Goal: Information Seeking & Learning: Learn about a topic

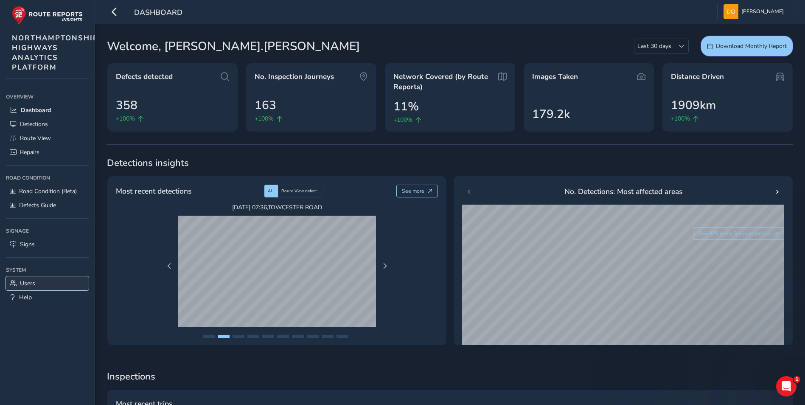
click at [26, 279] on span "Users" at bounding box center [27, 283] width 15 height 8
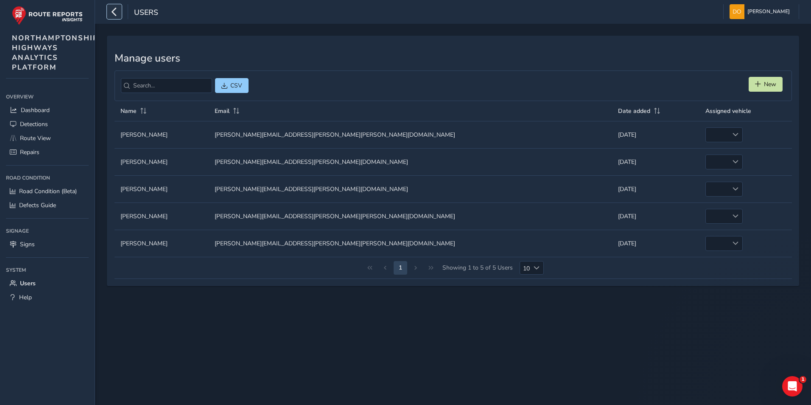
click at [116, 8] on icon "button" at bounding box center [114, 11] width 9 height 15
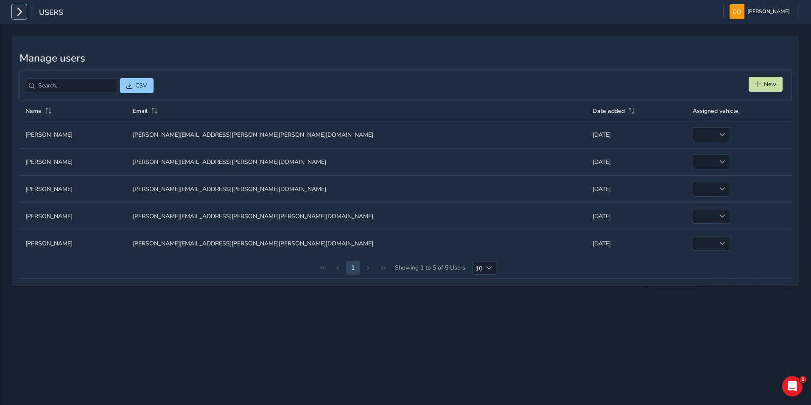
click at [23, 10] on icon "button" at bounding box center [19, 11] width 9 height 15
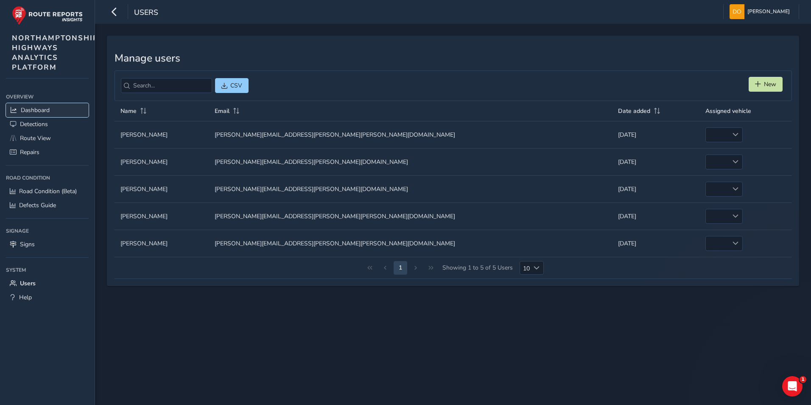
click at [36, 107] on span "Dashboard" at bounding box center [35, 110] width 29 height 8
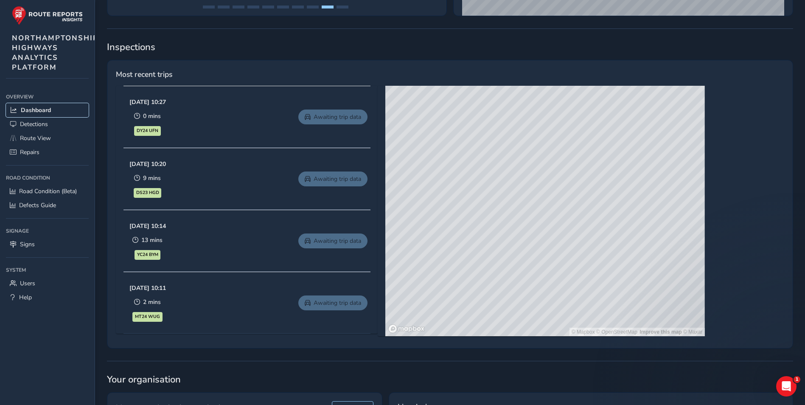
scroll to position [328, 0]
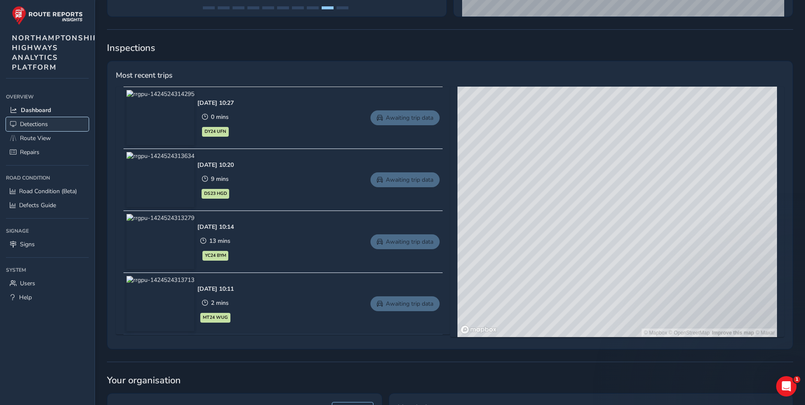
click at [40, 125] on span "Detections" at bounding box center [34, 124] width 28 height 8
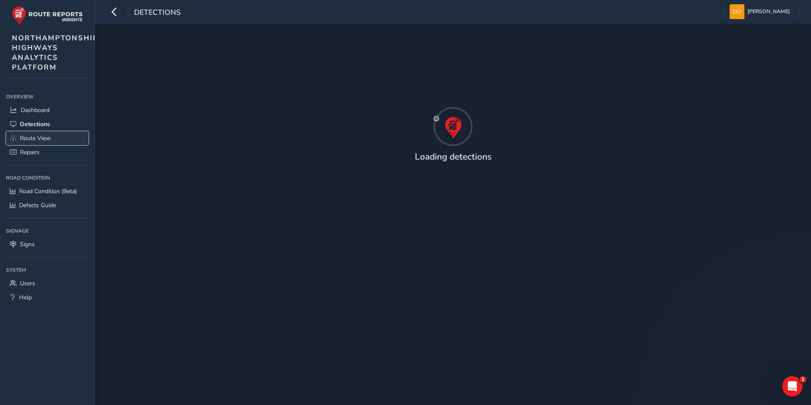
click at [47, 137] on span "Route View" at bounding box center [35, 138] width 31 height 8
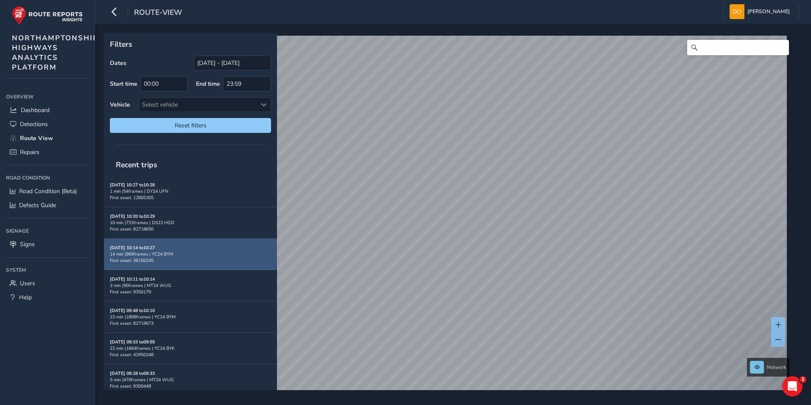
click at [177, 255] on div "14 min | 969 frames | YC24 BYM" at bounding box center [190, 254] width 161 height 6
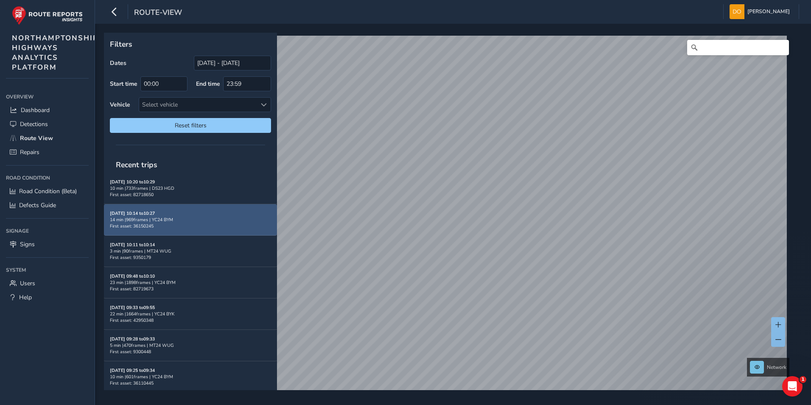
scroll to position [42, 0]
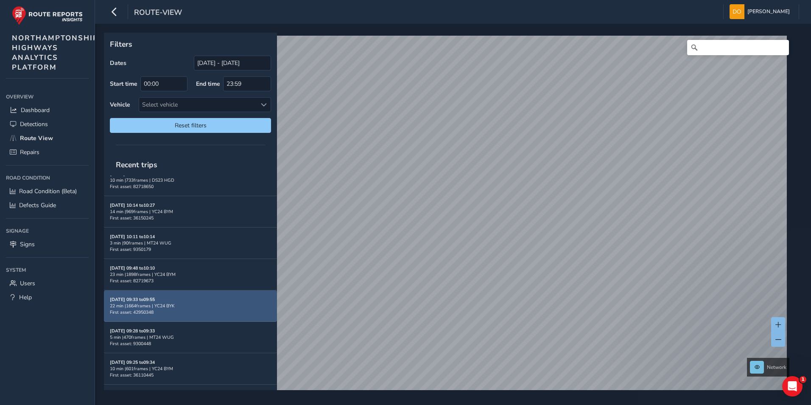
click at [178, 304] on div "22 min | 1664 frames | YC24 BYK" at bounding box center [190, 306] width 161 height 6
click at [165, 311] on div "Sep 02, 09:33 to 09:55 22 min | 1664 frames | YC24 BYK First asset: 42950348" at bounding box center [190, 305] width 161 height 19
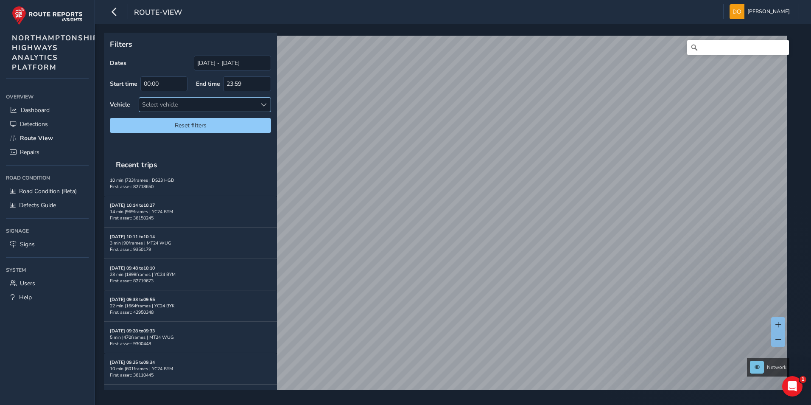
click at [265, 102] on span at bounding box center [264, 105] width 6 height 6
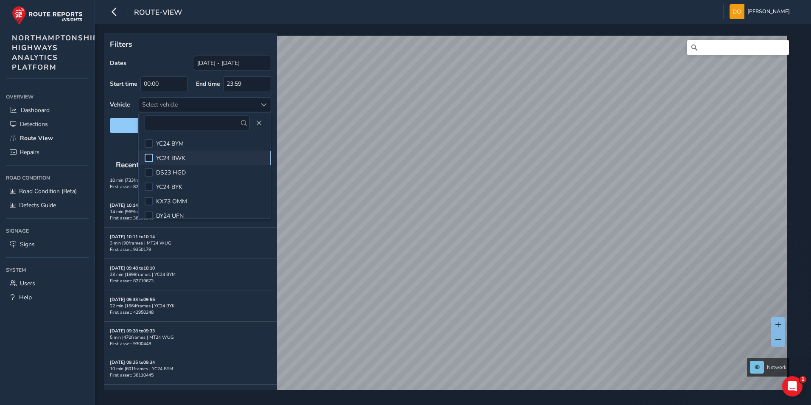
click at [147, 156] on div at bounding box center [149, 158] width 8 height 8
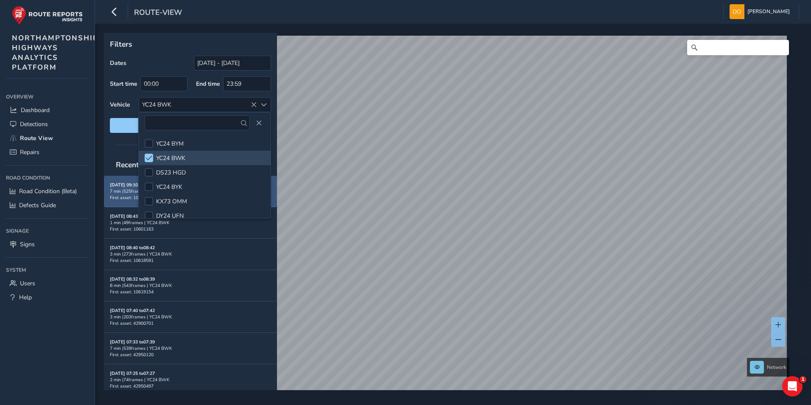
click at [121, 188] on div "7 min | 525 frames | YC24 BWK" at bounding box center [190, 191] width 161 height 6
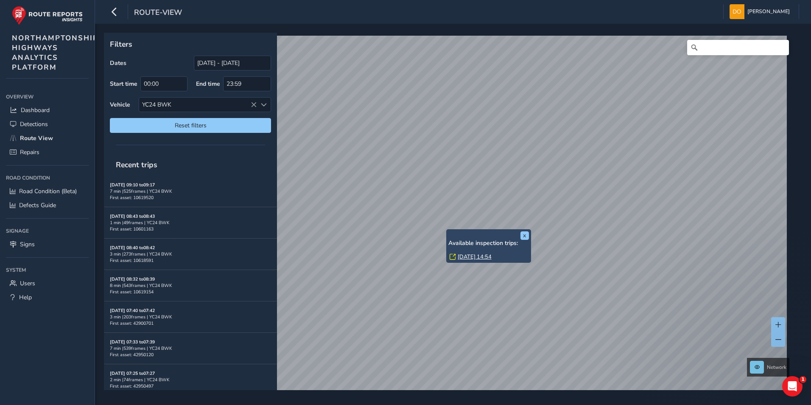
click at [461, 256] on link "Thu, 28 Aug, 14:54" at bounding box center [475, 257] width 34 height 8
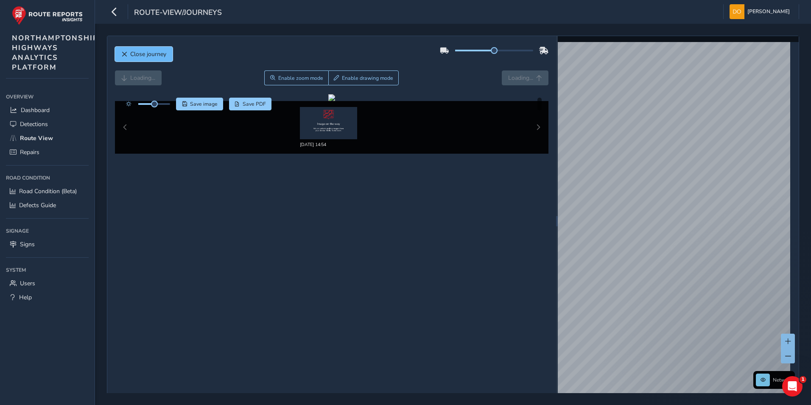
click at [159, 52] on span "Close journey" at bounding box center [148, 54] width 36 height 8
click at [152, 53] on span "Close journey" at bounding box center [148, 54] width 36 height 8
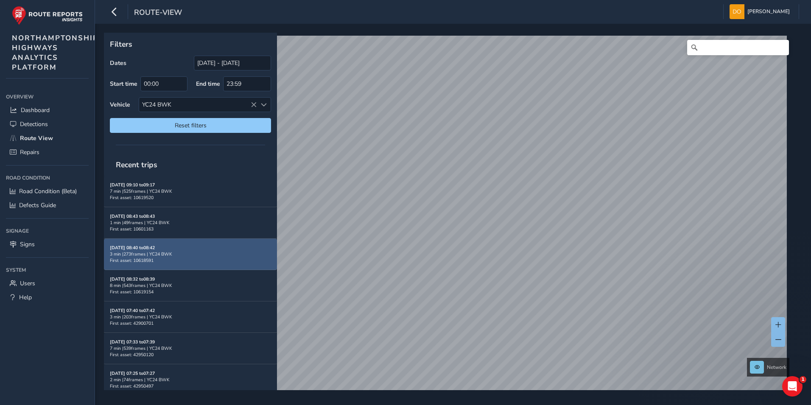
click at [168, 249] on div "Sep 02, 08:40 to 08:42 3 min | 273 frames | YC24 BWK First asset: 10618591" at bounding box center [190, 253] width 161 height 19
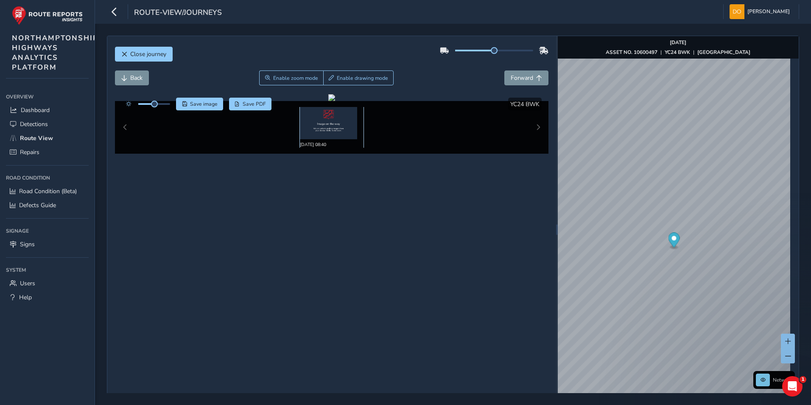
click at [329, 120] on img at bounding box center [328, 123] width 57 height 32
click at [519, 76] on span "Forward" at bounding box center [522, 78] width 22 height 8
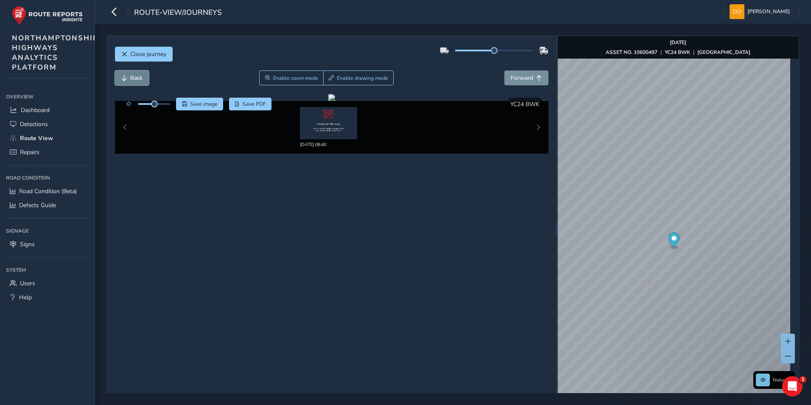
click at [134, 80] on span "Back" at bounding box center [136, 78] width 12 height 8
click at [523, 74] on span "Forward" at bounding box center [522, 78] width 22 height 8
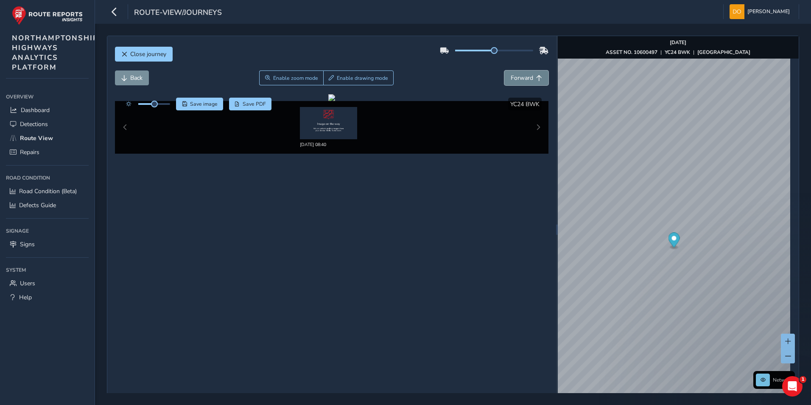
click at [523, 74] on span "Forward" at bounding box center [522, 78] width 22 height 8
click at [532, 127] on div "Sep 02 2025, 08:40" at bounding box center [332, 127] width 434 height 53
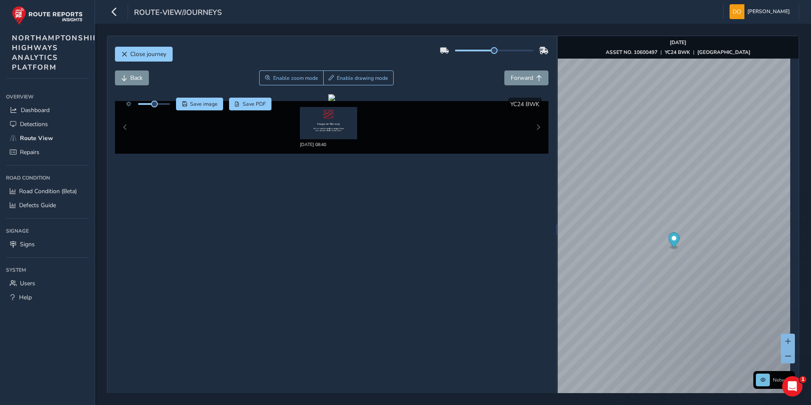
click at [532, 127] on div "Sep 02 2025, 08:40" at bounding box center [332, 127] width 434 height 53
click at [639, 182] on link "Tue, 2 Sep, 08:40" at bounding box center [653, 182] width 34 height 8
click at [329, 121] on img at bounding box center [328, 123] width 57 height 32
click at [323, 114] on img at bounding box center [328, 123] width 57 height 32
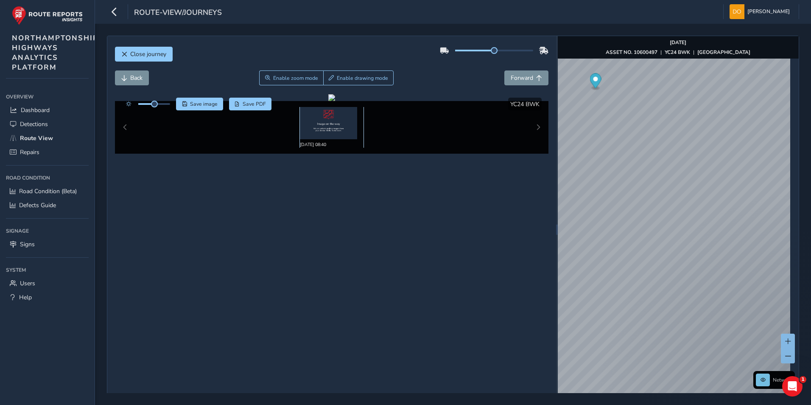
click at [323, 114] on img at bounding box center [328, 123] width 57 height 32
click at [137, 52] on span "Close journey" at bounding box center [148, 54] width 36 height 8
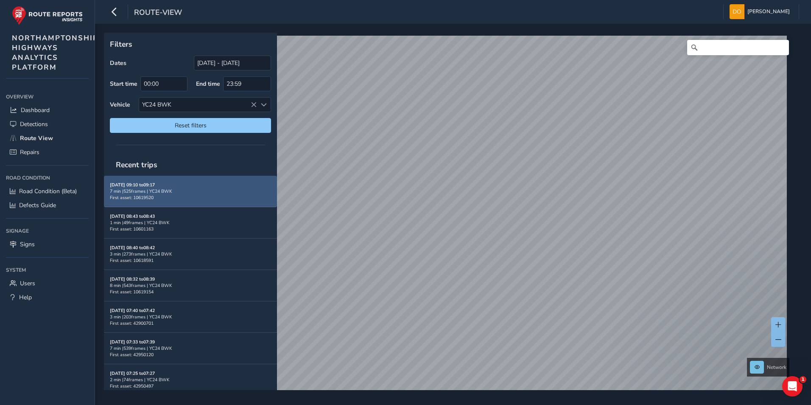
click at [151, 189] on div "7 min | 525 frames | YC24 BWK" at bounding box center [190, 191] width 161 height 6
drag, startPoint x: 151, startPoint y: 189, endPoint x: 210, endPoint y: 197, distance: 59.0
click at [210, 197] on div "Sep 02, 09:10 to 09:17 7 min | 525 frames | YC24 BWK First asset: 10619520" at bounding box center [190, 191] width 161 height 19
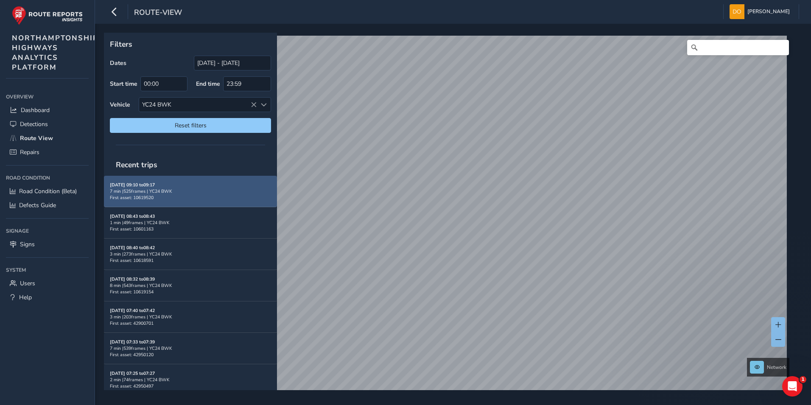
drag, startPoint x: 216, startPoint y: 193, endPoint x: 143, endPoint y: 196, distance: 73.0
click at [143, 196] on span "First asset: 10619520" at bounding box center [132, 197] width 44 height 6
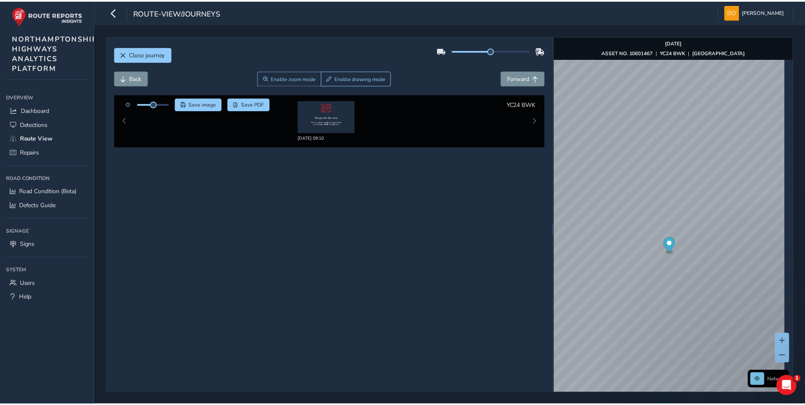
scroll to position [30, 0]
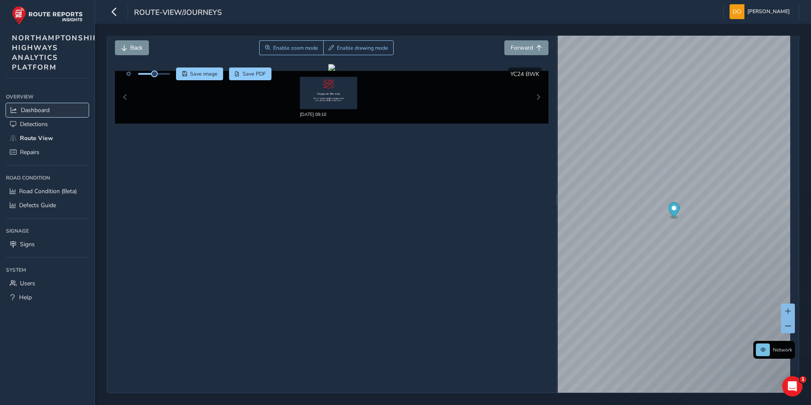
click at [40, 109] on span "Dashboard" at bounding box center [35, 110] width 29 height 8
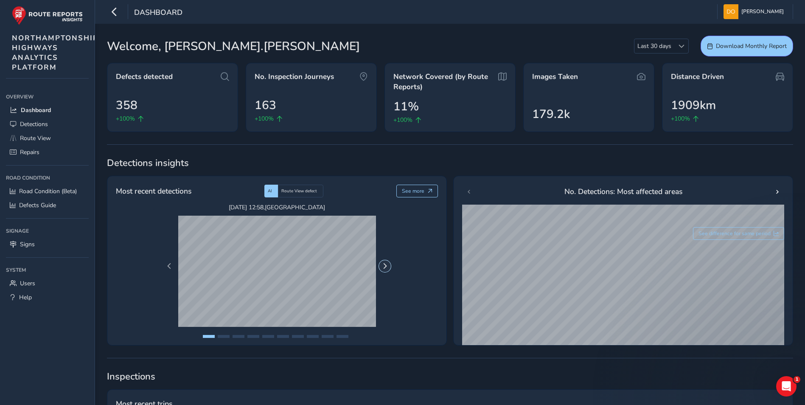
click at [387, 266] on span "Next Page" at bounding box center [385, 266] width 6 height 6
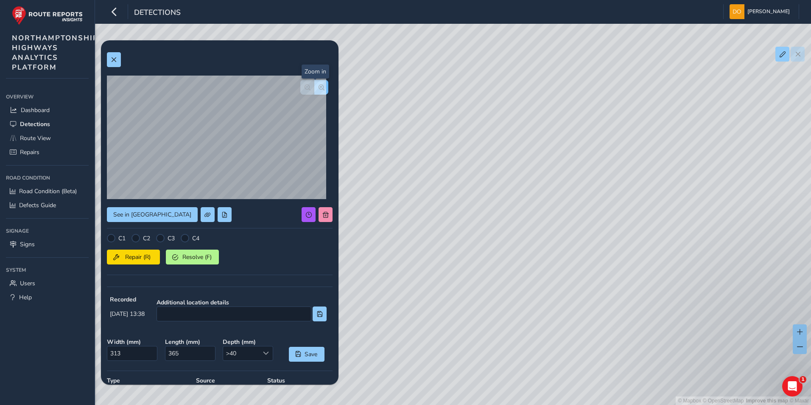
click at [319, 87] on span "button" at bounding box center [322, 87] width 6 height 6
click at [300, 87] on button "button" at bounding box center [307, 87] width 14 height 15
click at [300, 87] on div at bounding box center [314, 87] width 28 height 15
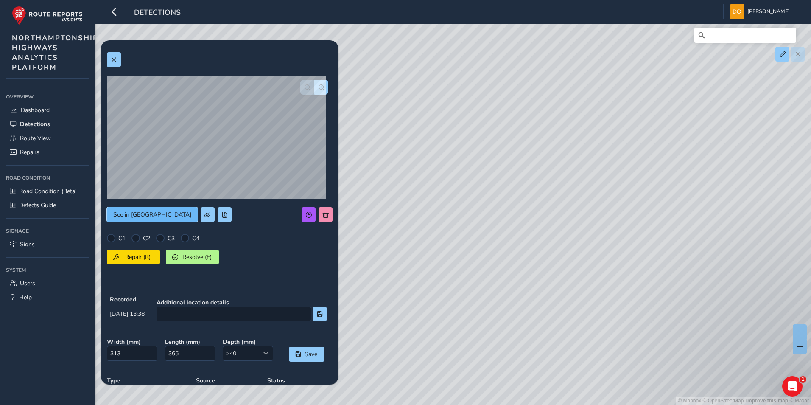
click at [132, 212] on span "See in Route View" at bounding box center [152, 214] width 78 height 8
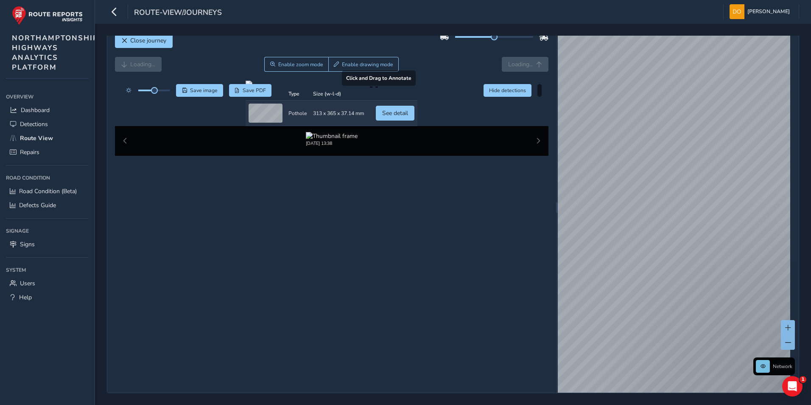
scroll to position [35, 0]
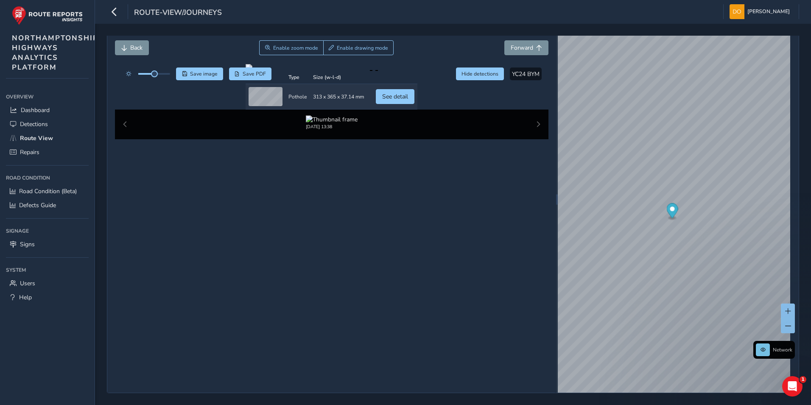
click at [534, 139] on div "Sep 01 2025, 13:38" at bounding box center [332, 124] width 434 height 30
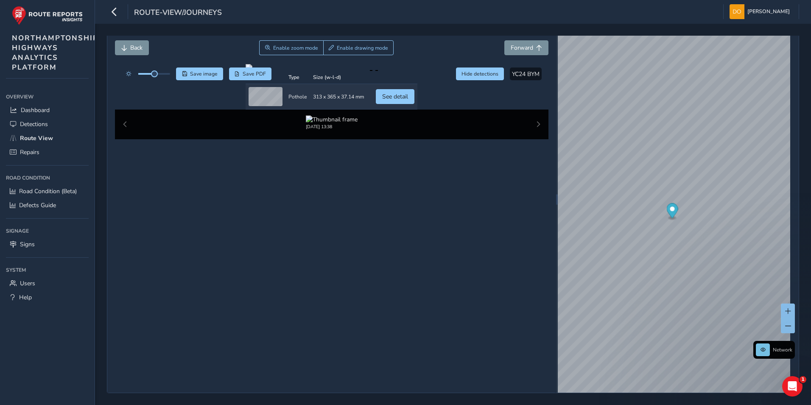
click at [534, 139] on div "Sep 01 2025, 13:38" at bounding box center [332, 124] width 434 height 30
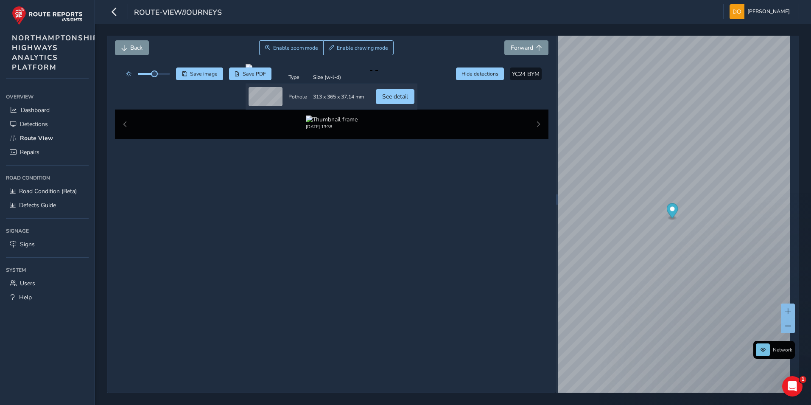
click at [534, 139] on div "Sep 01 2025, 13:38" at bounding box center [332, 124] width 434 height 30
click at [124, 139] on div "Sep 01 2025, 13:38" at bounding box center [332, 124] width 434 height 30
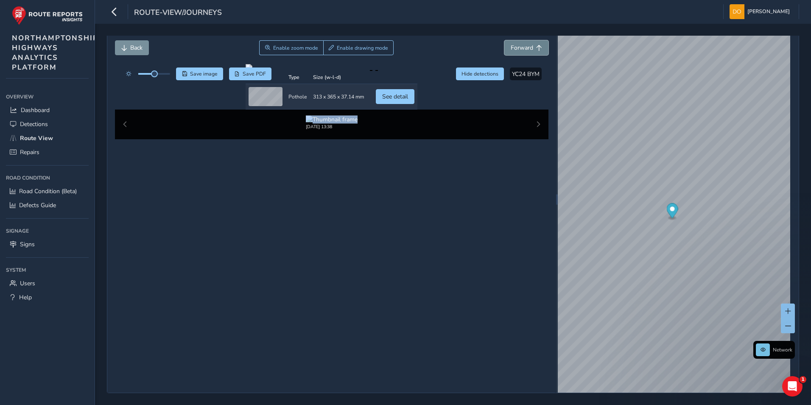
click at [520, 44] on span "Forward" at bounding box center [522, 48] width 22 height 8
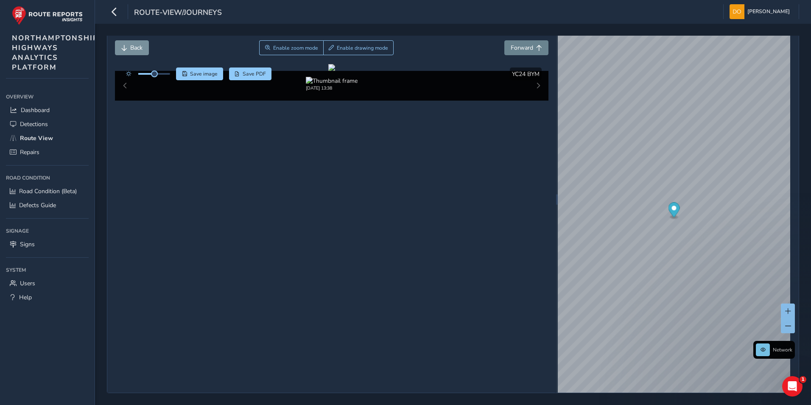
click at [520, 40] on div "Close journey" at bounding box center [332, 27] width 434 height 27
click at [527, 46] on span "Forward" at bounding box center [522, 48] width 22 height 8
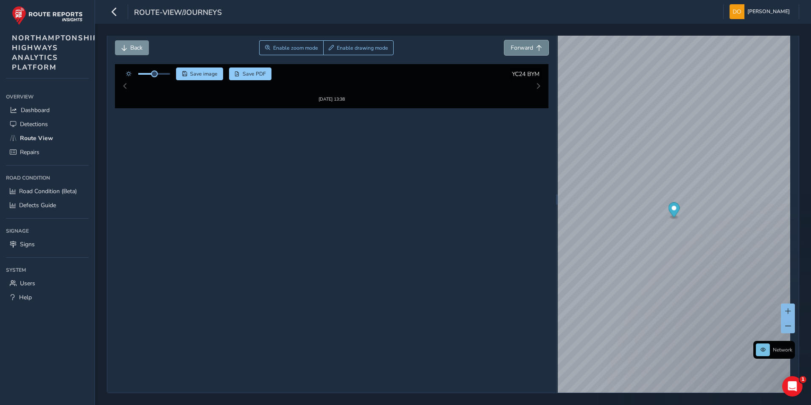
click at [527, 46] on span "Forward" at bounding box center [522, 48] width 22 height 8
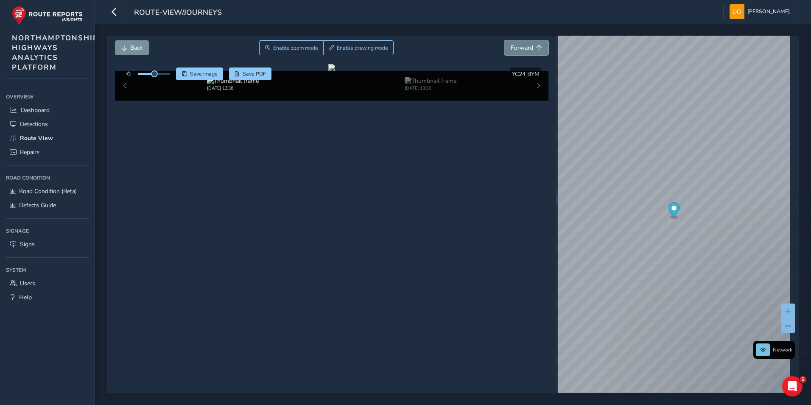
click at [527, 46] on span "Forward" at bounding box center [522, 48] width 22 height 8
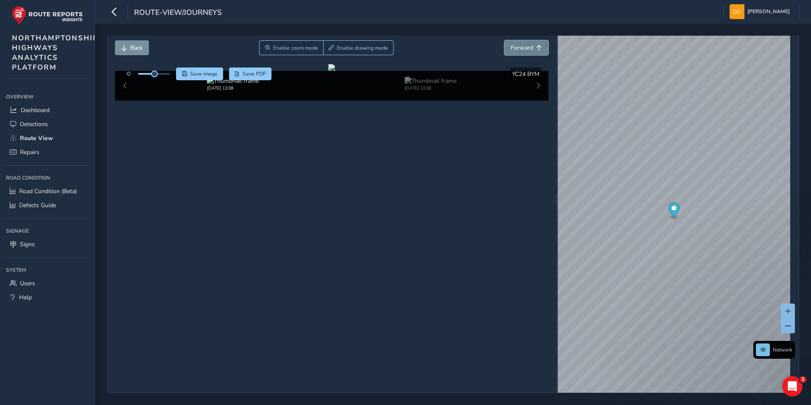
click at [527, 46] on span "Forward" at bounding box center [522, 48] width 22 height 8
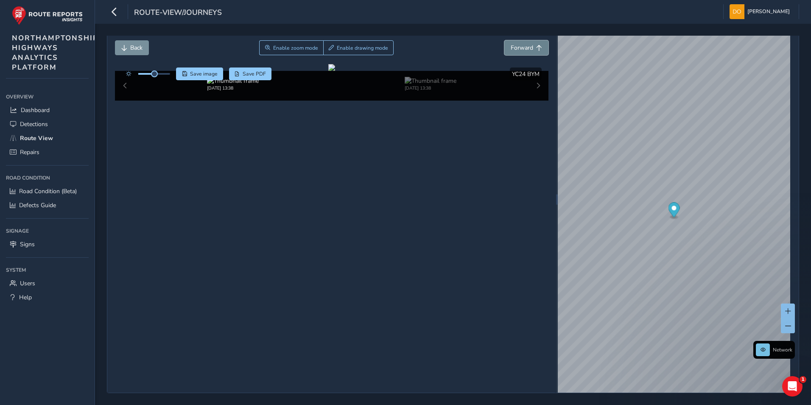
click at [527, 46] on span "Forward" at bounding box center [522, 48] width 22 height 8
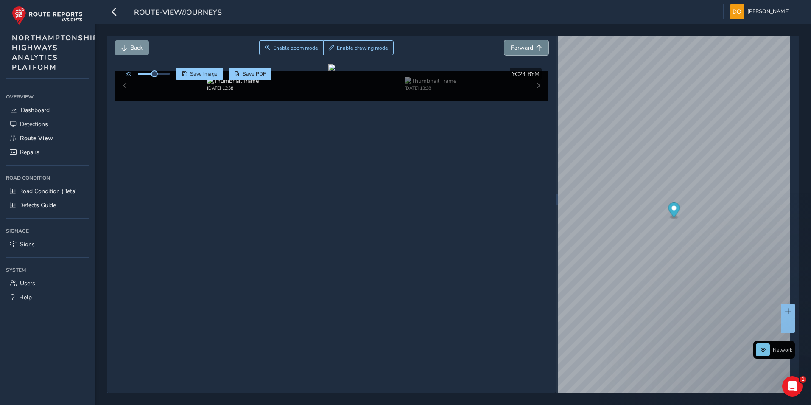
click at [527, 46] on span "Forward" at bounding box center [522, 48] width 22 height 8
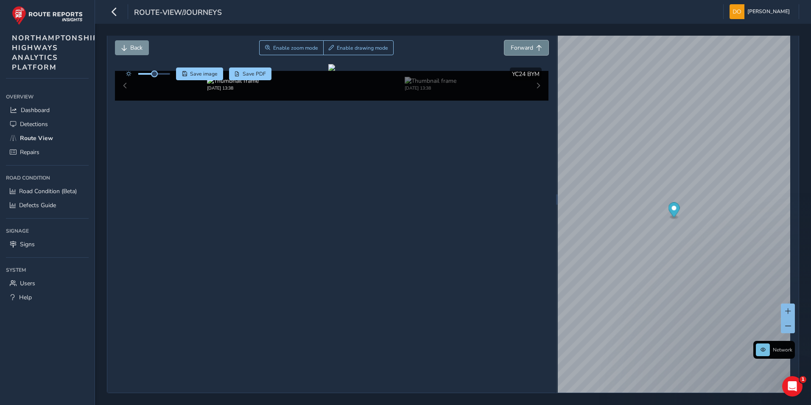
click at [527, 46] on span "Forward" at bounding box center [522, 48] width 22 height 8
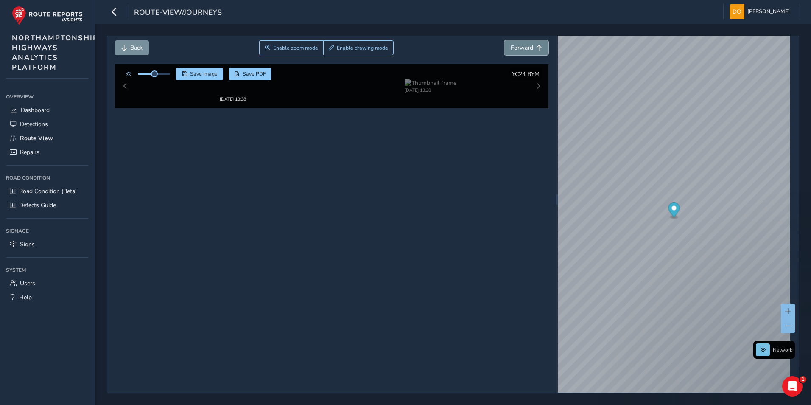
click at [527, 46] on span "Forward" at bounding box center [522, 48] width 22 height 8
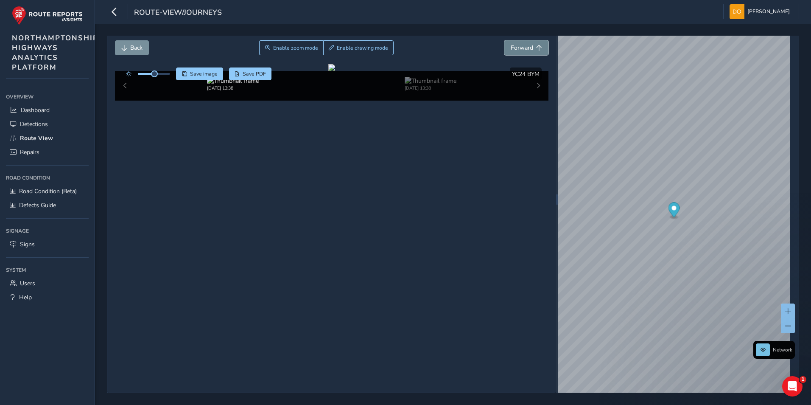
click at [527, 46] on span "Forward" at bounding box center [522, 48] width 22 height 8
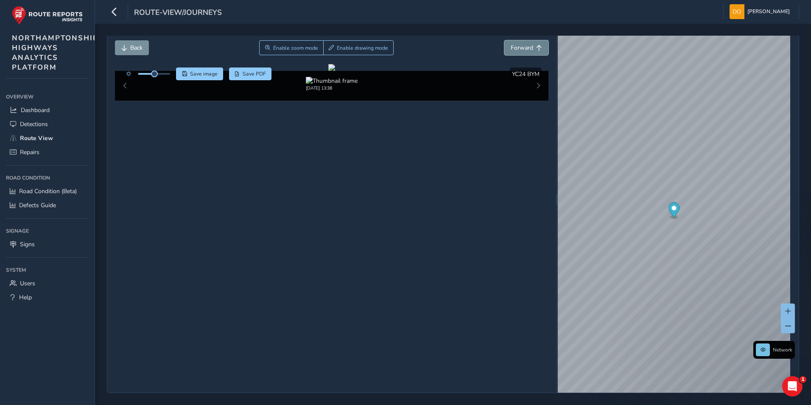
click at [527, 46] on span "Forward" at bounding box center [522, 48] width 22 height 8
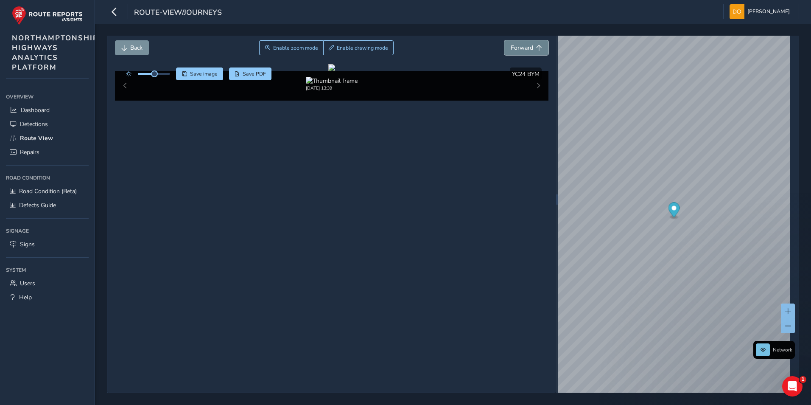
click at [527, 46] on span "Forward" at bounding box center [522, 48] width 22 height 8
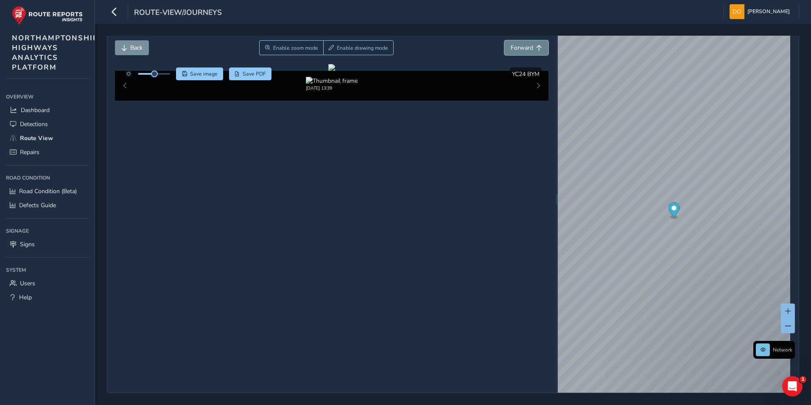
click at [527, 46] on span "Forward" at bounding box center [522, 48] width 22 height 8
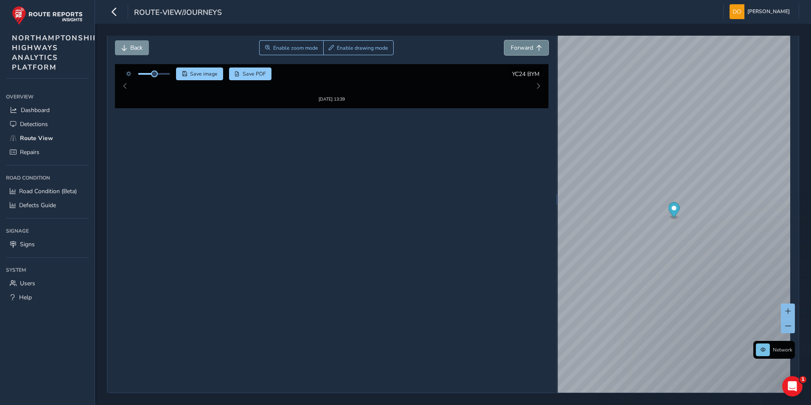
click at [527, 46] on span "Forward" at bounding box center [522, 48] width 22 height 8
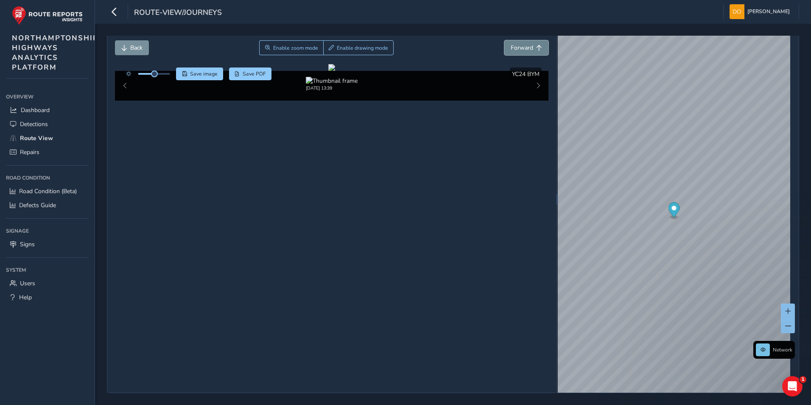
click at [527, 46] on span "Forward" at bounding box center [522, 48] width 22 height 8
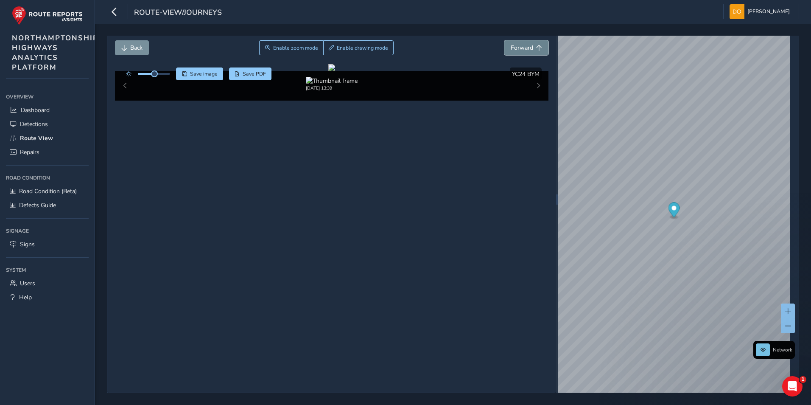
click at [527, 46] on span "Forward" at bounding box center [522, 48] width 22 height 8
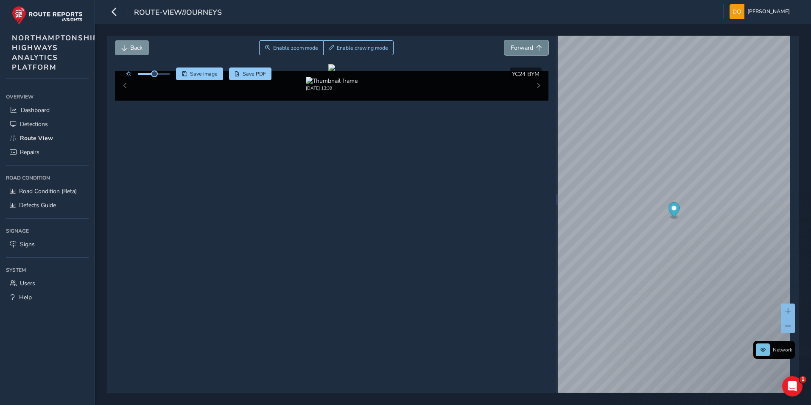
click at [527, 46] on span "Forward" at bounding box center [522, 48] width 22 height 8
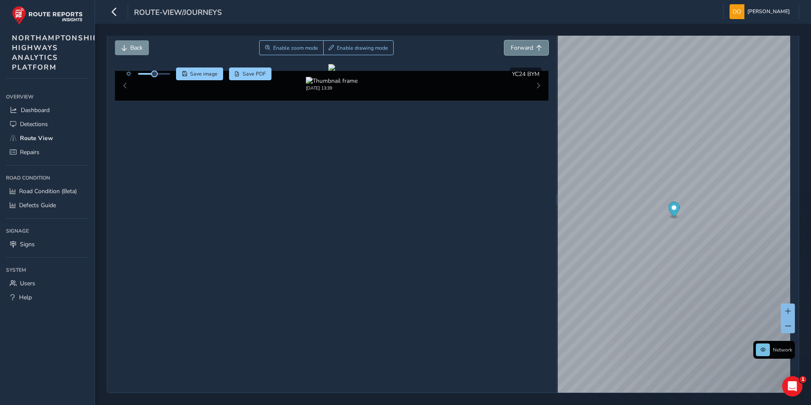
click at [527, 46] on span "Forward" at bounding box center [522, 48] width 22 height 8
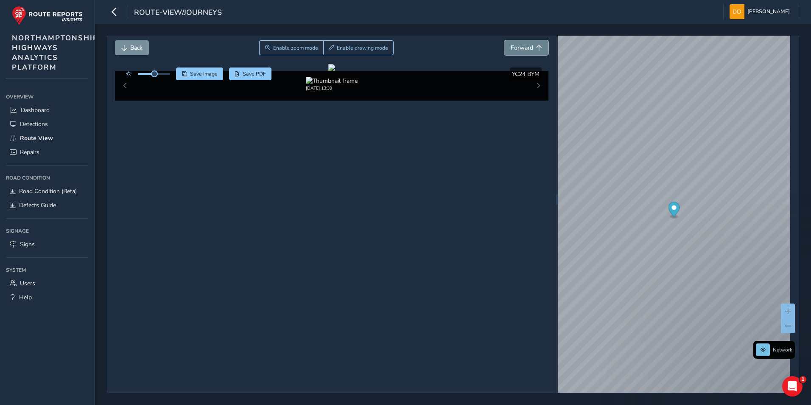
click at [527, 46] on span "Forward" at bounding box center [522, 48] width 22 height 8
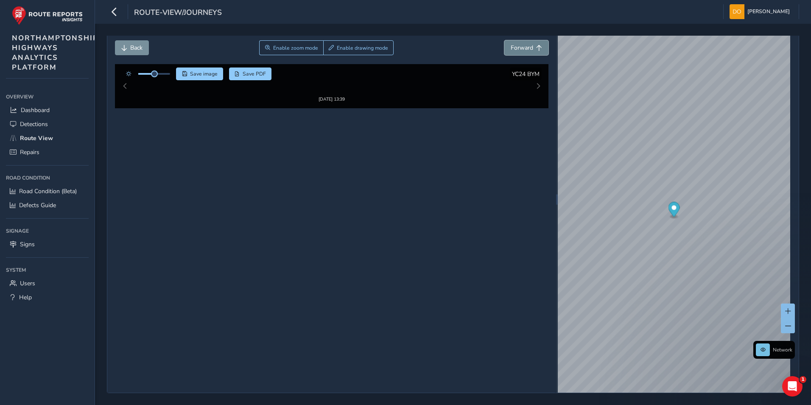
click at [527, 46] on span "Forward" at bounding box center [522, 48] width 22 height 8
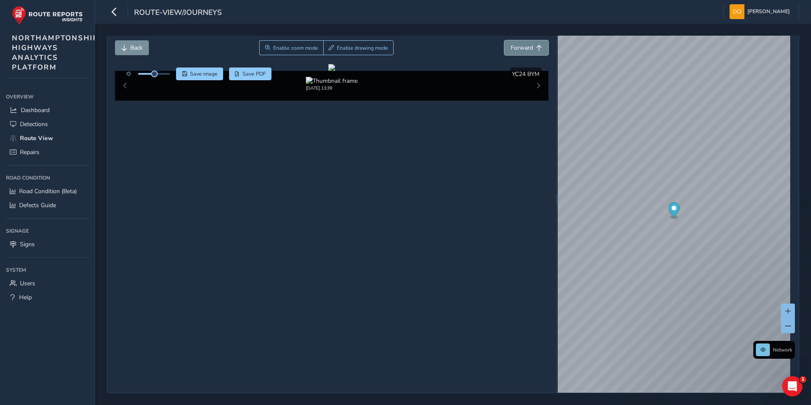
click at [527, 46] on span "Forward" at bounding box center [522, 48] width 22 height 8
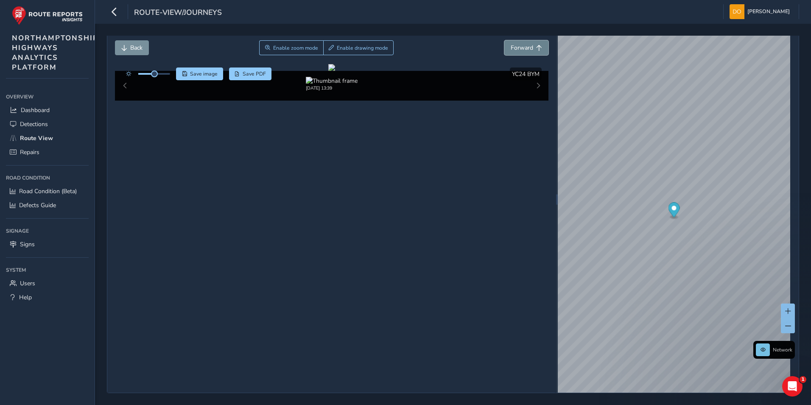
click at [527, 46] on span "Forward" at bounding box center [522, 48] width 22 height 8
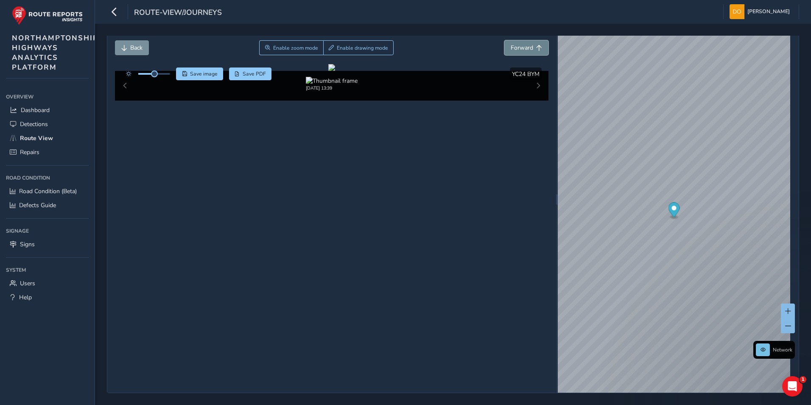
click at [527, 46] on span "Forward" at bounding box center [522, 48] width 22 height 8
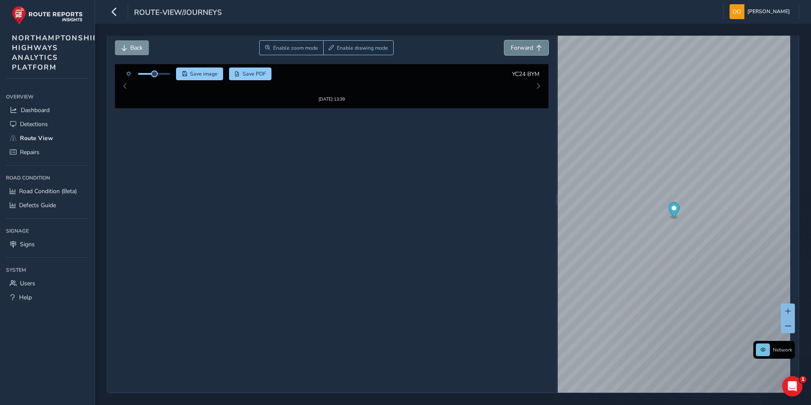
click at [527, 46] on span "Forward" at bounding box center [522, 48] width 22 height 8
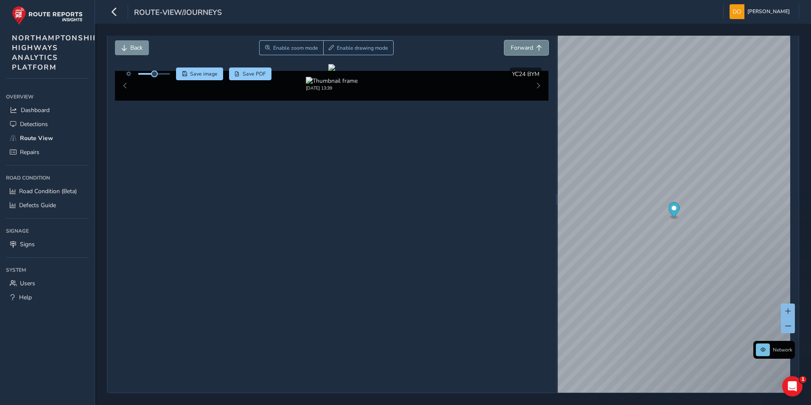
click at [527, 46] on span "Forward" at bounding box center [522, 48] width 22 height 8
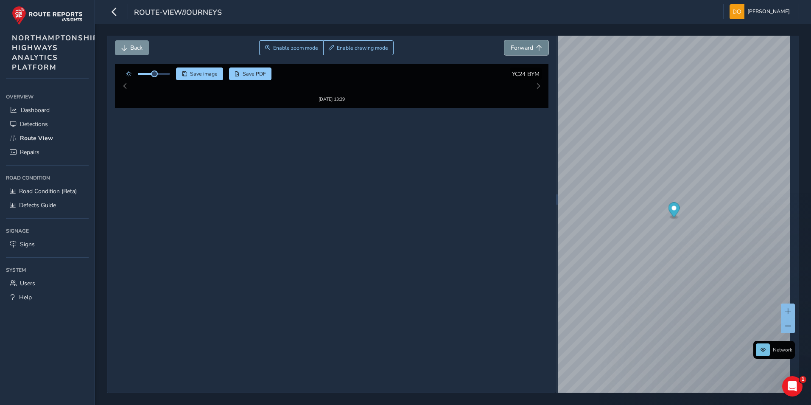
click at [527, 46] on span "Forward" at bounding box center [522, 48] width 22 height 8
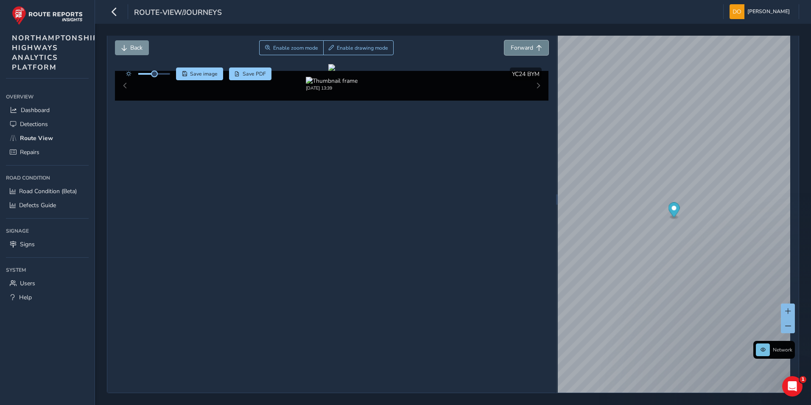
click at [527, 46] on span "Forward" at bounding box center [522, 48] width 22 height 8
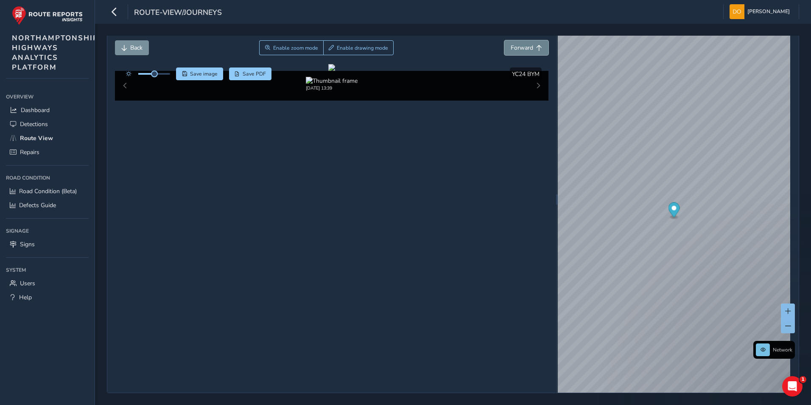
click at [527, 46] on span "Forward" at bounding box center [522, 48] width 22 height 8
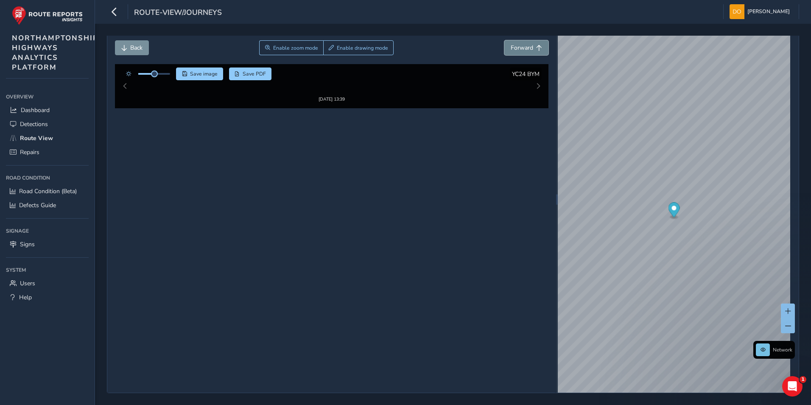
click at [527, 46] on span "Forward" at bounding box center [522, 48] width 22 height 8
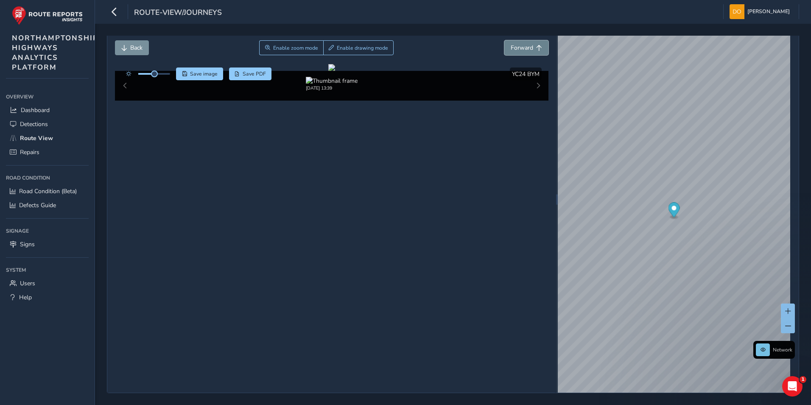
click at [527, 46] on span "Forward" at bounding box center [522, 48] width 22 height 8
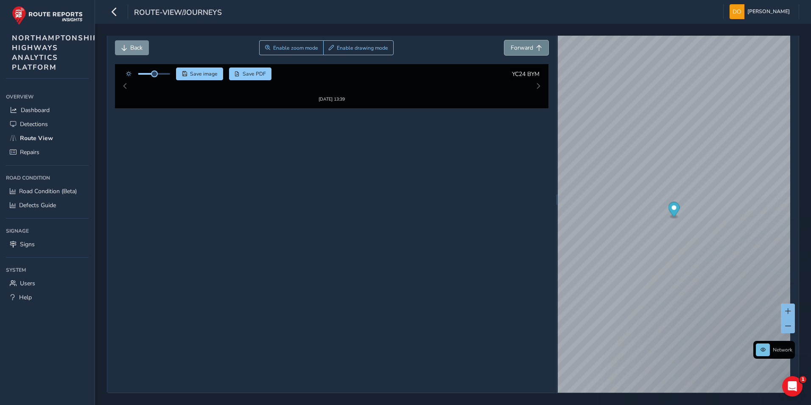
click at [527, 46] on span "Forward" at bounding box center [522, 48] width 22 height 8
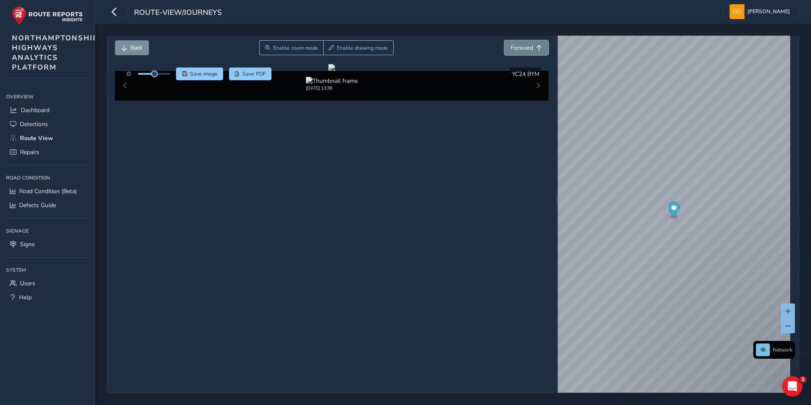
click at [527, 46] on span "Forward" at bounding box center [522, 48] width 22 height 8
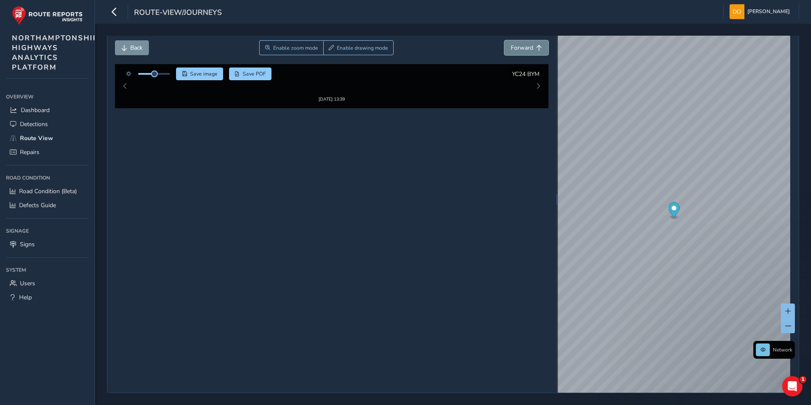
click at [527, 46] on span "Forward" at bounding box center [522, 48] width 22 height 8
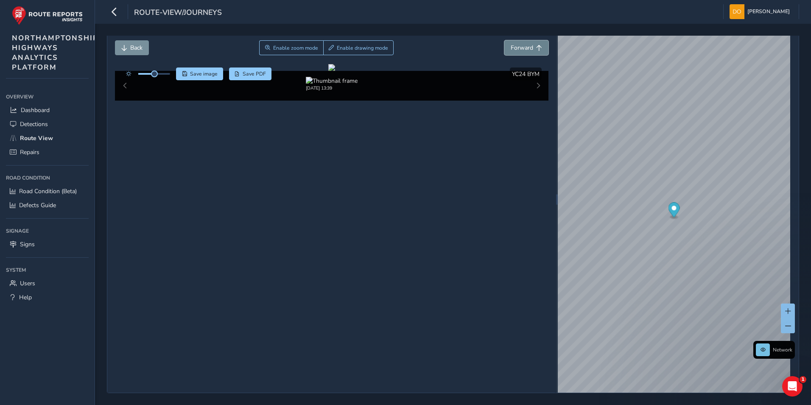
click at [527, 46] on span "Forward" at bounding box center [522, 48] width 22 height 8
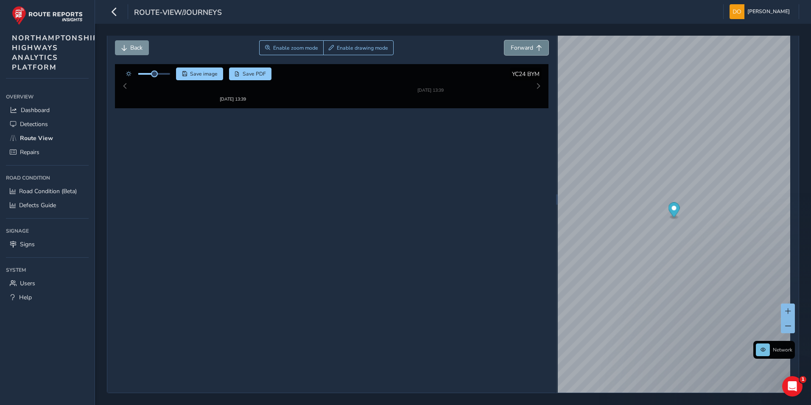
click at [527, 46] on span "Forward" at bounding box center [522, 48] width 22 height 8
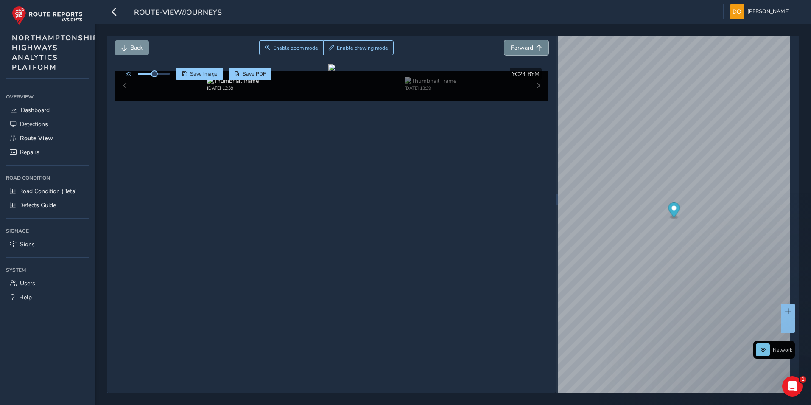
click at [527, 46] on span "Forward" at bounding box center [522, 48] width 22 height 8
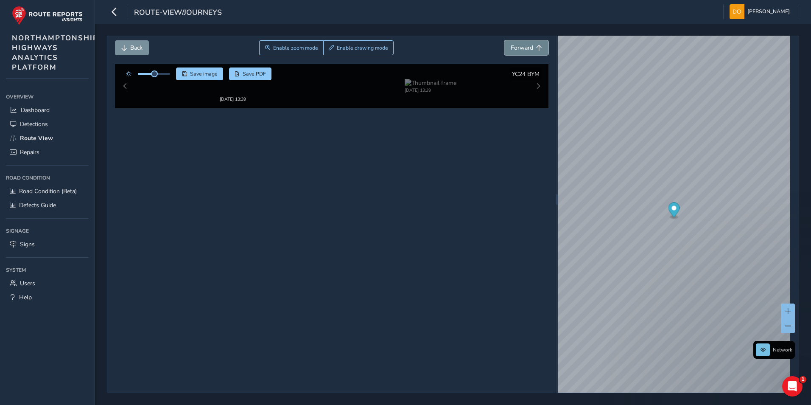
click at [527, 46] on span "Forward" at bounding box center [522, 48] width 22 height 8
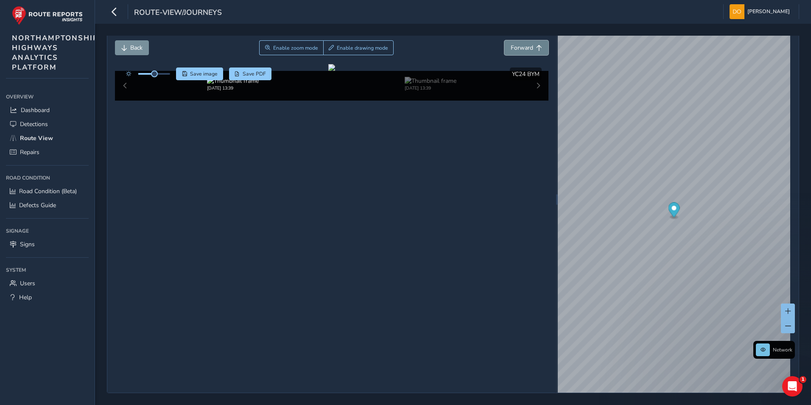
click at [527, 46] on span "Forward" at bounding box center [522, 48] width 22 height 8
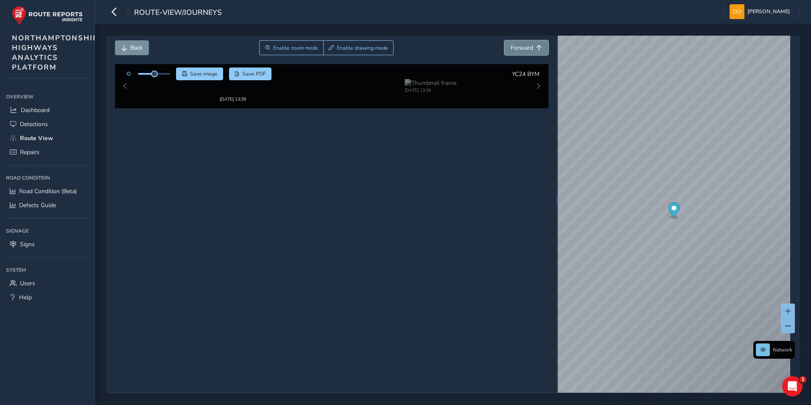
click at [527, 46] on span "Forward" at bounding box center [522, 48] width 22 height 8
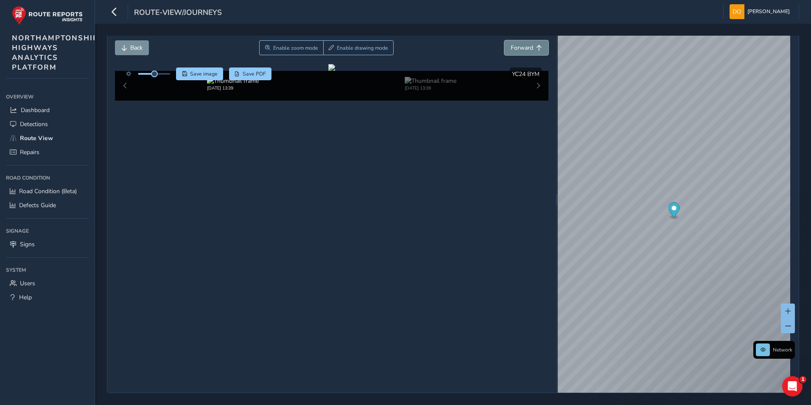
click at [527, 46] on span "Forward" at bounding box center [522, 48] width 22 height 8
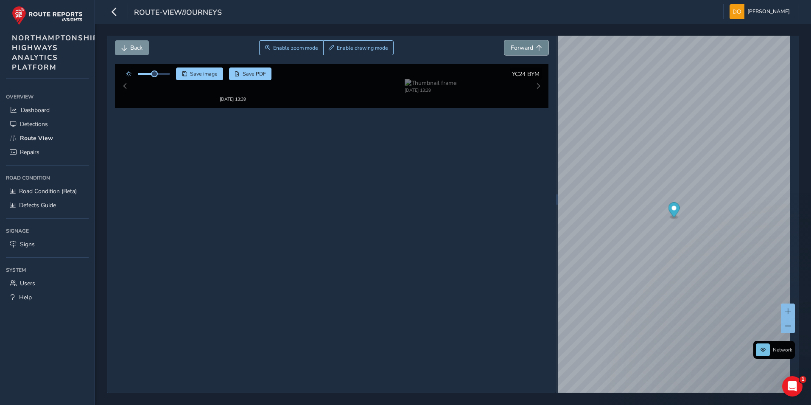
click at [527, 46] on span "Forward" at bounding box center [522, 48] width 22 height 8
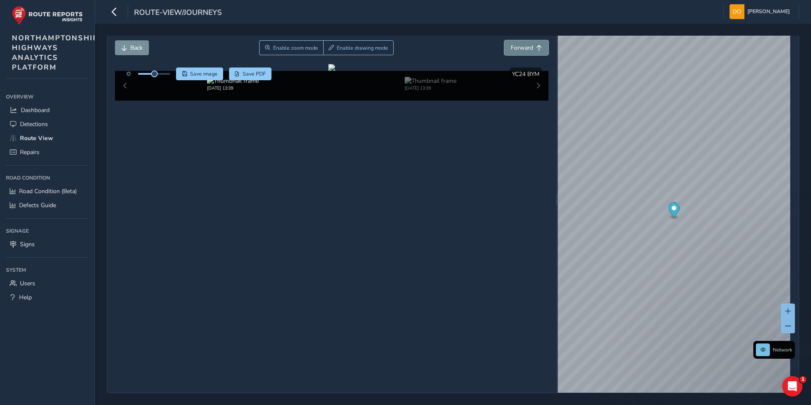
click at [527, 46] on span "Forward" at bounding box center [522, 48] width 22 height 8
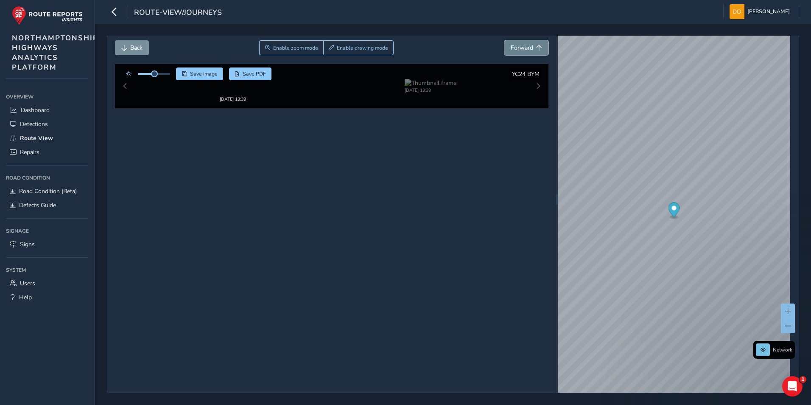
click at [527, 46] on span "Forward" at bounding box center [522, 48] width 22 height 8
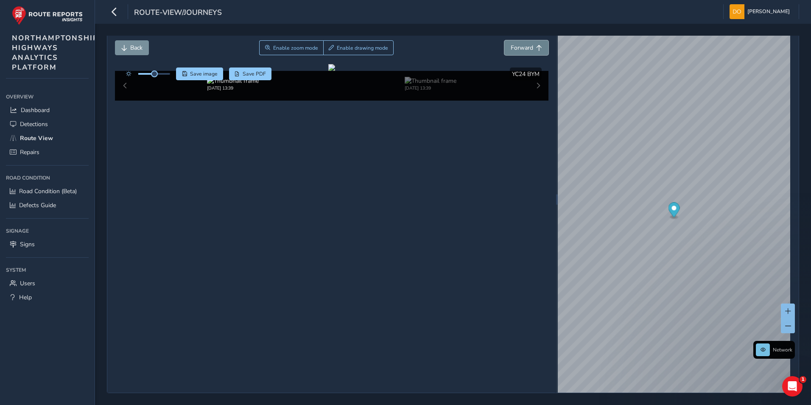
click at [527, 46] on span "Forward" at bounding box center [522, 48] width 22 height 8
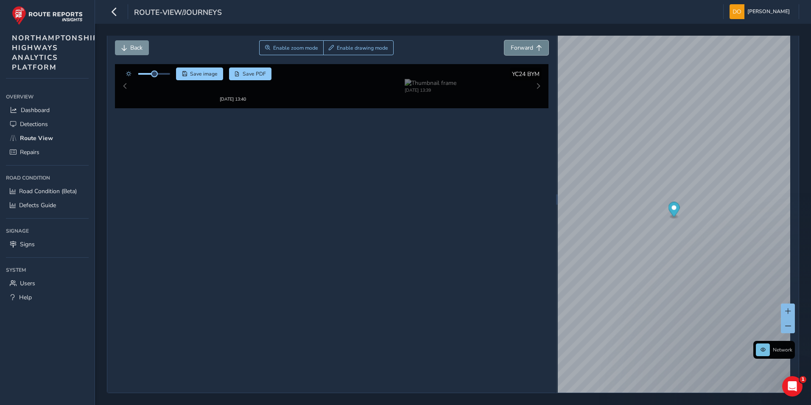
click at [527, 46] on span "Forward" at bounding box center [522, 48] width 22 height 8
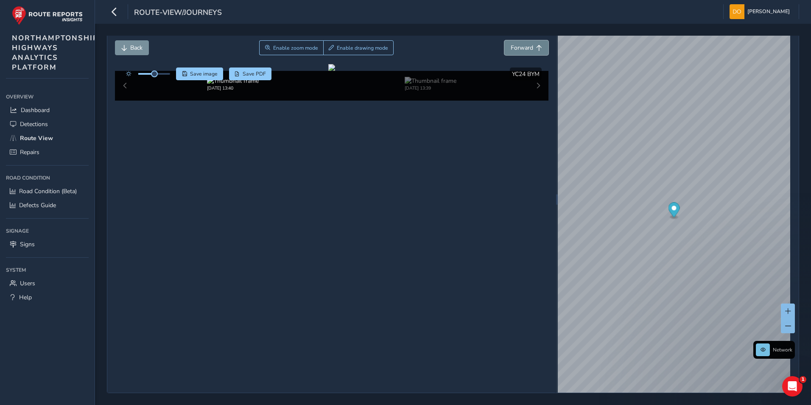
click at [527, 46] on span "Forward" at bounding box center [522, 48] width 22 height 8
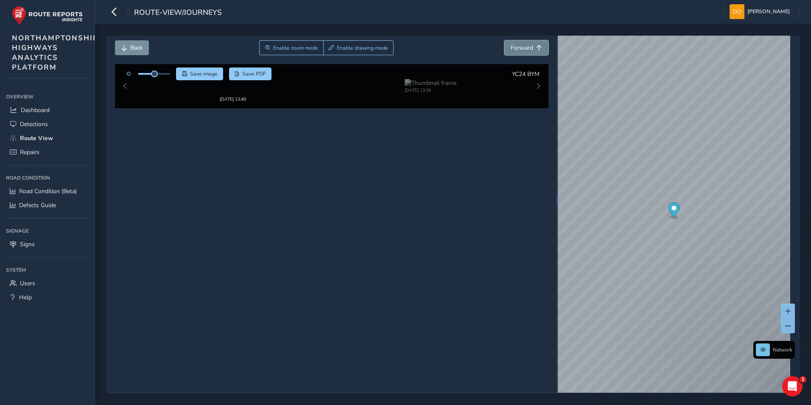
click at [527, 46] on span "Forward" at bounding box center [522, 48] width 22 height 8
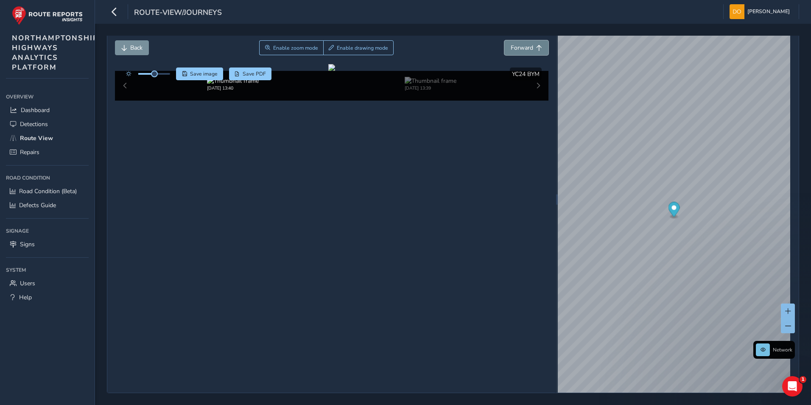
click at [527, 46] on span "Forward" at bounding box center [522, 48] width 22 height 8
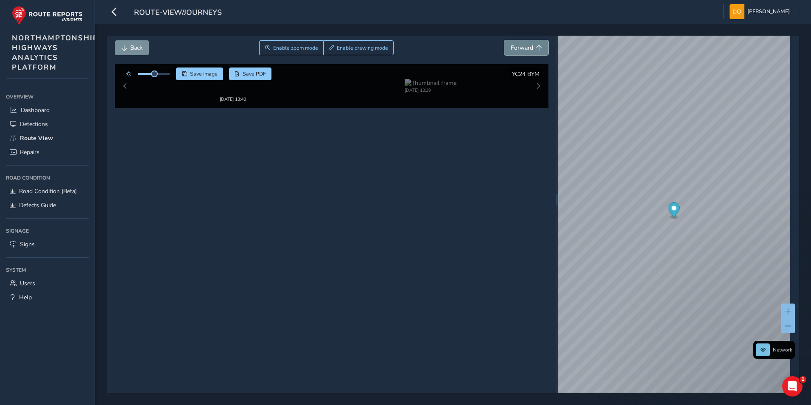
click at [527, 46] on span "Forward" at bounding box center [522, 48] width 22 height 8
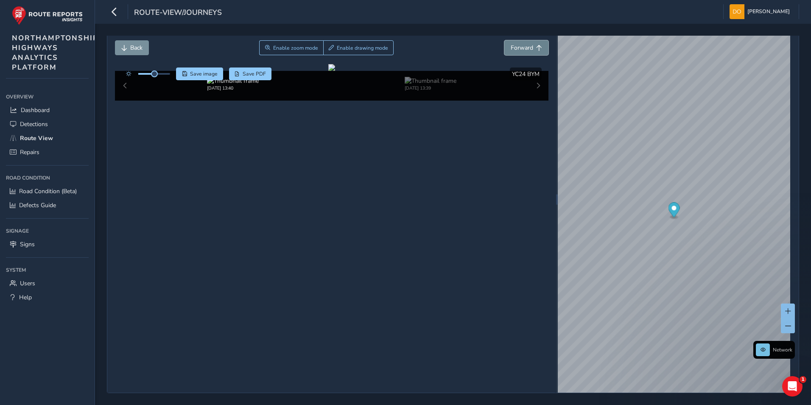
click at [527, 46] on span "Forward" at bounding box center [522, 48] width 22 height 8
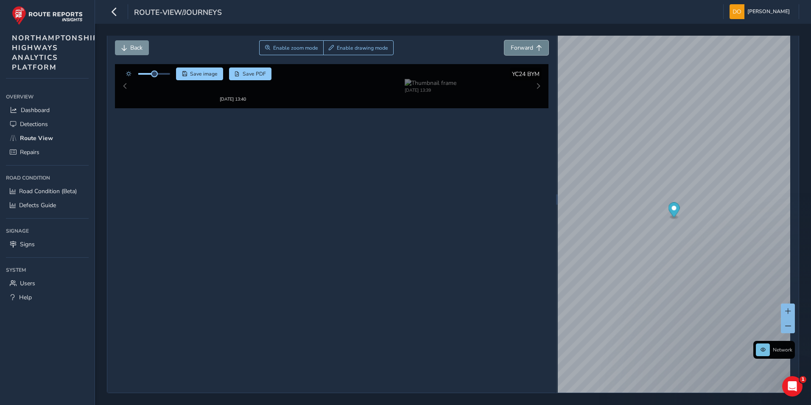
click at [527, 46] on span "Forward" at bounding box center [522, 48] width 22 height 8
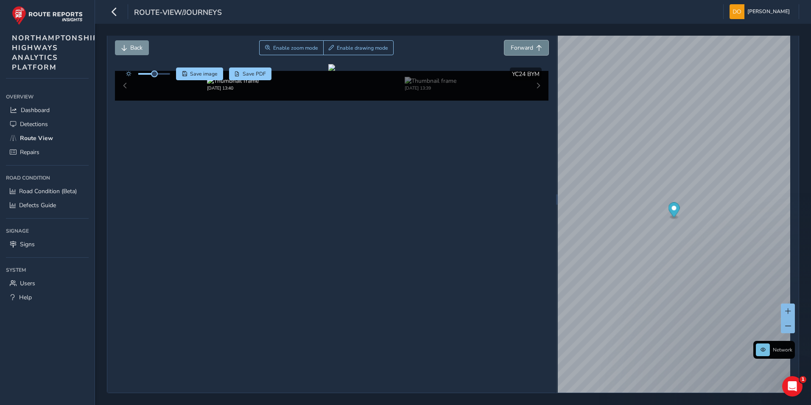
click at [527, 46] on span "Forward" at bounding box center [522, 48] width 22 height 8
click at [808, 260] on div "Close journey Back Enable zoom mode Enable drawing mode Forward Click and Drag …" at bounding box center [453, 214] width 716 height 381
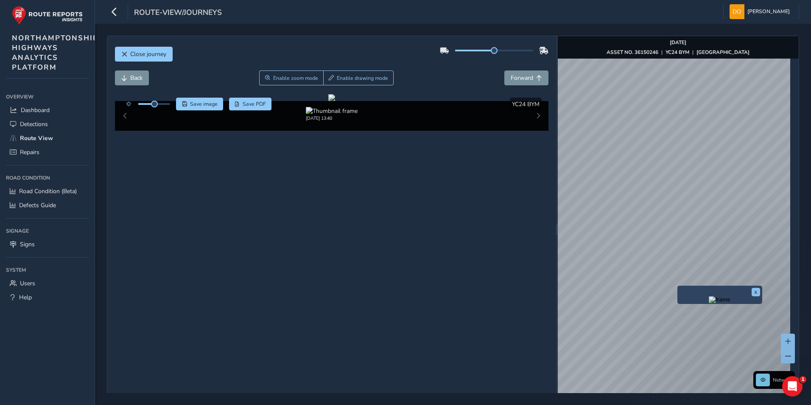
click at [709, 303] on img "Preview frame" at bounding box center [719, 299] width 21 height 7
click at [511, 77] on span "Forward" at bounding box center [522, 78] width 22 height 8
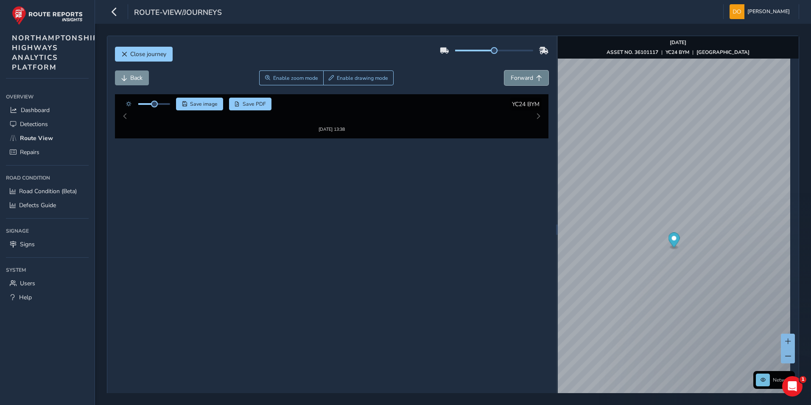
click at [511, 77] on span "Forward" at bounding box center [522, 78] width 22 height 8
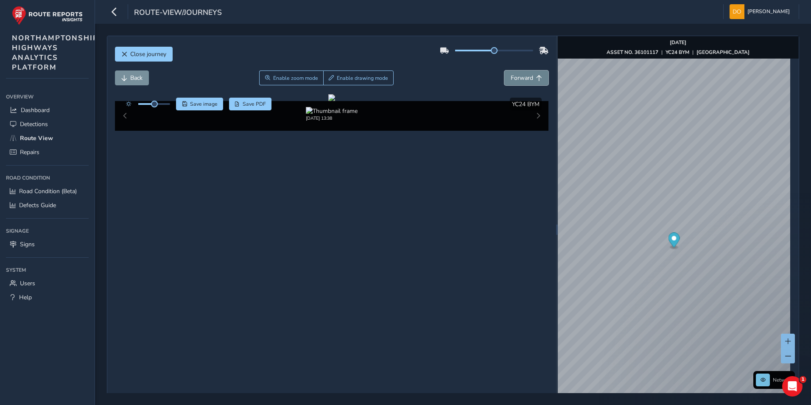
click at [511, 77] on span "Forward" at bounding box center [522, 78] width 22 height 8
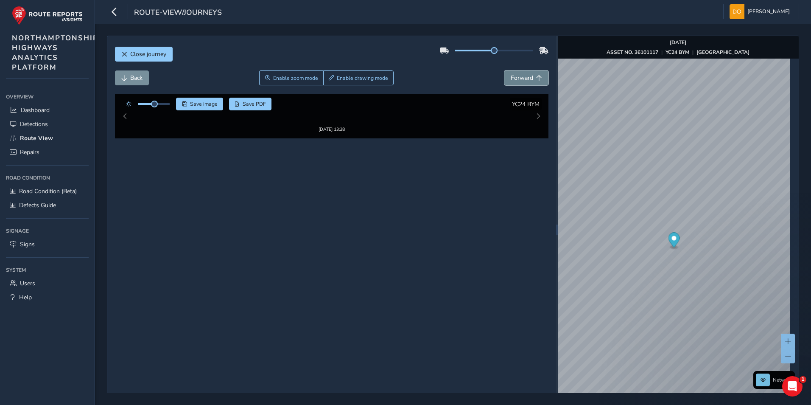
click at [511, 77] on span "Forward" at bounding box center [522, 78] width 22 height 8
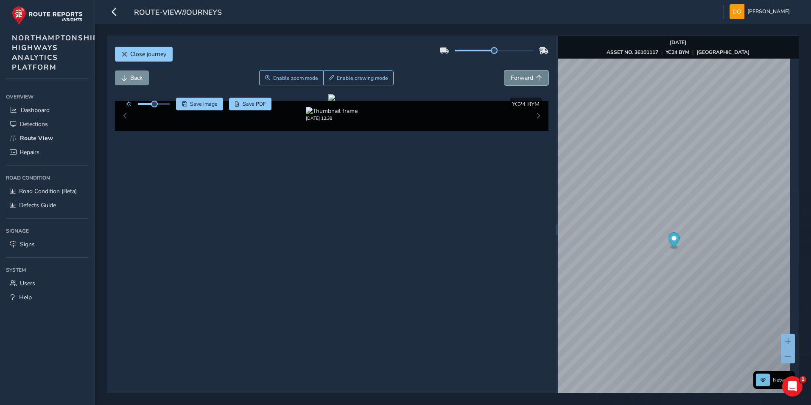
click at [511, 77] on span "Forward" at bounding box center [522, 78] width 22 height 8
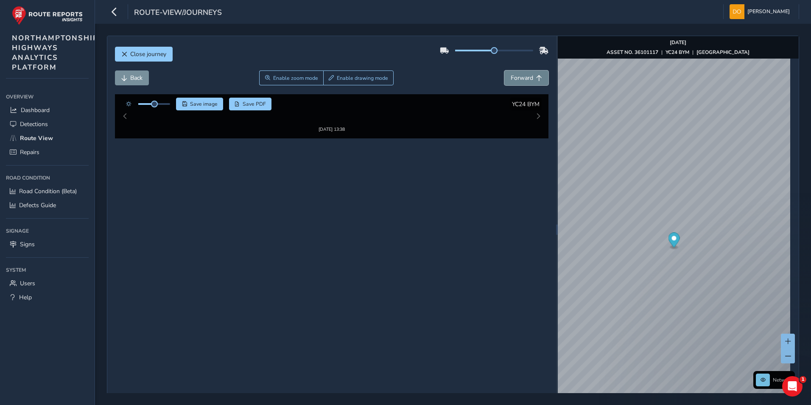
click at [511, 77] on span "Forward" at bounding box center [522, 78] width 22 height 8
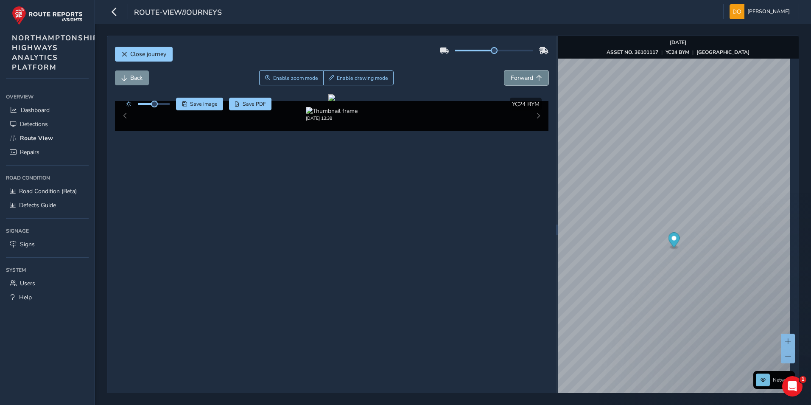
click at [511, 77] on span "Forward" at bounding box center [522, 78] width 22 height 8
click at [132, 76] on span "Back" at bounding box center [136, 78] width 12 height 8
click at [460, 241] on div "Close journey Back Enable zoom mode Enable drawing mode Forward Click and Drag …" at bounding box center [453, 229] width 692 height 387
click at [516, 76] on span "Forward" at bounding box center [522, 78] width 22 height 8
click at [526, 80] on span "Forward" at bounding box center [522, 78] width 22 height 8
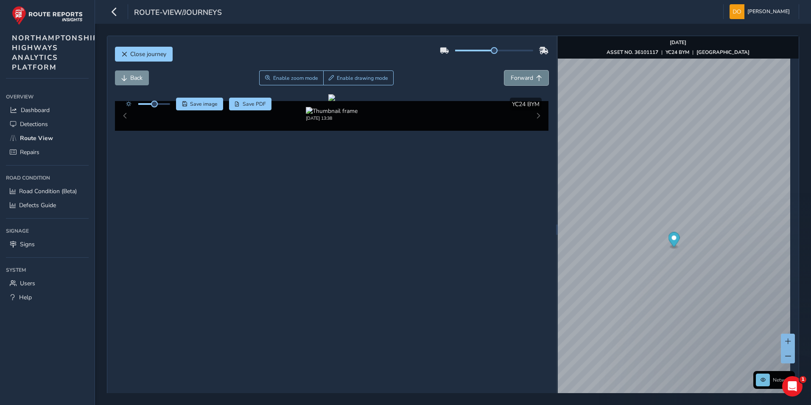
click at [526, 80] on span "Forward" at bounding box center [522, 78] width 22 height 8
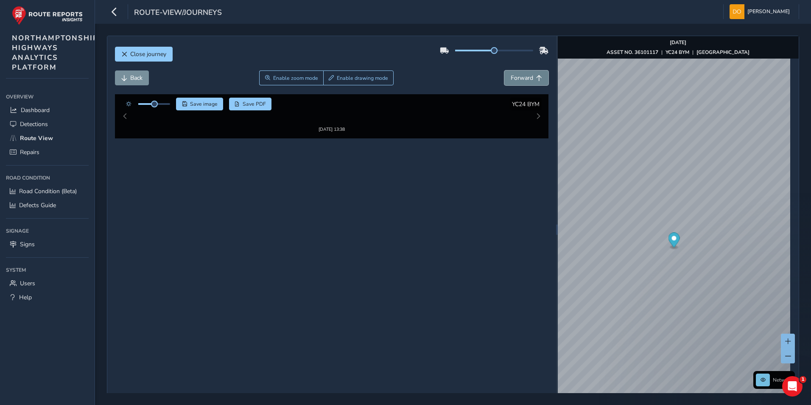
click at [526, 80] on span "Forward" at bounding box center [522, 78] width 22 height 8
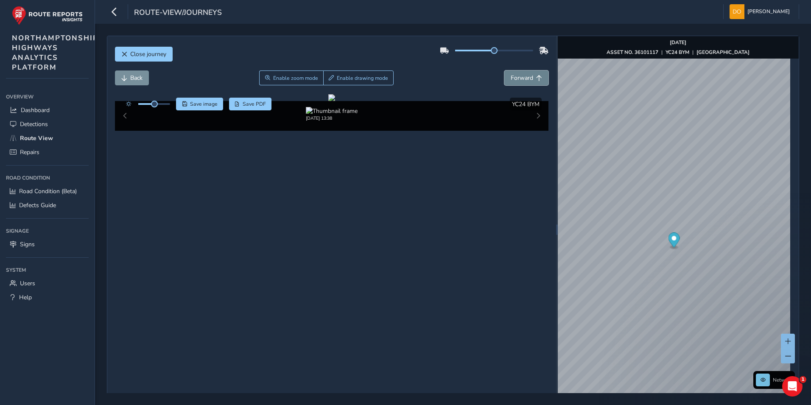
click at [526, 80] on span "Forward" at bounding box center [522, 78] width 22 height 8
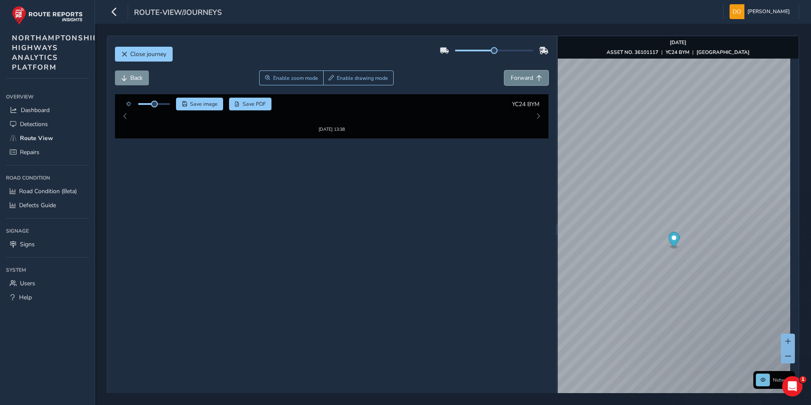
click at [526, 80] on span "Forward" at bounding box center [522, 78] width 22 height 8
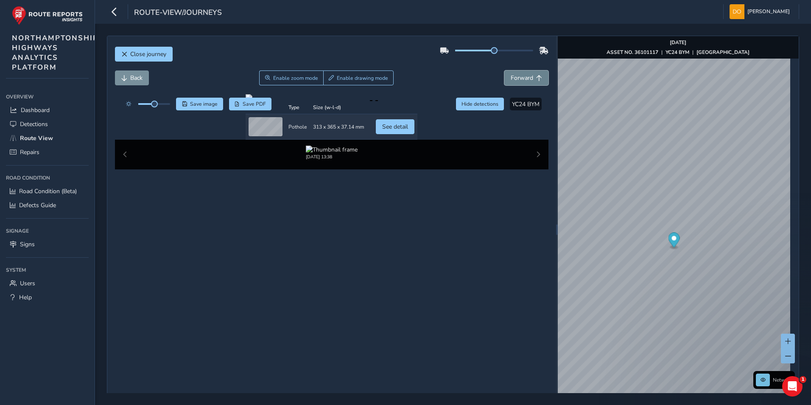
click at [526, 80] on span "Forward" at bounding box center [522, 78] width 22 height 8
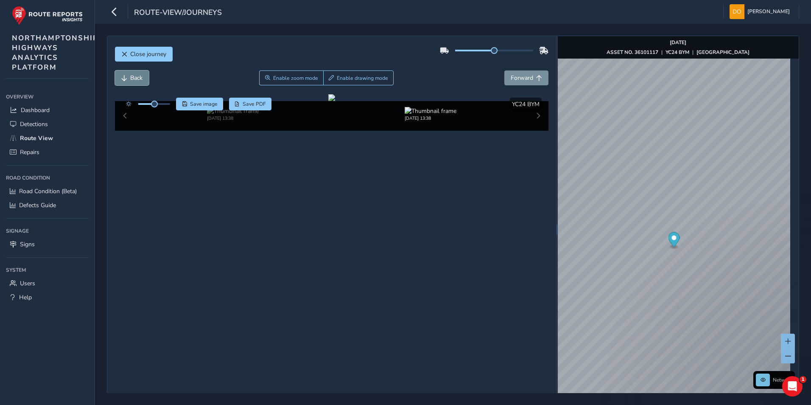
click at [133, 81] on span "Back" at bounding box center [136, 78] width 12 height 8
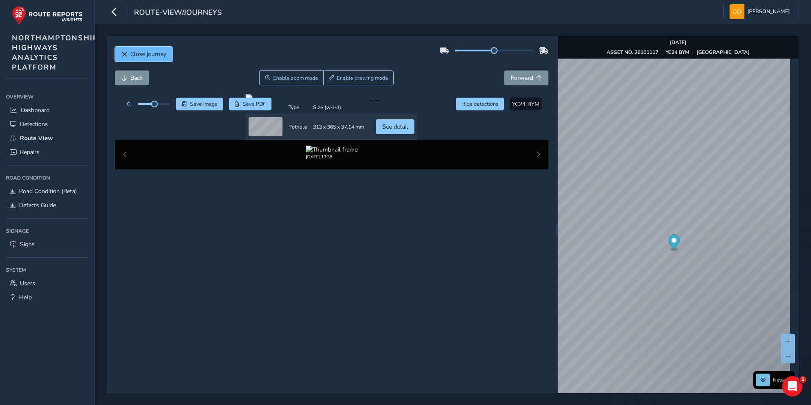
click at [143, 53] on span "Close journey" at bounding box center [148, 54] width 36 height 8
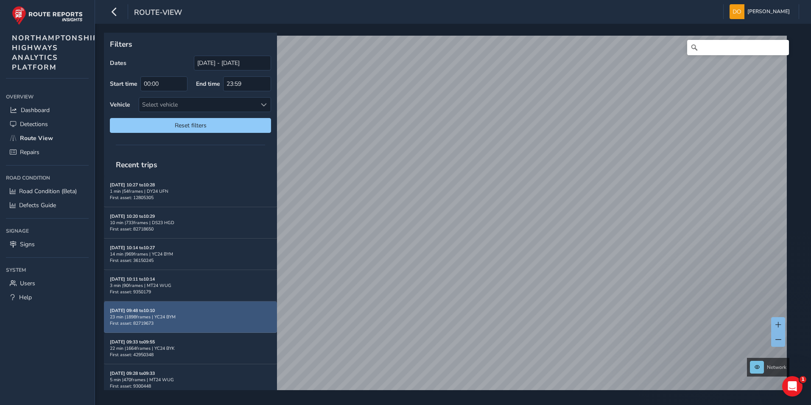
click at [172, 315] on div "23 min | 1898 frames | YC24 BYM" at bounding box center [190, 317] width 161 height 6
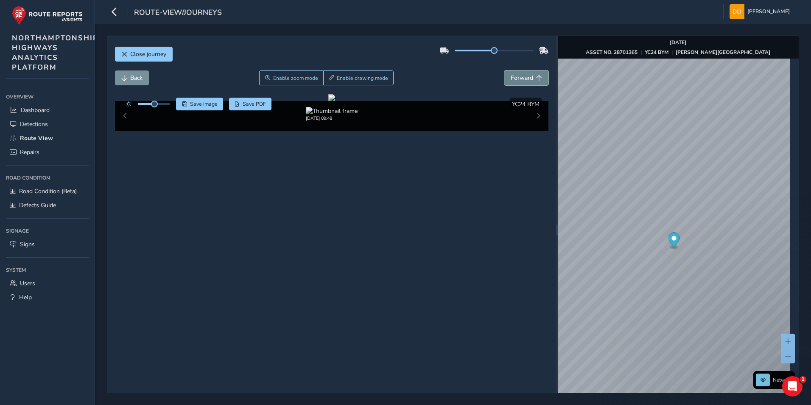
click at [523, 76] on span "Forward" at bounding box center [522, 78] width 22 height 8
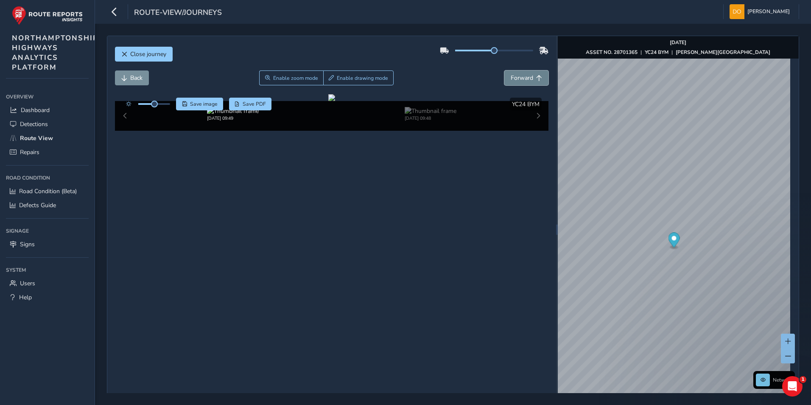
click at [523, 76] on span "Forward" at bounding box center [522, 78] width 22 height 8
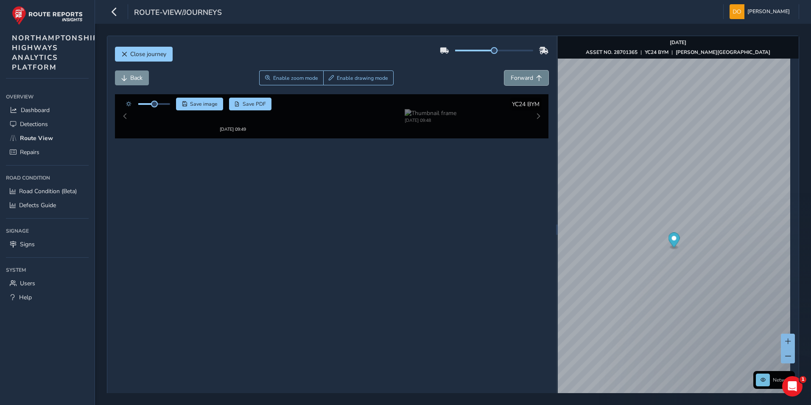
click at [523, 76] on span "Forward" at bounding box center [522, 78] width 22 height 8
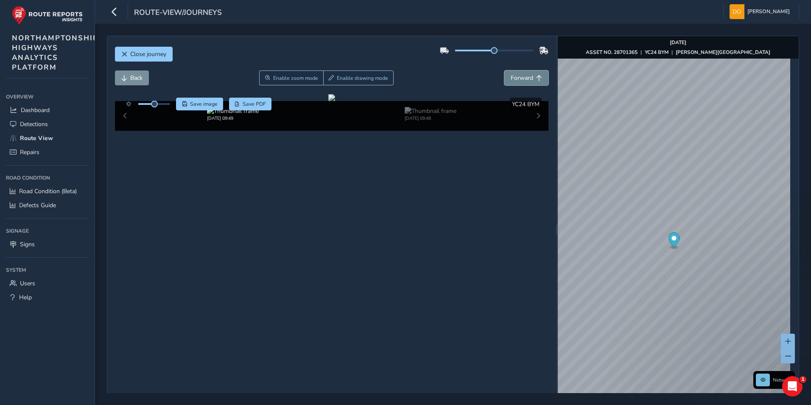
click at [523, 76] on span "Forward" at bounding box center [522, 78] width 22 height 8
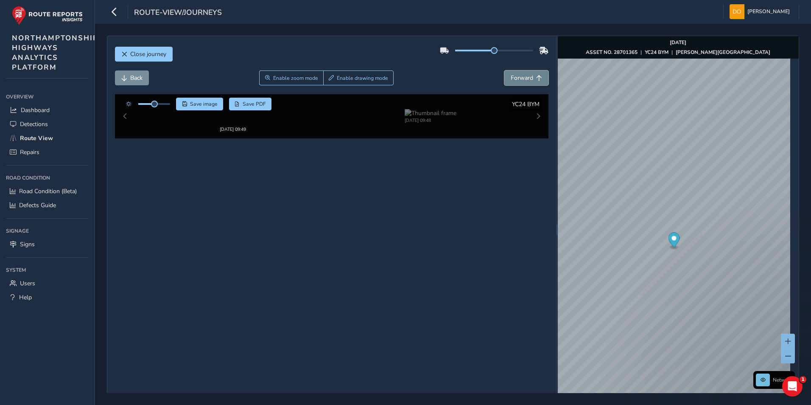
click at [523, 76] on span "Forward" at bounding box center [522, 78] width 22 height 8
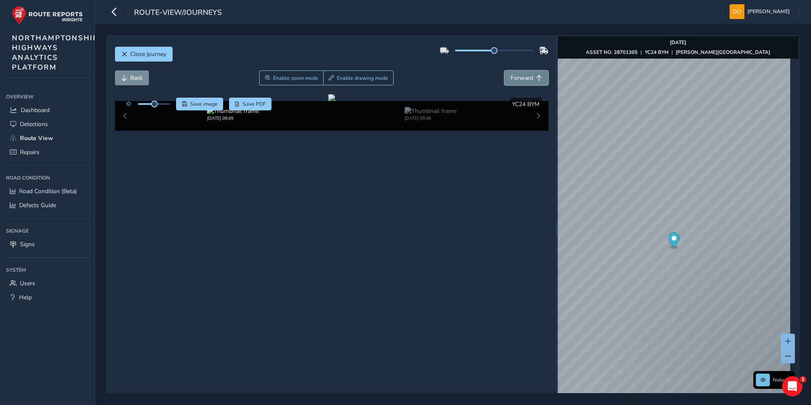
click at [523, 76] on span "Forward" at bounding box center [522, 78] width 22 height 8
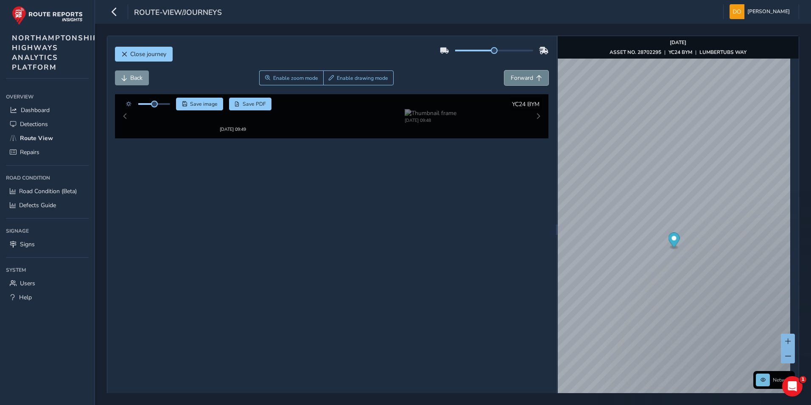
click at [523, 76] on span "Forward" at bounding box center [522, 78] width 22 height 8
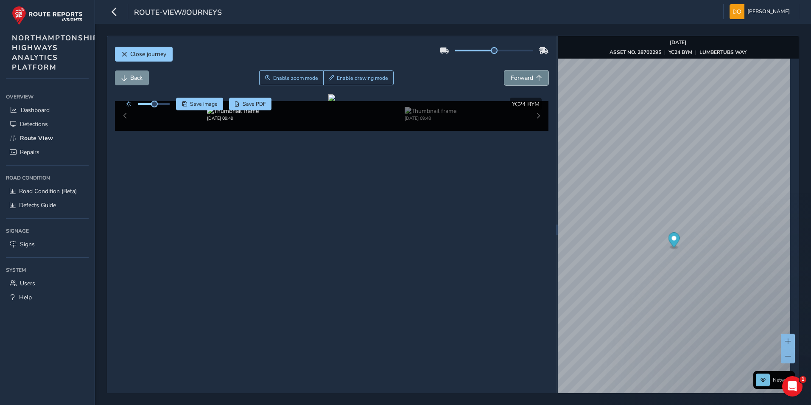
click at [523, 76] on span "Forward" at bounding box center [522, 78] width 22 height 8
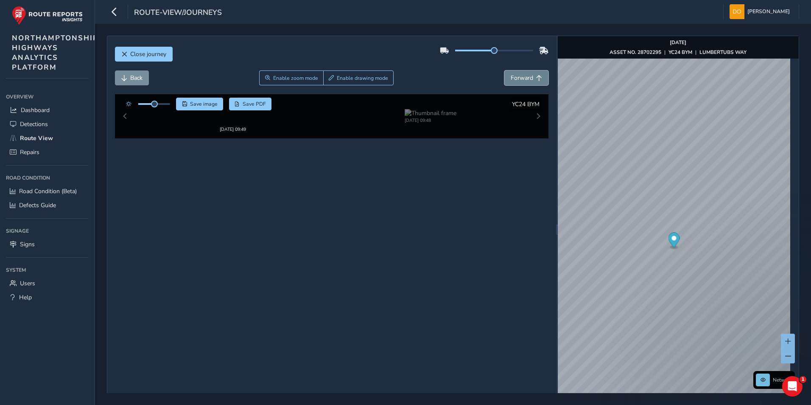
click at [523, 76] on span "Forward" at bounding box center [522, 78] width 22 height 8
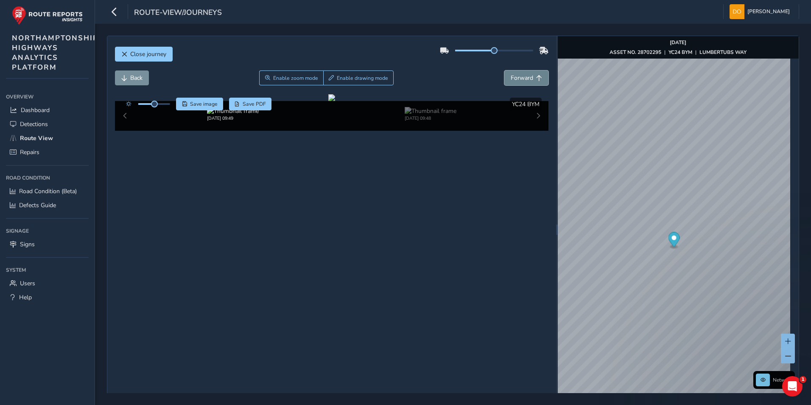
click at [523, 76] on span "Forward" at bounding box center [522, 78] width 22 height 8
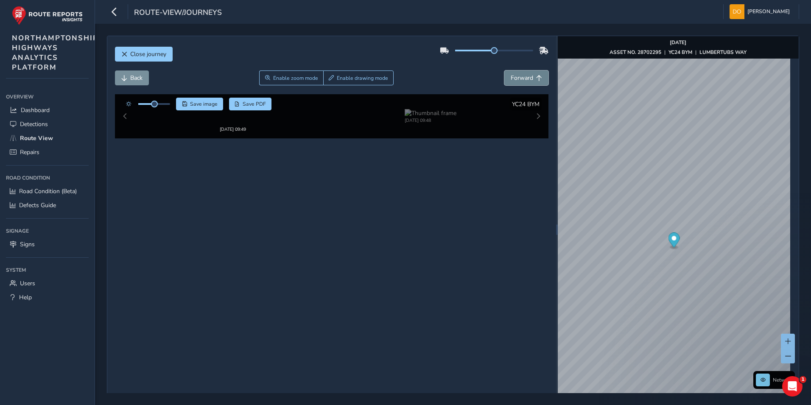
click at [523, 76] on span "Forward" at bounding box center [522, 78] width 22 height 8
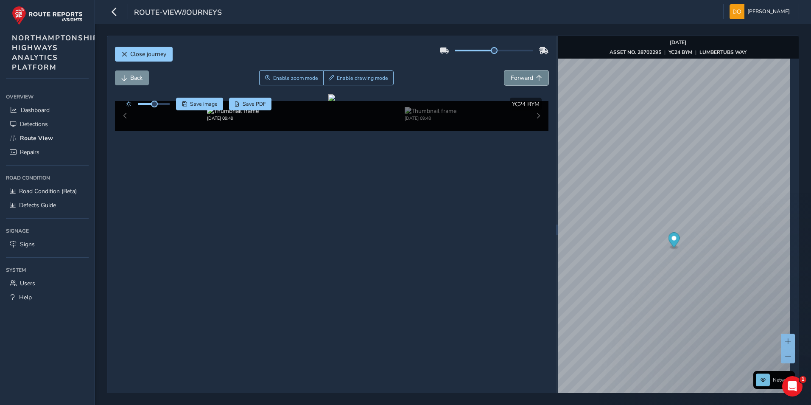
click at [523, 76] on span "Forward" at bounding box center [522, 78] width 22 height 8
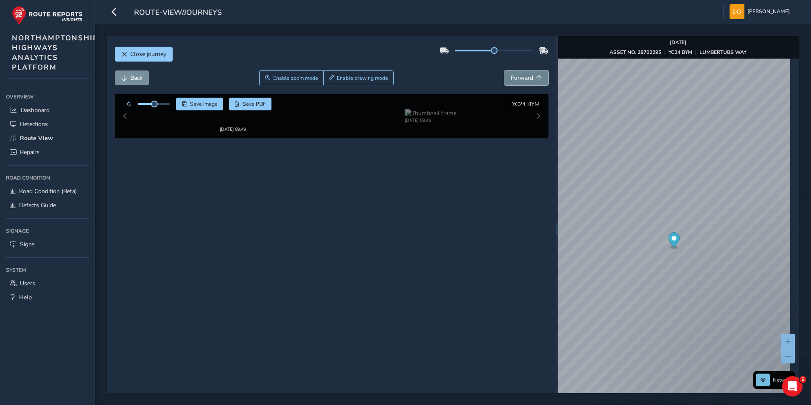
click at [523, 76] on span "Forward" at bounding box center [522, 78] width 22 height 8
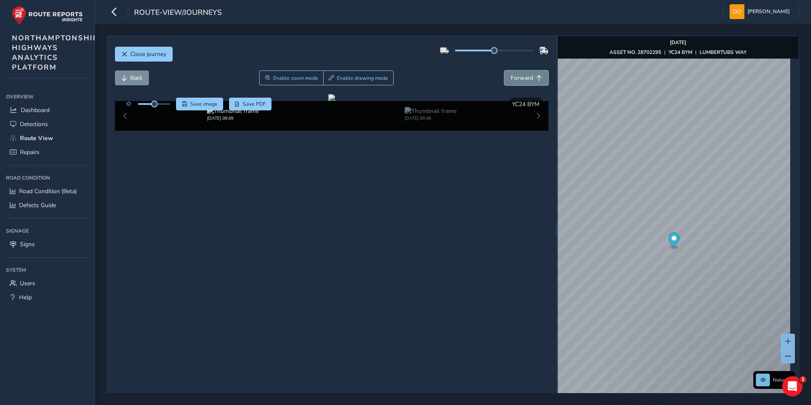
click at [523, 76] on span "Forward" at bounding box center [522, 78] width 22 height 8
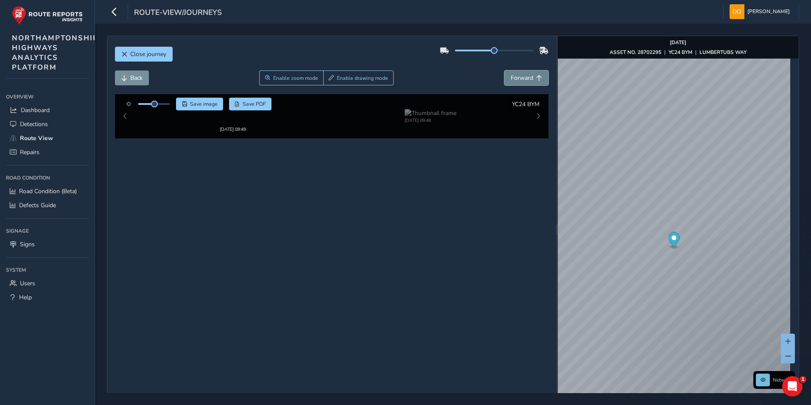
click at [523, 76] on span "Forward" at bounding box center [522, 78] width 22 height 8
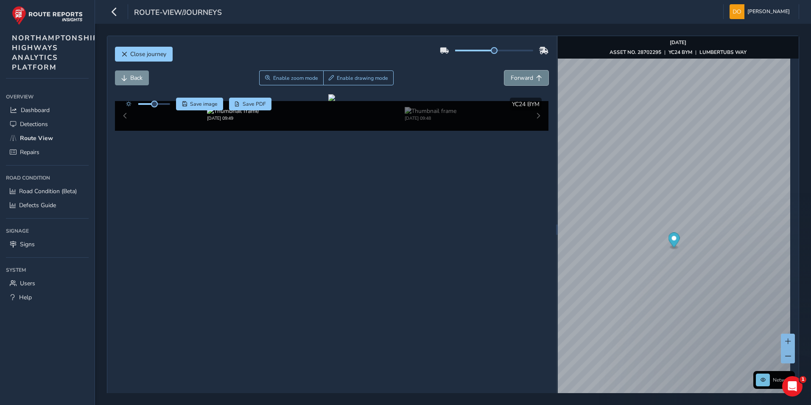
click at [523, 76] on span "Forward" at bounding box center [522, 78] width 22 height 8
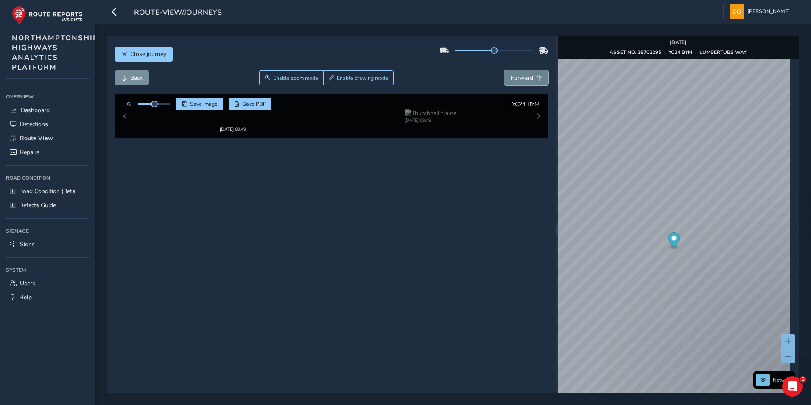
click at [523, 76] on span "Forward" at bounding box center [522, 78] width 22 height 8
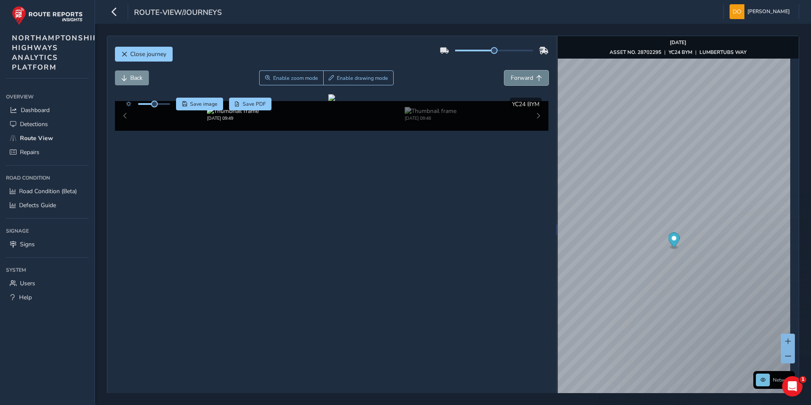
click at [523, 76] on span "Forward" at bounding box center [522, 78] width 22 height 8
click at [159, 55] on span "Close journey" at bounding box center [148, 54] width 36 height 8
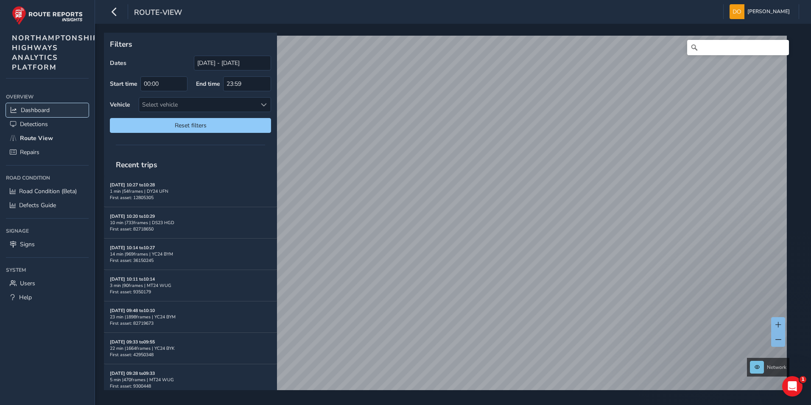
click at [34, 111] on span "Dashboard" at bounding box center [35, 110] width 29 height 8
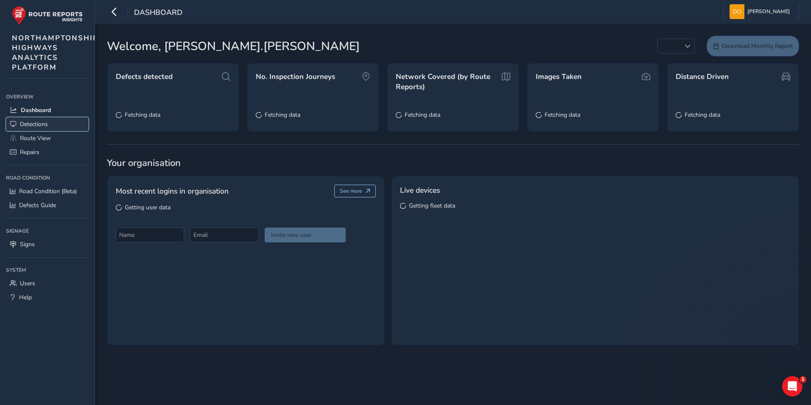
click at [30, 126] on span "Detections" at bounding box center [34, 124] width 28 height 8
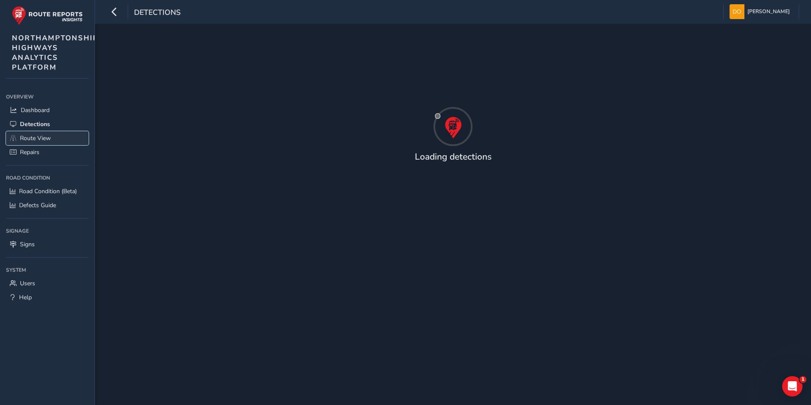
click at [37, 139] on span "Route View" at bounding box center [35, 138] width 31 height 8
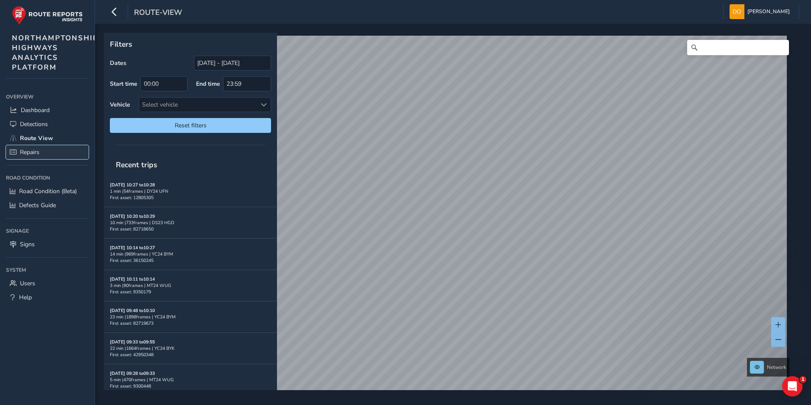
click at [36, 151] on span "Repairs" at bounding box center [30, 152] width 20 height 8
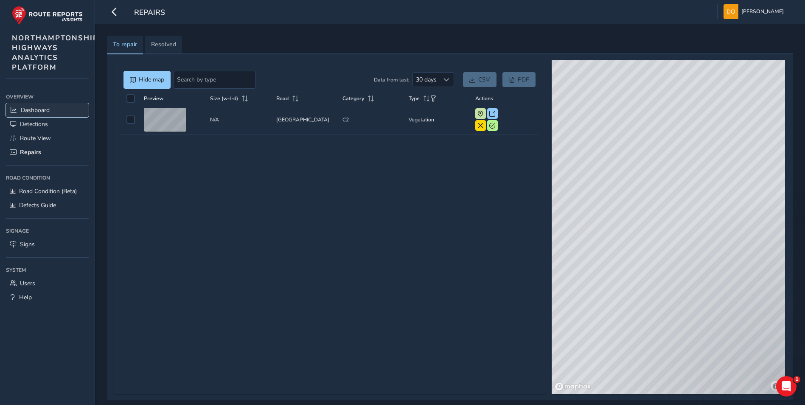
click at [30, 111] on span "Dashboard" at bounding box center [35, 110] width 29 height 8
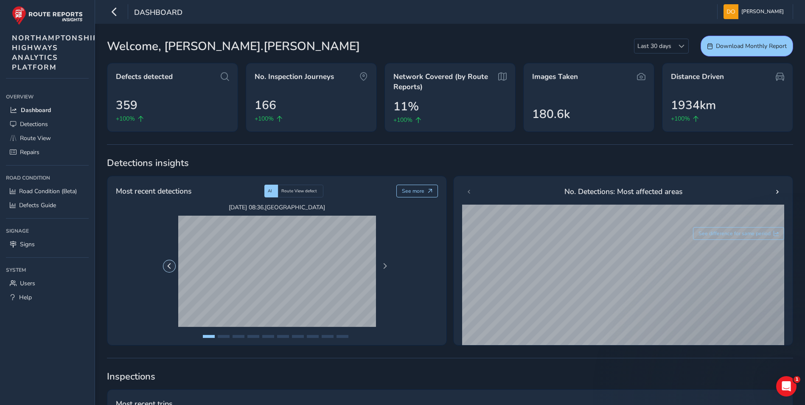
click at [168, 267] on span "Previous Page" at bounding box center [169, 266] width 6 height 6
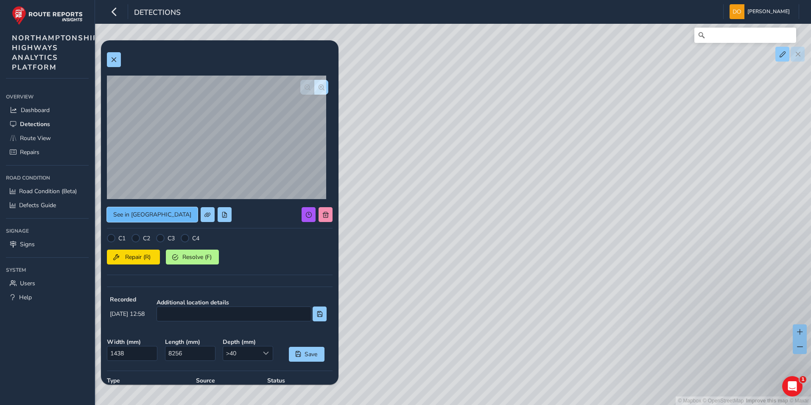
click at [147, 212] on span "See in Route View" at bounding box center [152, 214] width 78 height 8
click at [129, 216] on span "See in Route View" at bounding box center [152, 214] width 78 height 8
click at [138, 213] on span "See in Route View" at bounding box center [152, 214] width 78 height 8
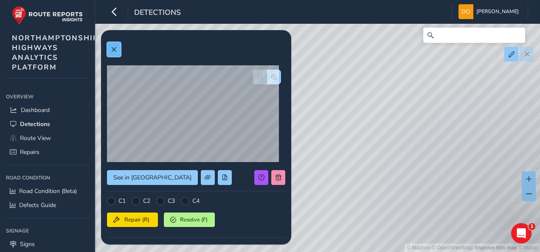
click at [116, 49] on span at bounding box center [114, 50] width 6 height 6
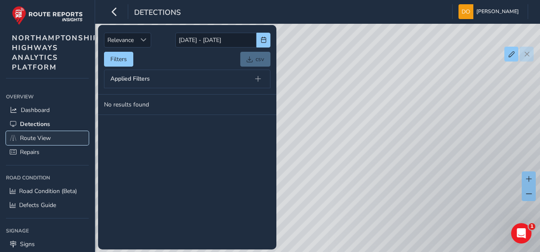
click at [50, 137] on span "Route View" at bounding box center [35, 138] width 31 height 8
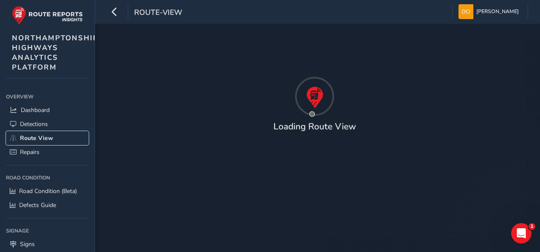
type input "03/08/2025 - 02/09/2025"
type input "00:00"
type input "23:59"
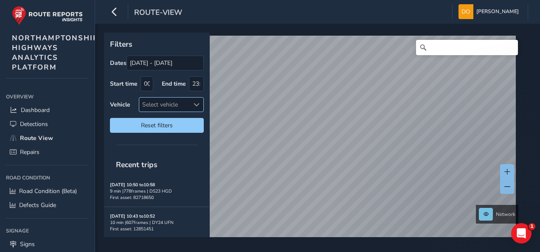
click at [193, 102] on span at bounding box center [196, 105] width 6 height 6
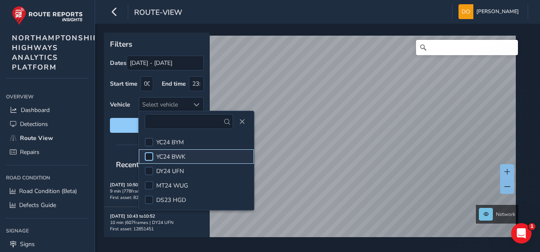
click at [151, 154] on div at bounding box center [149, 156] width 8 height 8
click at [116, 91] on div "Dates 03/08/2025 - 02/09/2025 Start time 00:00 End time 23:59 Vehicle YC24 BWK …" at bounding box center [157, 94] width 94 height 77
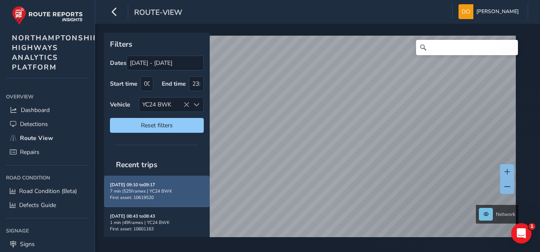
click at [130, 188] on div "7 min | 525 frames | YC24 BWK" at bounding box center [157, 191] width 94 height 6
click at [131, 199] on div "Sep 02, 09:10 to 09:17 7 min | 525 frames | YC24 BWK First asset: 10619520" at bounding box center [157, 191] width 94 height 31
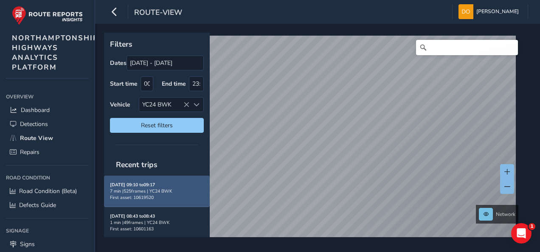
drag, startPoint x: 131, startPoint y: 199, endPoint x: 119, endPoint y: 176, distance: 26.8
click at [119, 176] on div "Sep 02, 09:10 to 09:17 7 min | 525 frames | YC24 BWK First asset: 10619520" at bounding box center [157, 191] width 94 height 31
click at [120, 184] on strong "Sep 02, 09:10 to 09:17" at bounding box center [132, 185] width 45 height 6
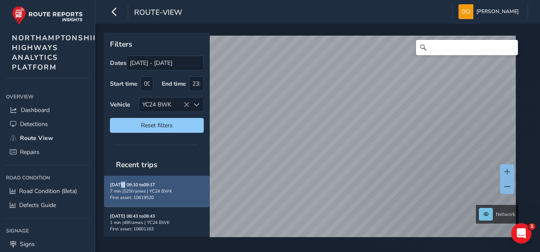
click at [120, 184] on strong "Sep 02, 09:10 to 09:17" at bounding box center [132, 185] width 45 height 6
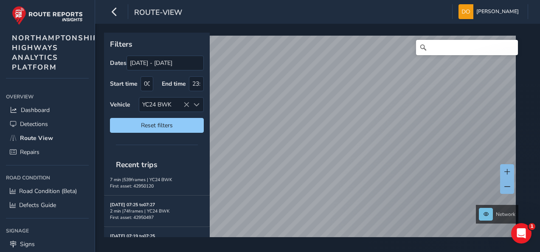
scroll to position [183, 0]
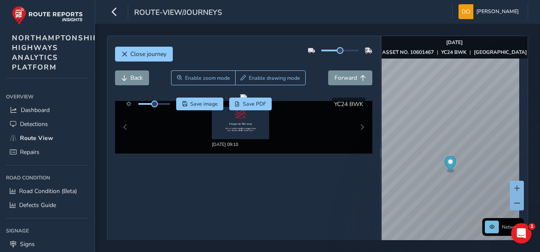
click at [355, 126] on div "Sep 02 2025, 09:10" at bounding box center [244, 127] width 258 height 53
click at [357, 126] on div "Sep 02 2025, 09:10" at bounding box center [244, 127] width 258 height 53
click at [141, 53] on span "Close journey" at bounding box center [148, 54] width 36 height 8
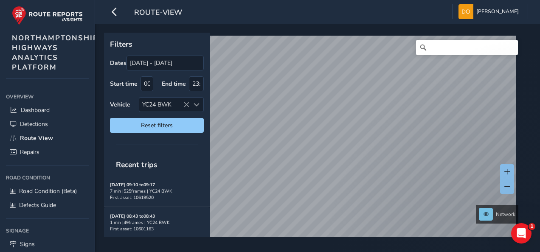
scroll to position [306, 0]
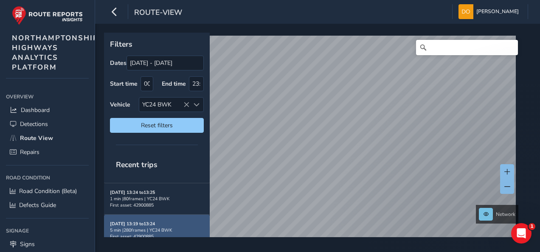
click at [149, 221] on strong "Aug 28, 13:19 to 13:24" at bounding box center [132, 224] width 45 height 6
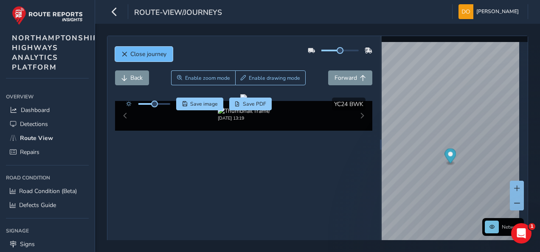
click at [149, 49] on button "Close journey" at bounding box center [144, 54] width 58 height 15
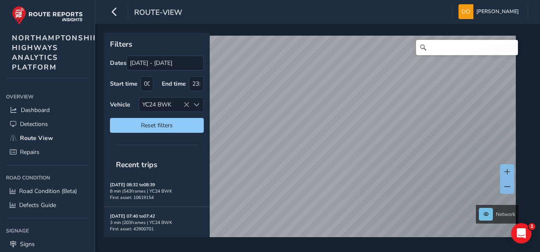
scroll to position [149, 0]
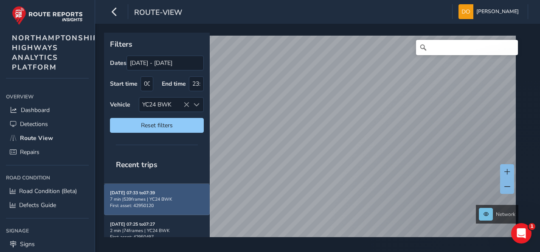
click at [145, 196] on div "7 min | 539 frames | YC24 BWK" at bounding box center [157, 199] width 94 height 6
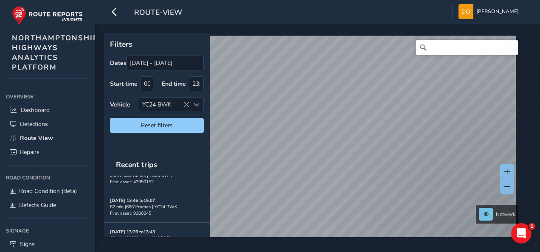
click at [145, 197] on strong "Aug 28, 13:46 to 15:07" at bounding box center [132, 200] width 45 height 6
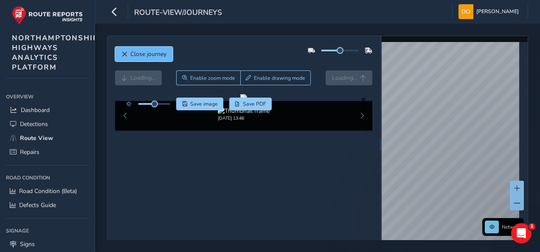
click at [148, 52] on span "Close journey" at bounding box center [148, 54] width 36 height 8
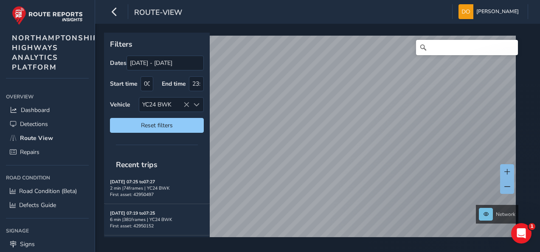
scroll to position [201, 0]
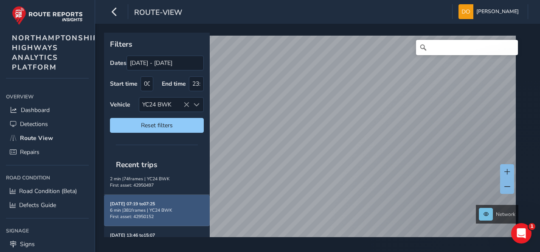
click at [148, 201] on strong "Sep 02, 07:19 to 07:25" at bounding box center [132, 204] width 45 height 6
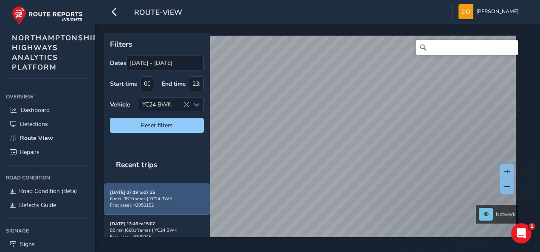
click at [148, 202] on span "First asset: 42950152" at bounding box center [132, 205] width 44 height 6
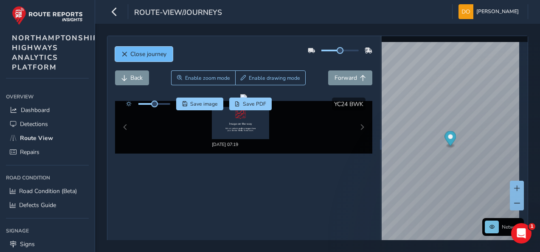
click at [146, 53] on span "Close journey" at bounding box center [148, 54] width 36 height 8
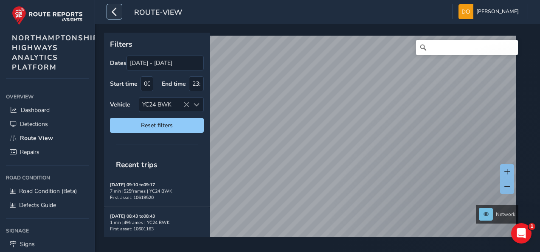
click at [119, 6] on button "button" at bounding box center [114, 11] width 15 height 15
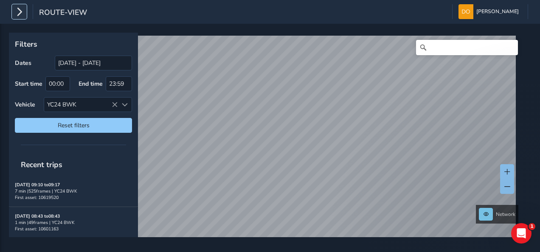
click at [18, 14] on icon "button" at bounding box center [19, 11] width 9 height 15
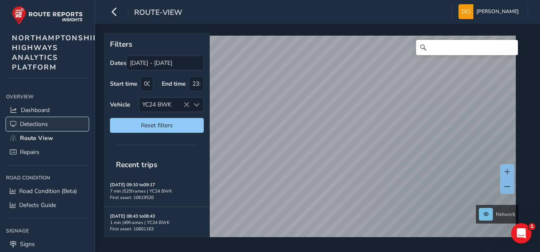
click at [33, 127] on link "Detections" at bounding box center [47, 124] width 83 height 14
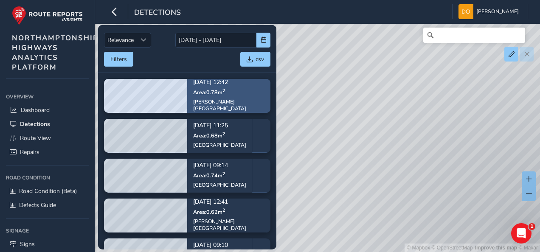
click at [228, 95] on p "Area: 0.78 m 2" at bounding box center [228, 92] width 71 height 7
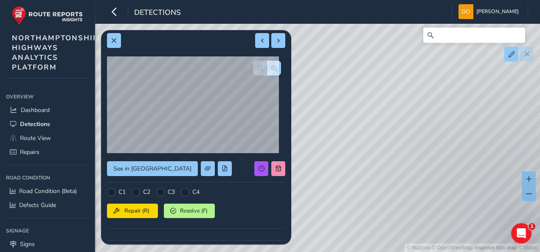
scroll to position [9, 0]
click at [271, 66] on span "button" at bounding box center [274, 68] width 6 height 6
click at [271, 67] on span "button" at bounding box center [274, 68] width 6 height 6
click at [117, 43] on button at bounding box center [114, 40] width 14 height 15
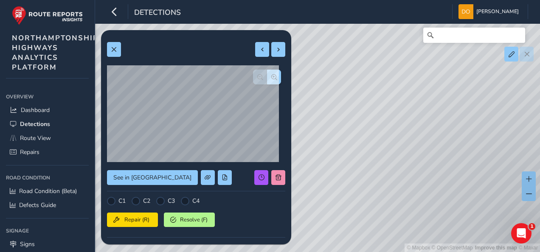
scroll to position [0, 0]
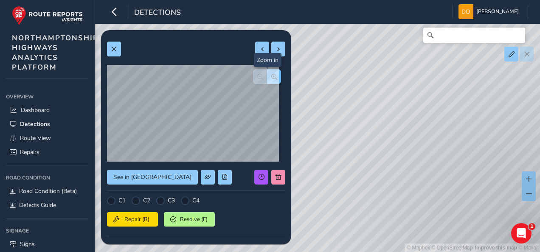
click at [273, 77] on button "button" at bounding box center [274, 76] width 14 height 15
click at [257, 76] on span "button" at bounding box center [260, 77] width 6 height 6
click at [114, 51] on span at bounding box center [114, 49] width 6 height 6
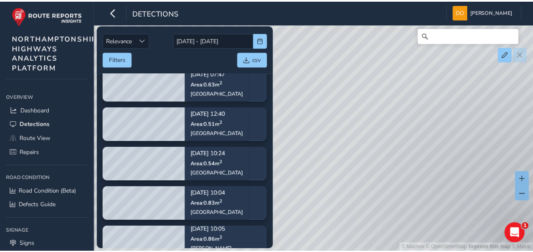
scroll to position [754, 0]
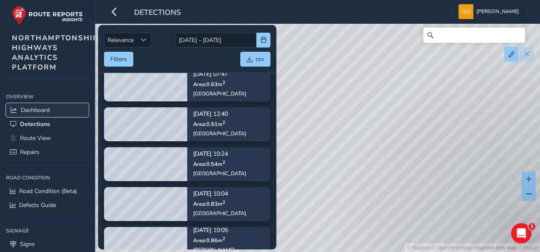
click at [59, 105] on link "Dashboard" at bounding box center [47, 110] width 83 height 14
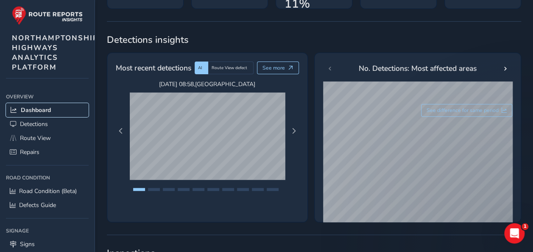
scroll to position [134, 0]
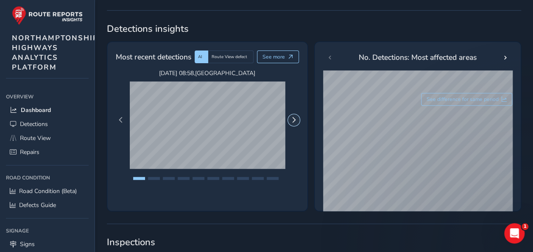
click at [294, 121] on span "Next Page" at bounding box center [294, 120] width 6 height 6
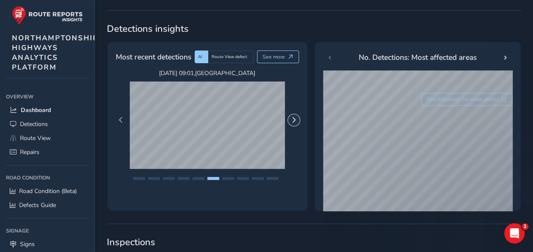
click at [294, 121] on span "Next Page" at bounding box center [294, 120] width 6 height 6
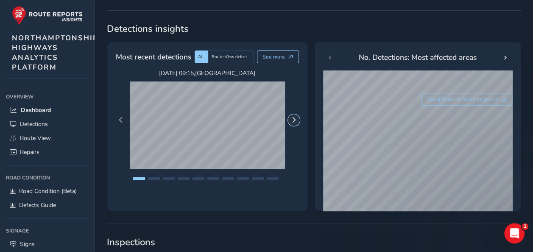
click at [294, 121] on span "Next Page" at bounding box center [294, 120] width 6 height 6
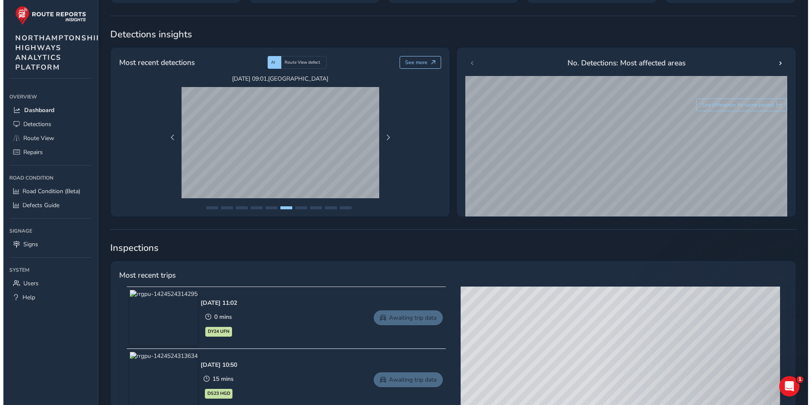
scroll to position [0, 0]
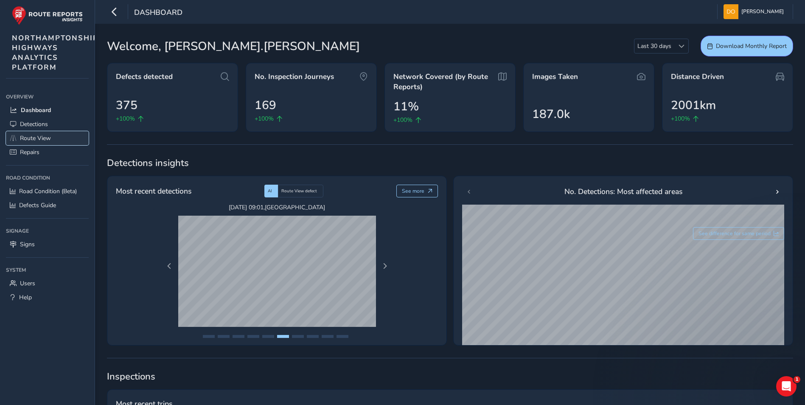
click at [38, 135] on span "Route View" at bounding box center [35, 138] width 31 height 8
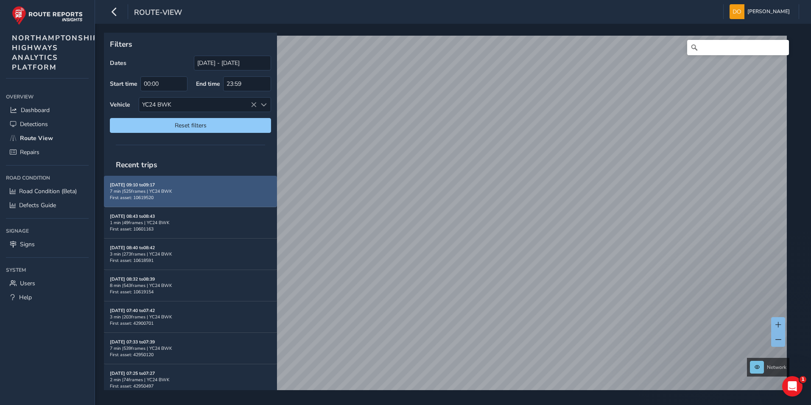
click at [176, 188] on div "7 min | 525 frames | YC24 BWK" at bounding box center [190, 191] width 161 height 6
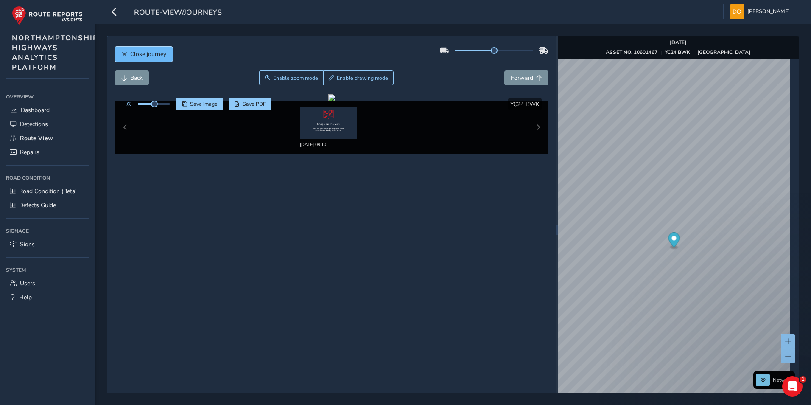
click at [135, 56] on span "Close journey" at bounding box center [148, 54] width 36 height 8
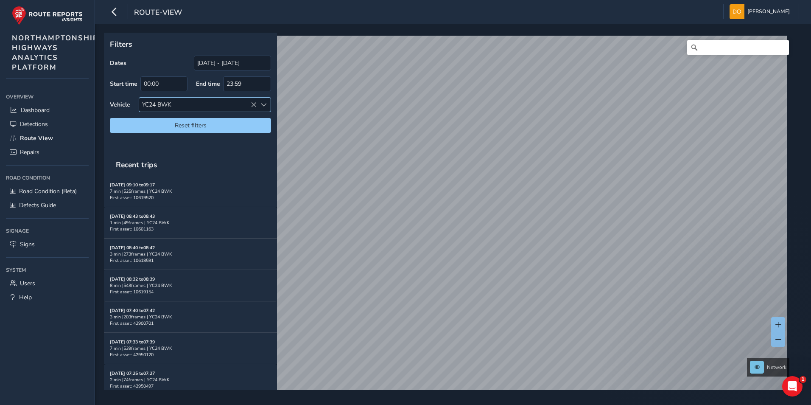
click at [254, 103] on icon at bounding box center [254, 105] width 6 height 6
click at [263, 103] on span at bounding box center [264, 105] width 6 height 6
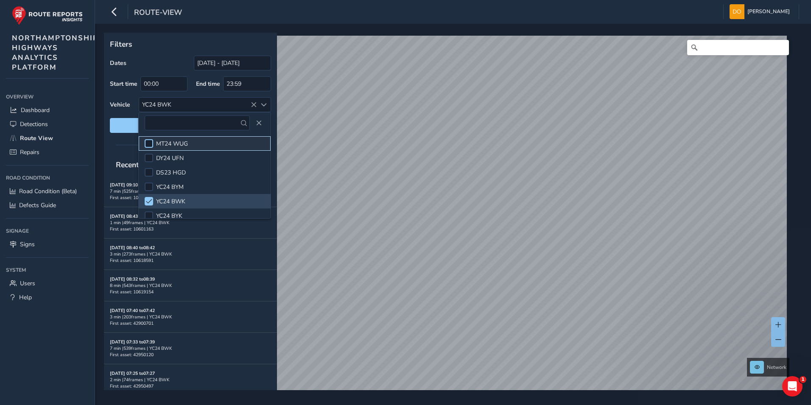
click at [150, 143] on div at bounding box center [149, 143] width 8 height 8
click at [147, 199] on span at bounding box center [149, 201] width 6 height 6
click at [112, 96] on div "Dates 03/08/2025 - 02/09/2025 Start time 00:00 End time 23:59 Vehicle MT24 WUG …" at bounding box center [190, 94] width 161 height 77
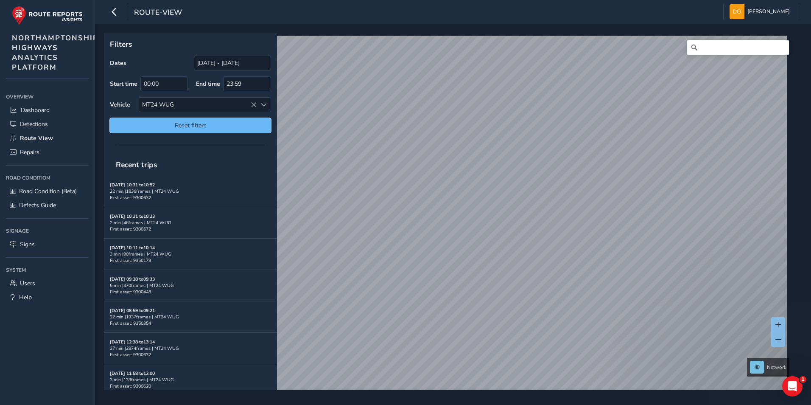
click at [168, 126] on span "Reset filters" at bounding box center [190, 125] width 149 height 8
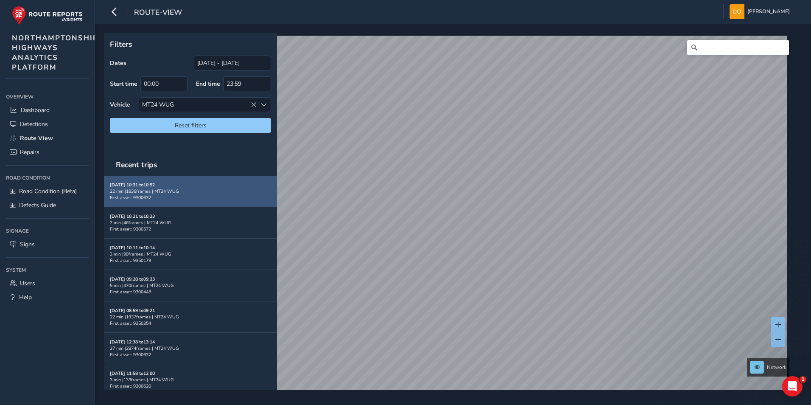
click at [177, 192] on div "22 min | 1836 frames | MT24 WUG" at bounding box center [190, 191] width 161 height 6
click at [199, 190] on div "22 min | 1836 frames | MT24 WUG" at bounding box center [190, 191] width 161 height 6
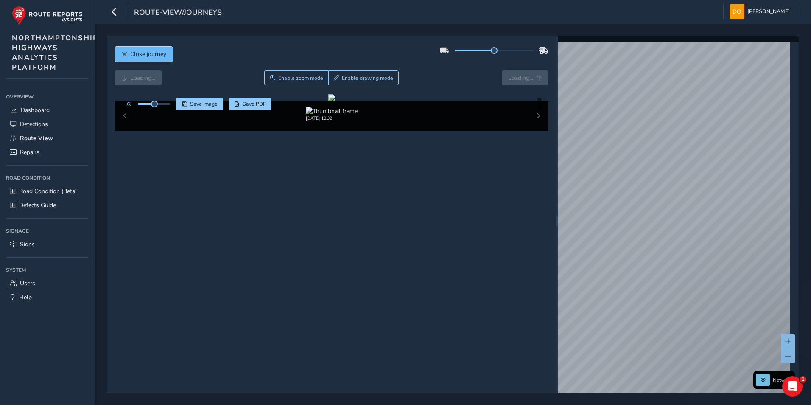
click at [136, 56] on span "Close journey" at bounding box center [148, 54] width 36 height 8
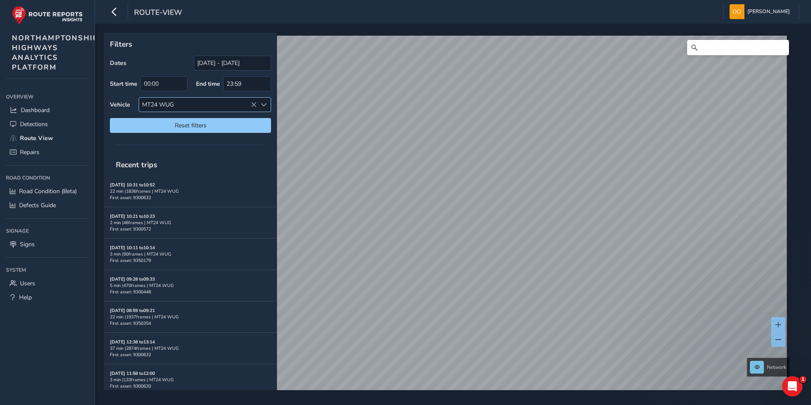
click at [261, 102] on span at bounding box center [264, 105] width 6 height 6
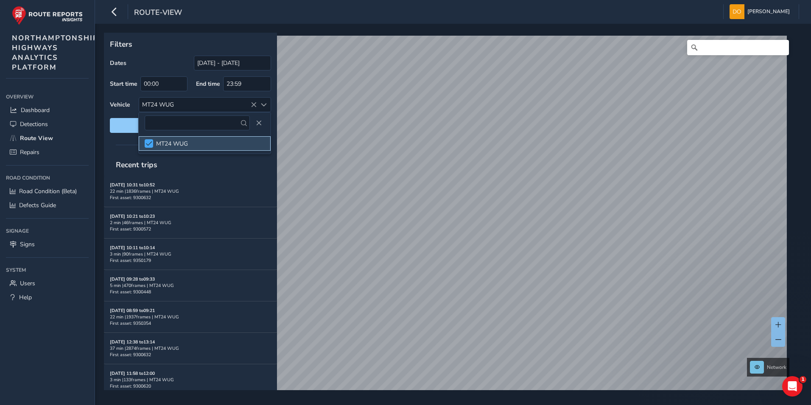
click at [150, 142] on span at bounding box center [149, 143] width 6 height 6
click at [264, 99] on div at bounding box center [264, 105] width 14 height 14
click at [150, 144] on span at bounding box center [149, 143] width 6 height 6
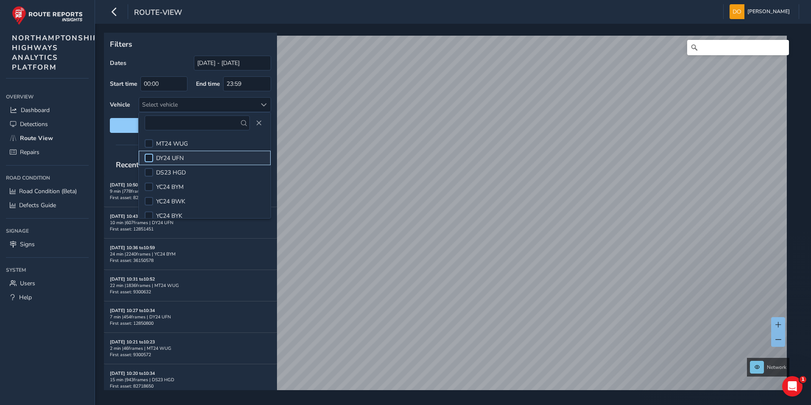
click at [150, 158] on div at bounding box center [149, 158] width 8 height 8
click at [124, 124] on span "Reset filters" at bounding box center [190, 125] width 149 height 8
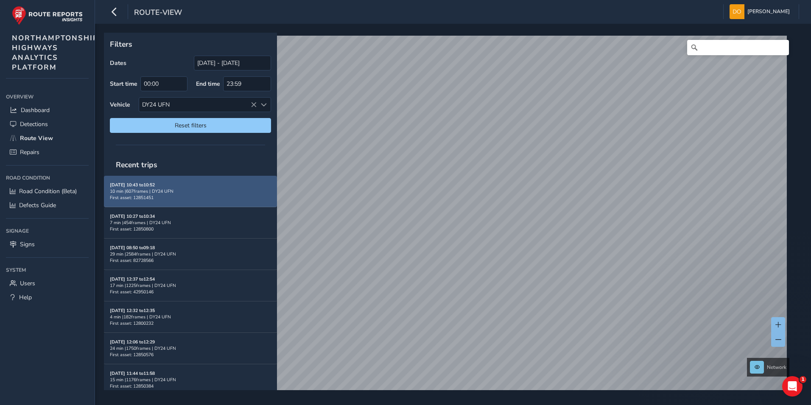
click at [138, 196] on span "First asset: 12851451" at bounding box center [132, 197] width 44 height 6
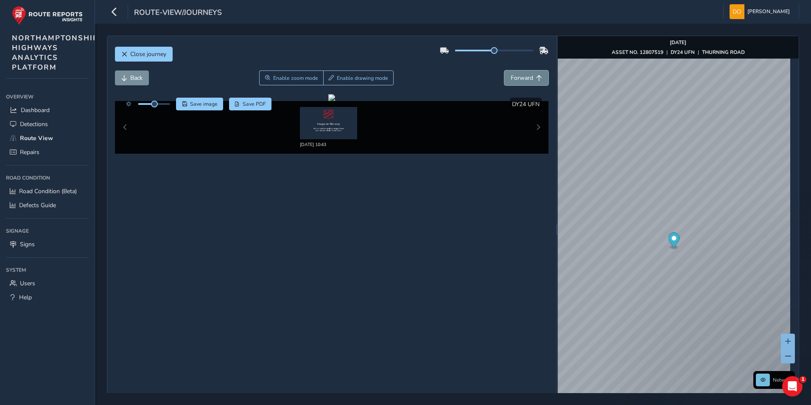
click at [519, 76] on span "Forward" at bounding box center [522, 78] width 22 height 8
click at [139, 51] on span "Close journey" at bounding box center [148, 54] width 36 height 8
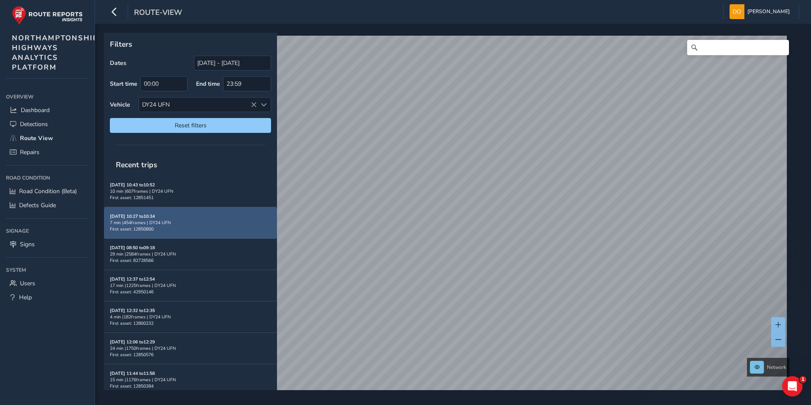
click at [136, 227] on span "First asset: 12850800" at bounding box center [132, 229] width 44 height 6
click at [176, 217] on div "Sep 02, 10:27 to 10:34 7 min | 454 frames | DY24 UFN First asset: 12850800" at bounding box center [190, 222] width 161 height 19
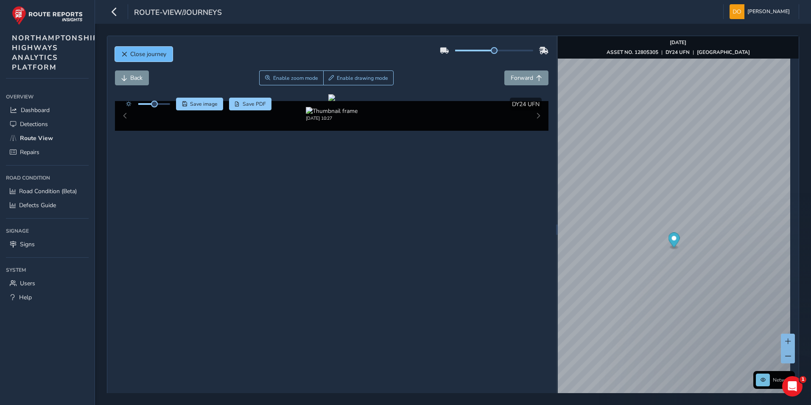
click at [147, 53] on span "Close journey" at bounding box center [148, 54] width 36 height 8
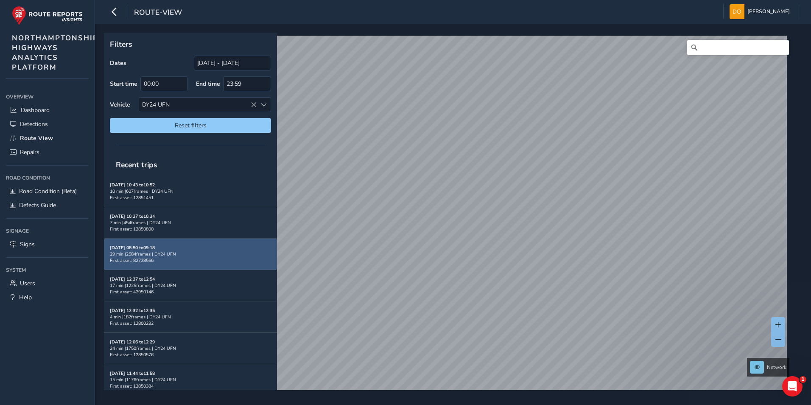
click at [167, 259] on div "Sep 02, 08:50 to 09:18 29 min | 2584 frames | DY24 UFN First asset: 82728566" at bounding box center [190, 253] width 161 height 19
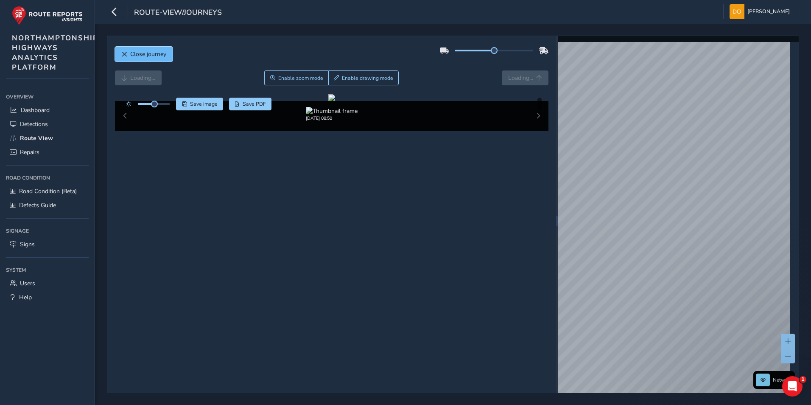
click at [154, 51] on span "Close journey" at bounding box center [148, 54] width 36 height 8
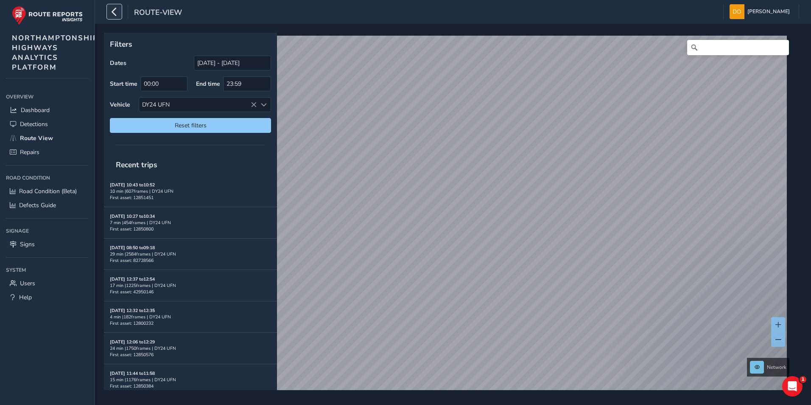
click at [115, 10] on icon "button" at bounding box center [114, 11] width 9 height 15
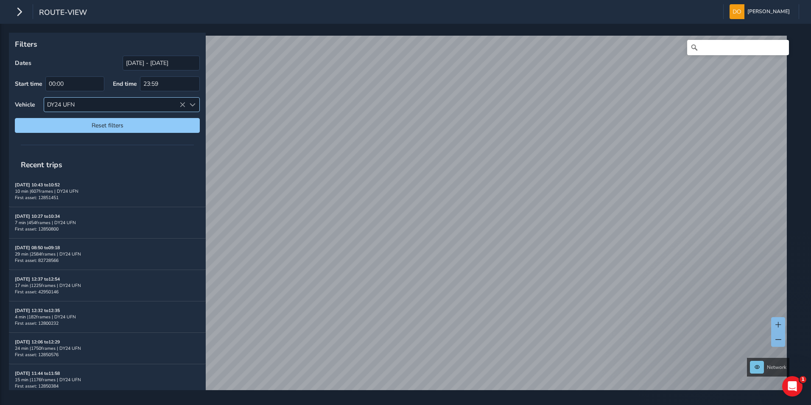
click at [191, 105] on span at bounding box center [193, 105] width 6 height 6
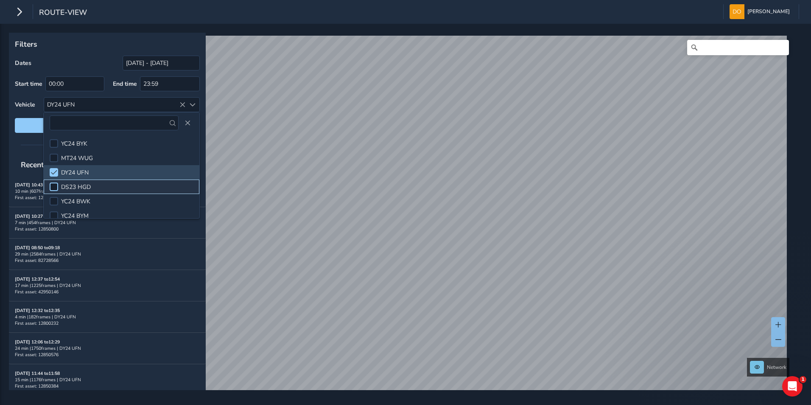
click at [54, 183] on div at bounding box center [54, 186] width 8 height 8
click at [53, 171] on span at bounding box center [54, 172] width 6 height 6
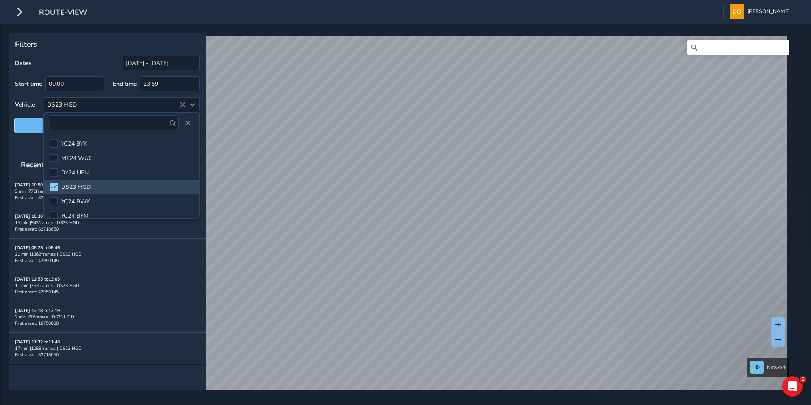
click at [28, 123] on span "Reset filters" at bounding box center [107, 125] width 172 height 8
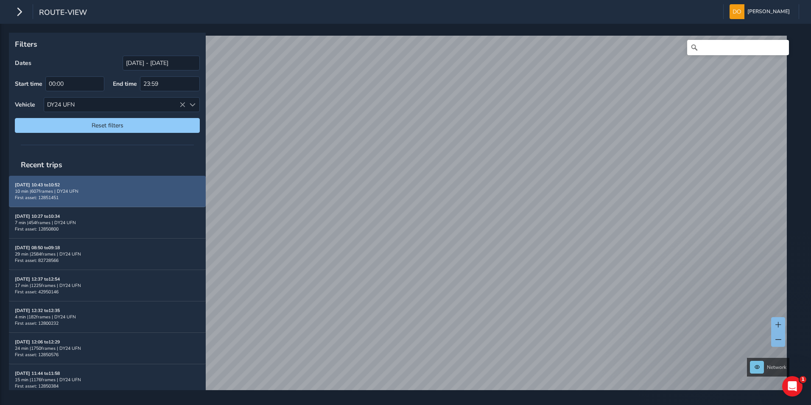
click at [68, 195] on div "Sep 02, 10:43 to 10:52 10 min | 607 frames | DY24 UFN First asset: 12851451" at bounding box center [107, 191] width 185 height 19
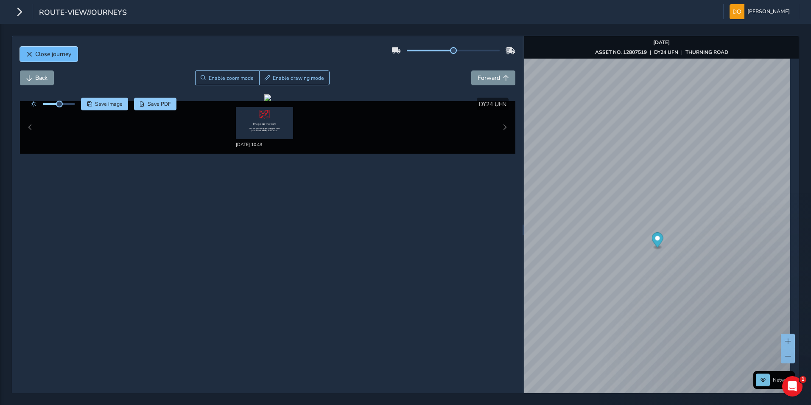
click at [50, 56] on span "Close journey" at bounding box center [53, 54] width 36 height 8
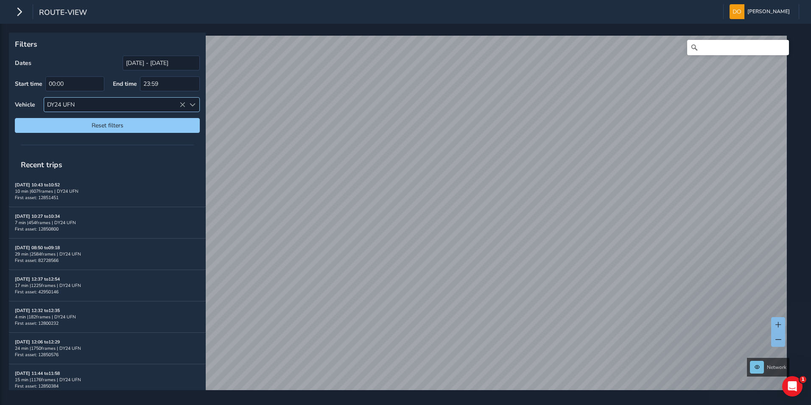
click at [181, 104] on icon at bounding box center [182, 105] width 6 height 6
click at [193, 104] on span at bounding box center [193, 105] width 6 height 6
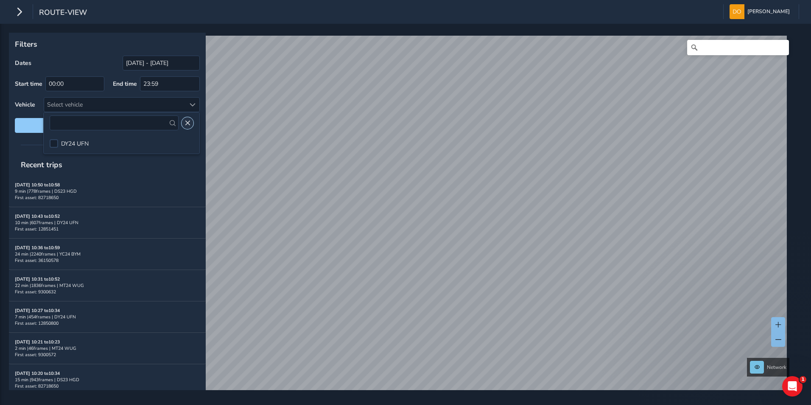
click at [187, 121] on span "Close" at bounding box center [188, 123] width 6 height 6
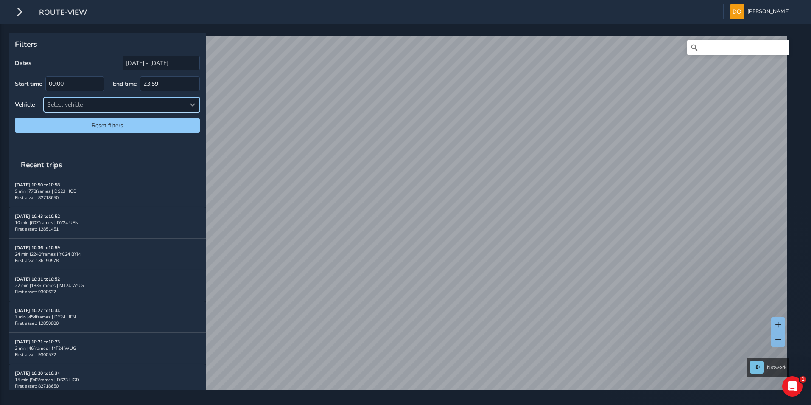
click at [190, 102] on span at bounding box center [193, 105] width 6 height 6
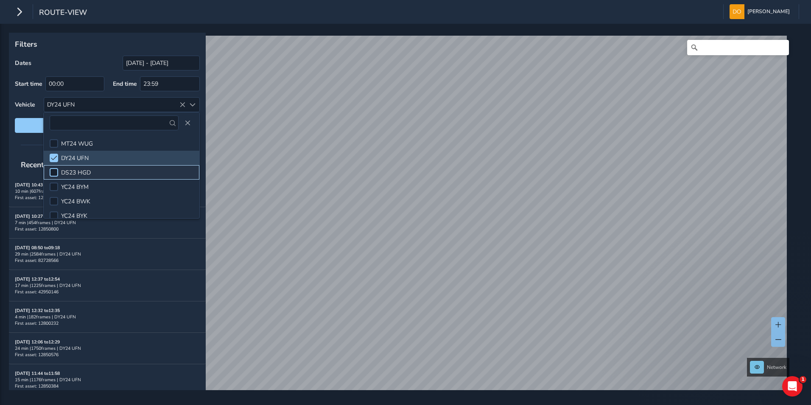
click at [55, 171] on div at bounding box center [54, 172] width 8 height 8
click at [56, 157] on span at bounding box center [54, 158] width 6 height 6
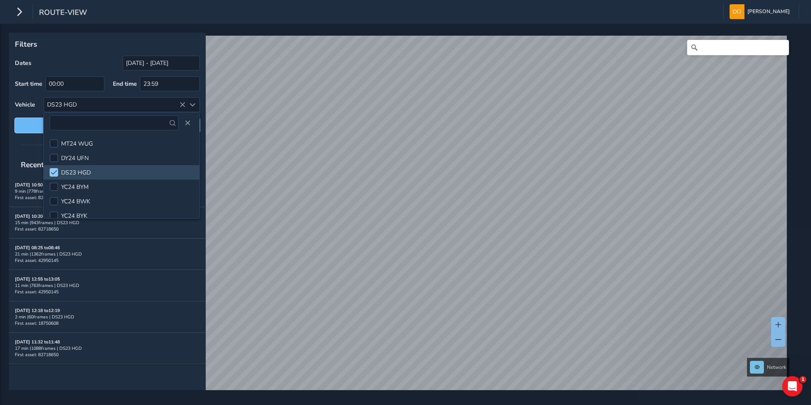
click at [25, 126] on span "Reset filters" at bounding box center [107, 125] width 172 height 8
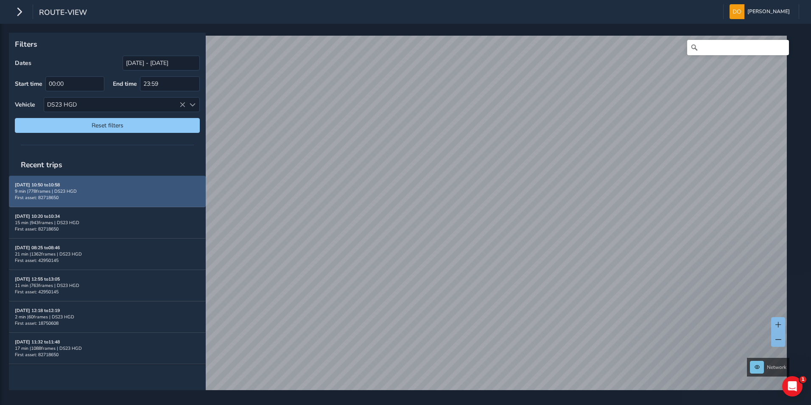
click at [43, 188] on strong "Sep 02, 10:50 to 10:58" at bounding box center [37, 185] width 45 height 6
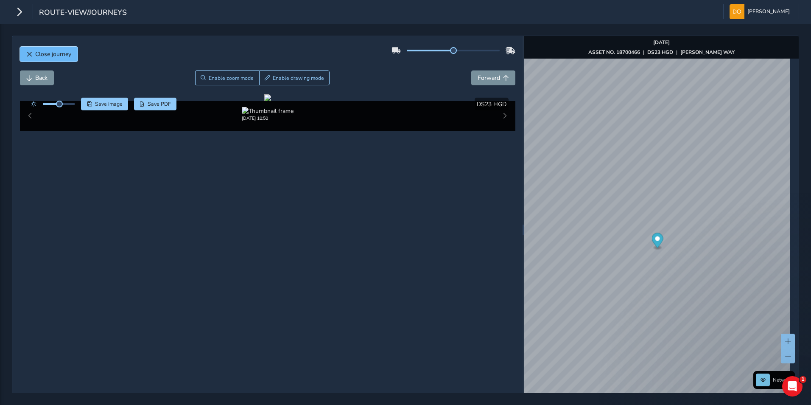
click at [60, 54] on span "Close journey" at bounding box center [53, 54] width 36 height 8
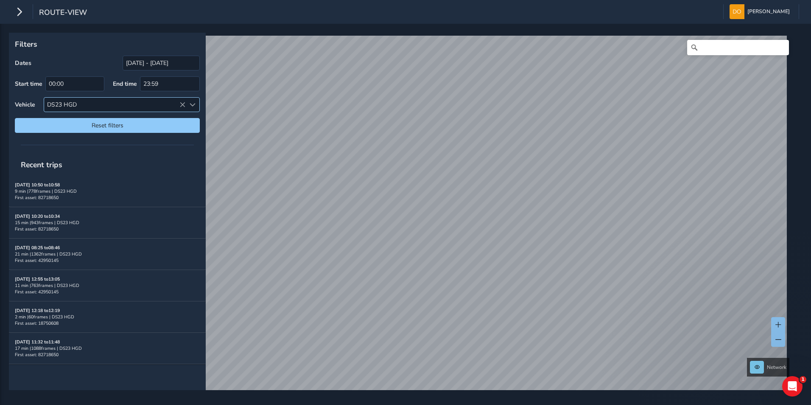
click at [180, 104] on icon at bounding box center [182, 105] width 6 height 6
click at [189, 102] on div at bounding box center [192, 105] width 14 height 14
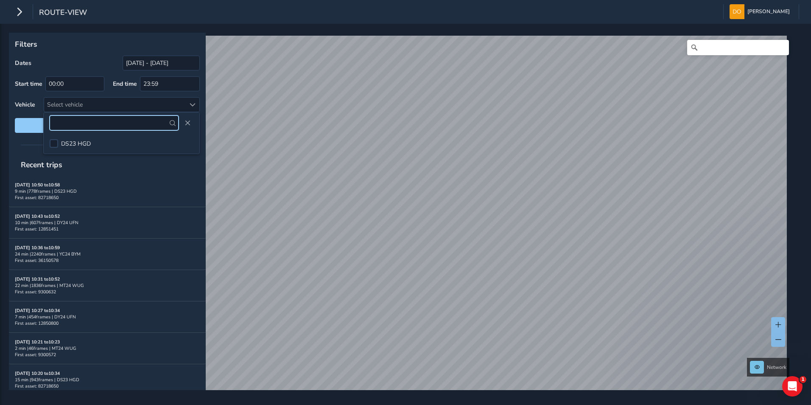
click at [160, 121] on input "text" at bounding box center [114, 122] width 129 height 15
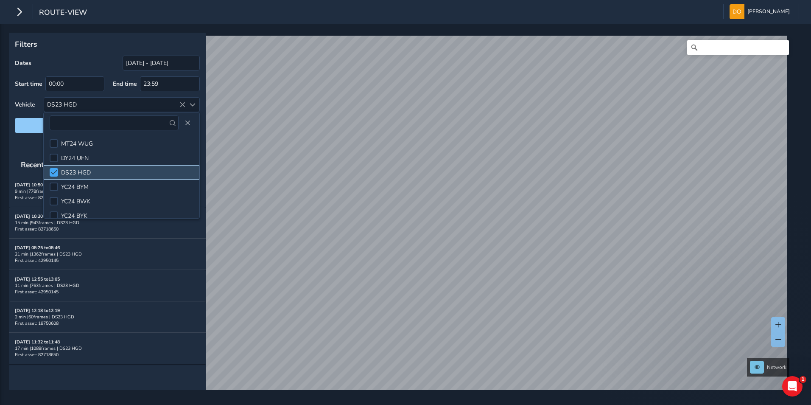
click at [52, 172] on span at bounding box center [54, 172] width 6 height 6
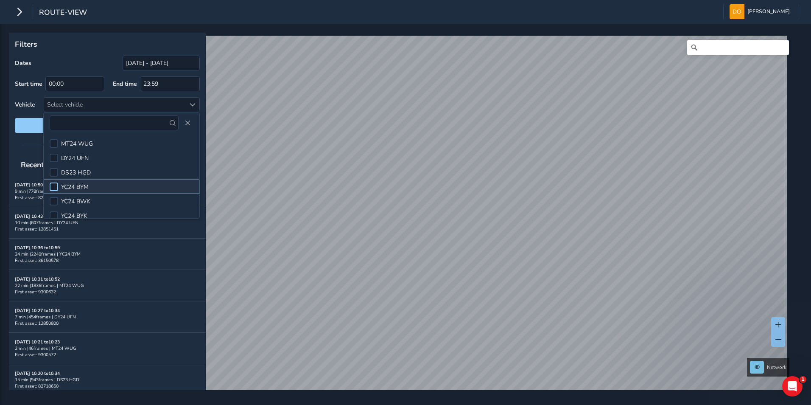
click at [56, 183] on div at bounding box center [54, 186] width 8 height 8
click at [29, 123] on span "Reset filters" at bounding box center [107, 125] width 172 height 8
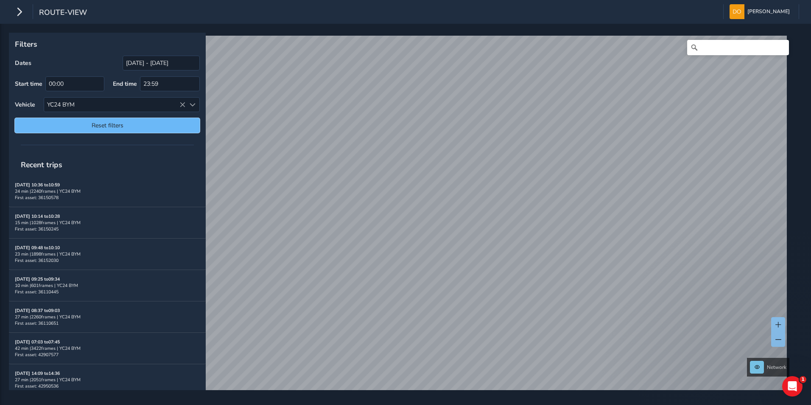
click at [129, 123] on span "Reset filters" at bounding box center [107, 125] width 172 height 8
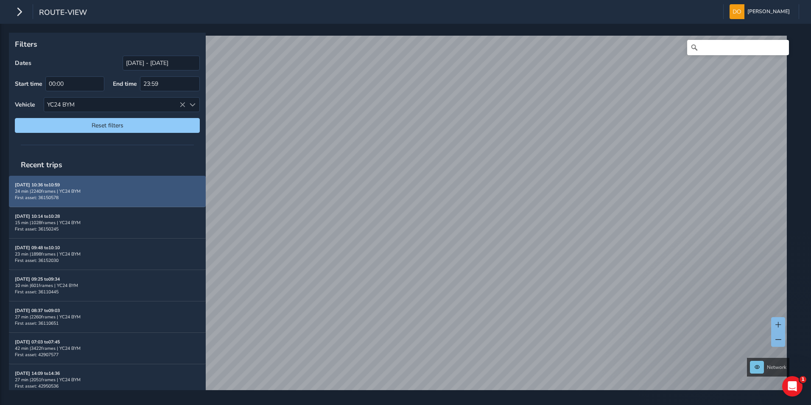
click at [45, 192] on div "24 min | 2240 frames | YC24 BYM" at bounding box center [107, 191] width 185 height 6
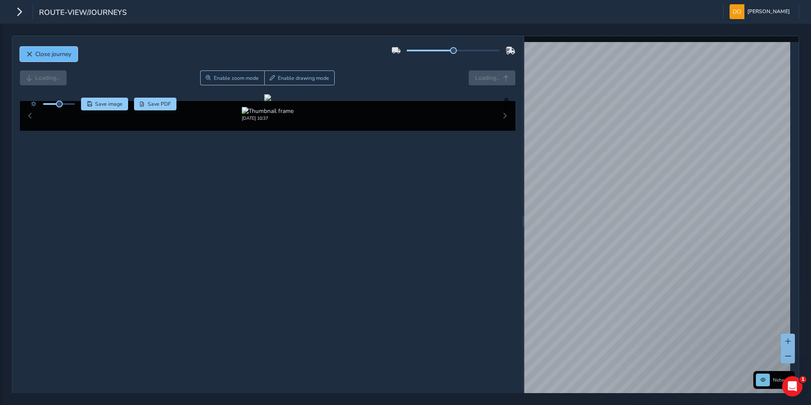
click at [48, 56] on span "Close journey" at bounding box center [53, 54] width 36 height 8
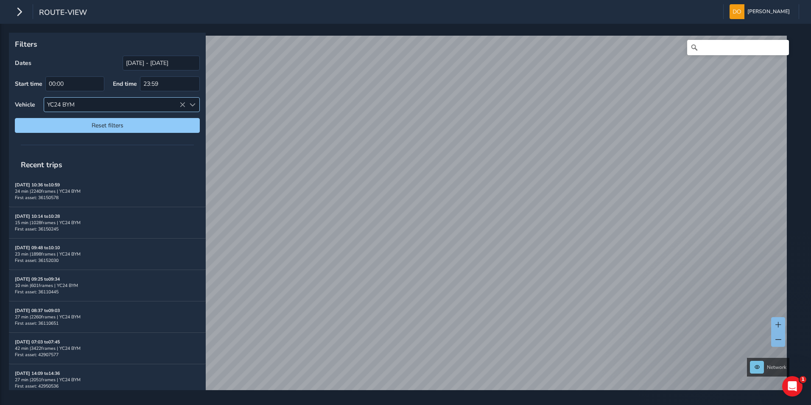
click at [160, 104] on div "YC24 BYM" at bounding box center [114, 105] width 141 height 14
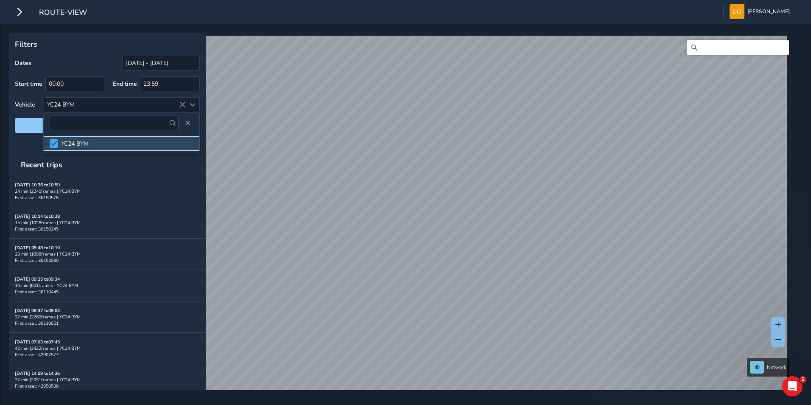
click at [55, 141] on span at bounding box center [54, 143] width 6 height 6
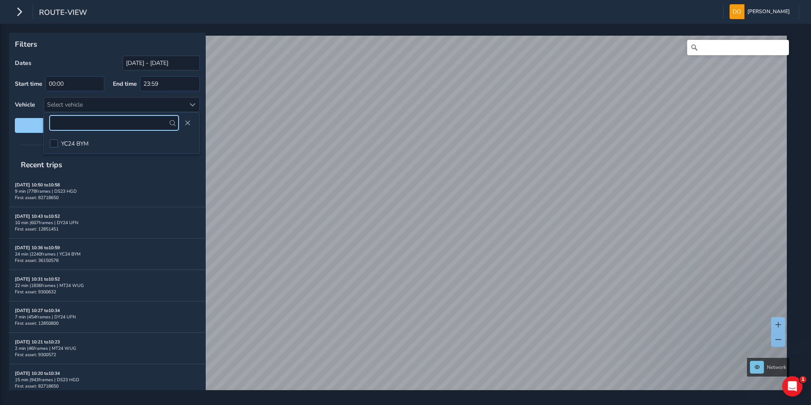
click at [121, 121] on input "text" at bounding box center [114, 122] width 129 height 15
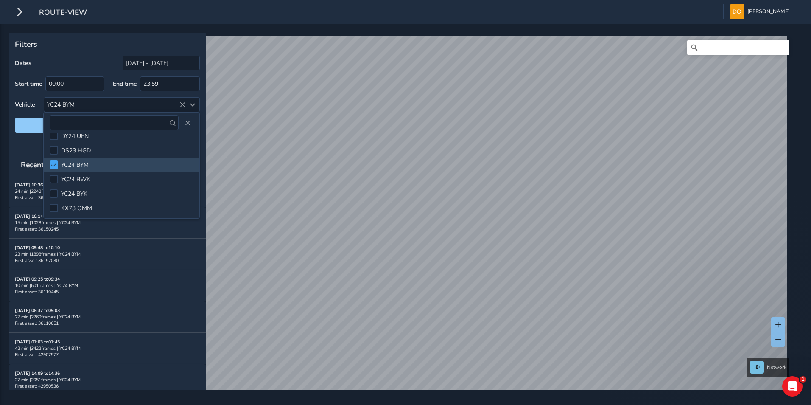
click at [53, 162] on span at bounding box center [54, 165] width 6 height 6
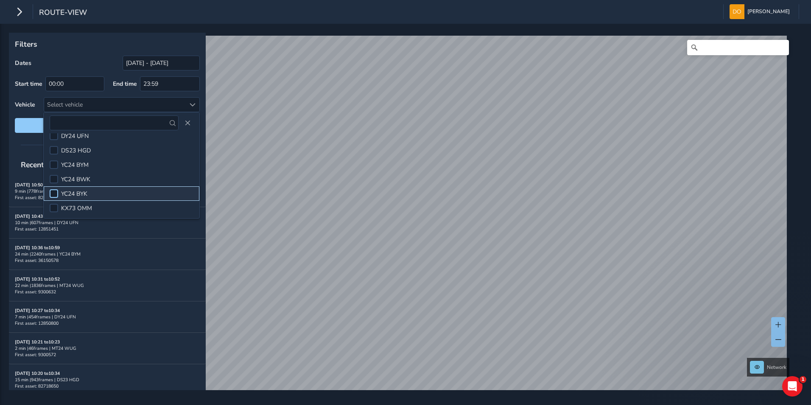
click at [55, 190] on div at bounding box center [54, 193] width 8 height 8
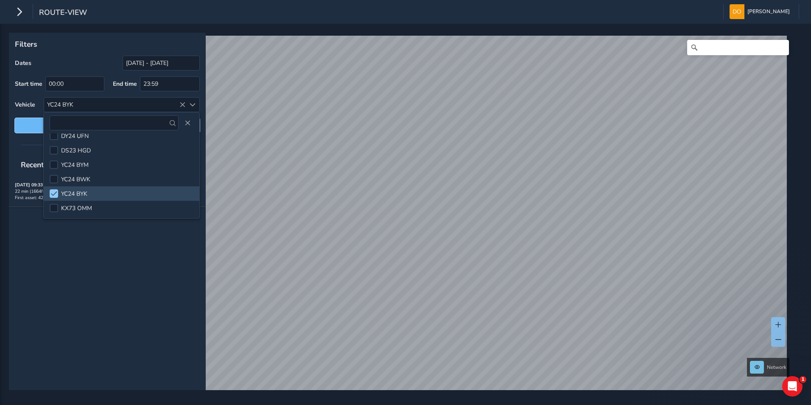
click at [28, 123] on span "Reset filters" at bounding box center [107, 125] width 172 height 8
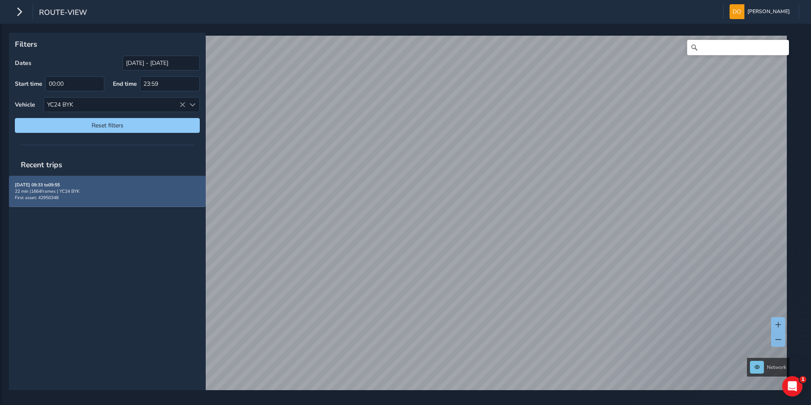
click at [38, 185] on strong "Sep 02, 09:33 to 09:55" at bounding box center [37, 185] width 45 height 6
click at [80, 193] on div "22 min | 1664 frames | YC24 BYK" at bounding box center [107, 191] width 185 height 6
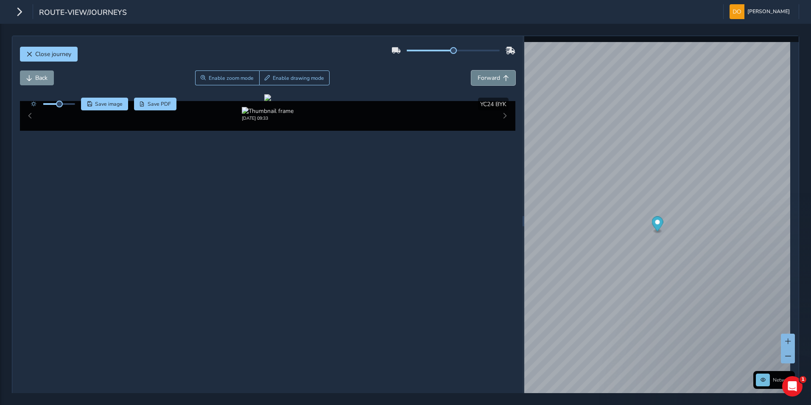
click at [483, 78] on span "Forward" at bounding box center [489, 78] width 22 height 8
click at [484, 78] on span "Forward" at bounding box center [489, 78] width 22 height 8
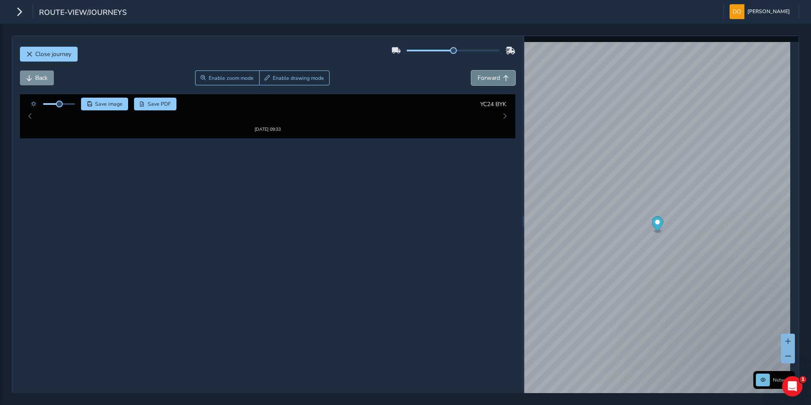
click at [484, 78] on span "Forward" at bounding box center [489, 78] width 22 height 8
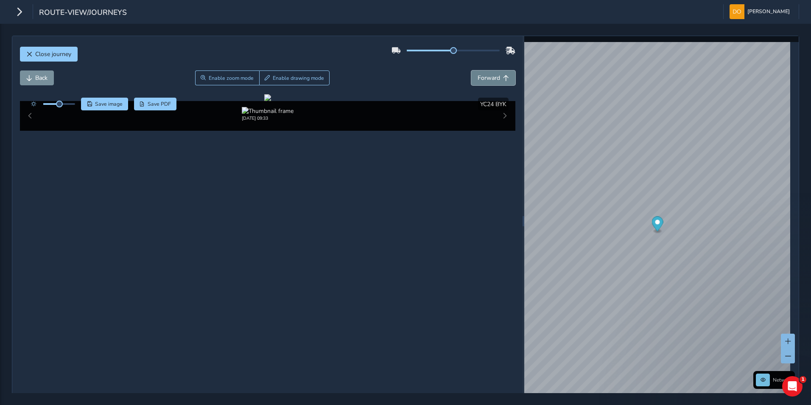
click at [484, 78] on span "Forward" at bounding box center [489, 78] width 22 height 8
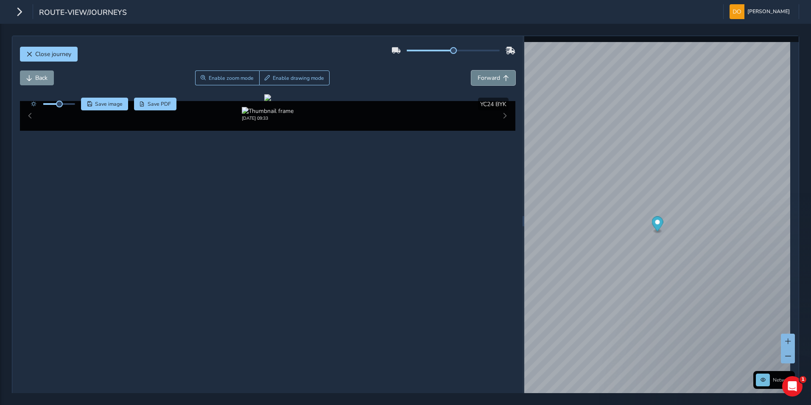
click at [484, 78] on span "Forward" at bounding box center [489, 78] width 22 height 8
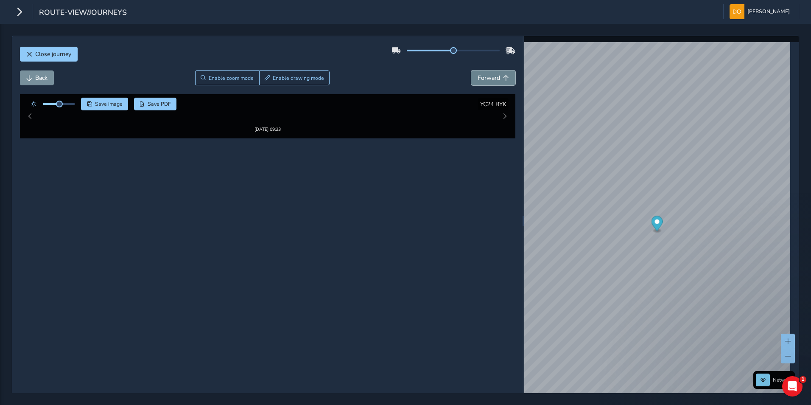
click at [484, 78] on span "Forward" at bounding box center [489, 78] width 22 height 8
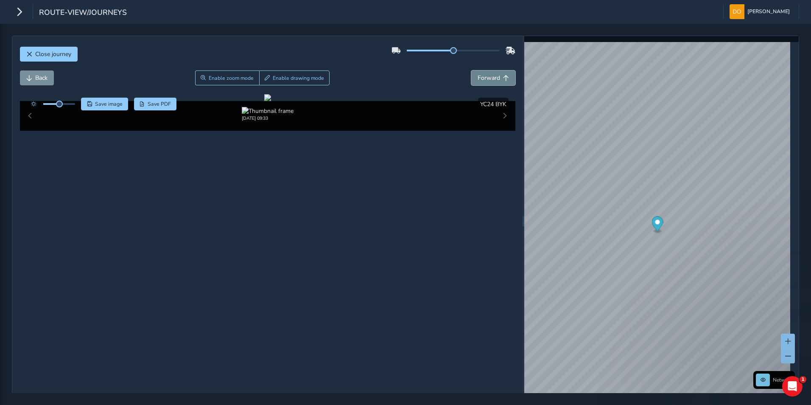
click at [484, 78] on span "Forward" at bounding box center [489, 78] width 22 height 8
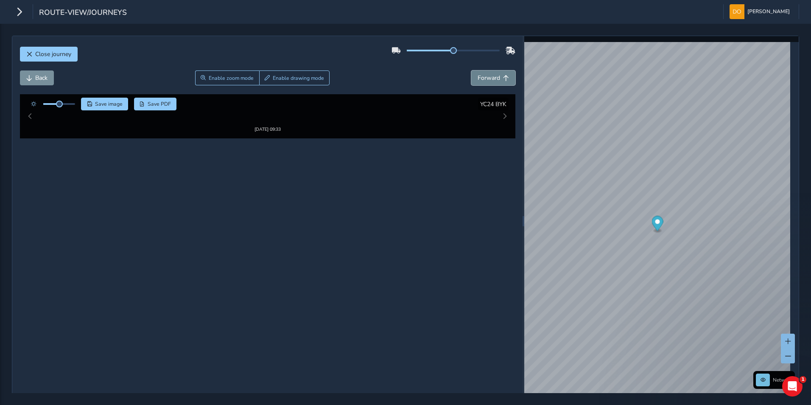
click at [484, 78] on span "Forward" at bounding box center [489, 78] width 22 height 8
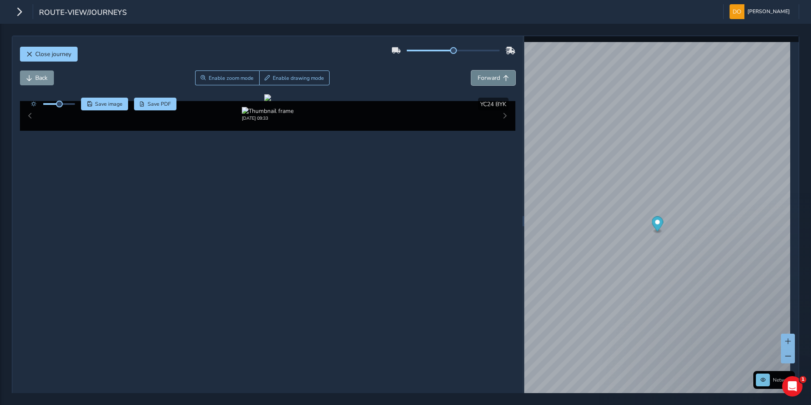
click at [484, 78] on span "Forward" at bounding box center [489, 78] width 22 height 8
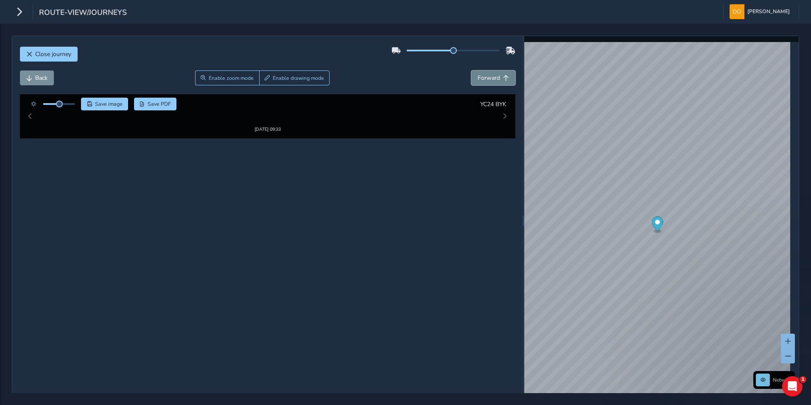
click at [484, 78] on span "Forward" at bounding box center [489, 78] width 22 height 8
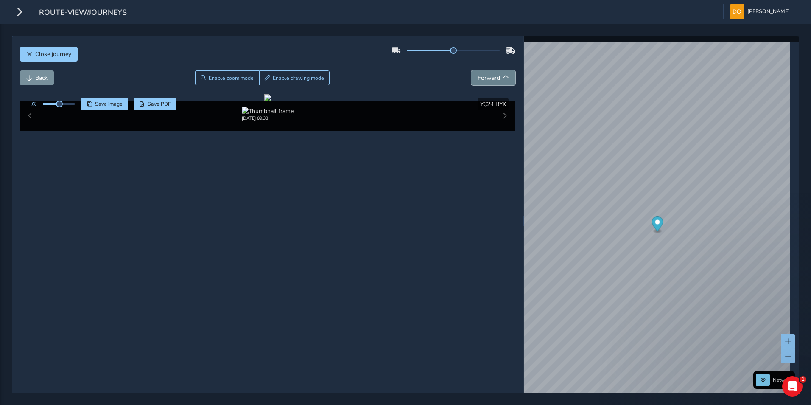
click at [484, 78] on span "Forward" at bounding box center [489, 78] width 22 height 8
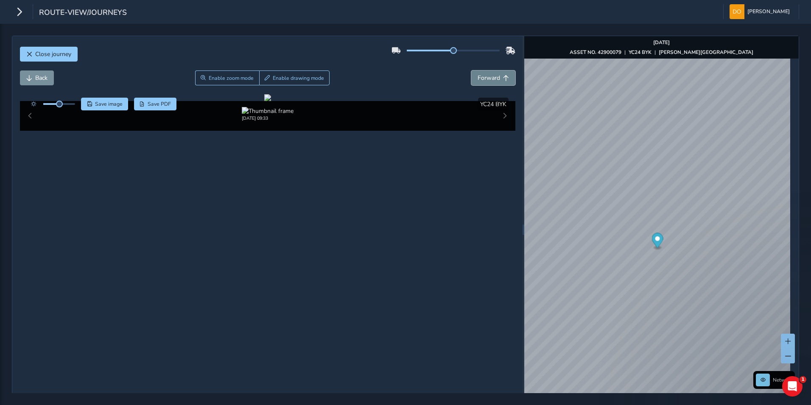
click at [484, 78] on span "Forward" at bounding box center [489, 78] width 22 height 8
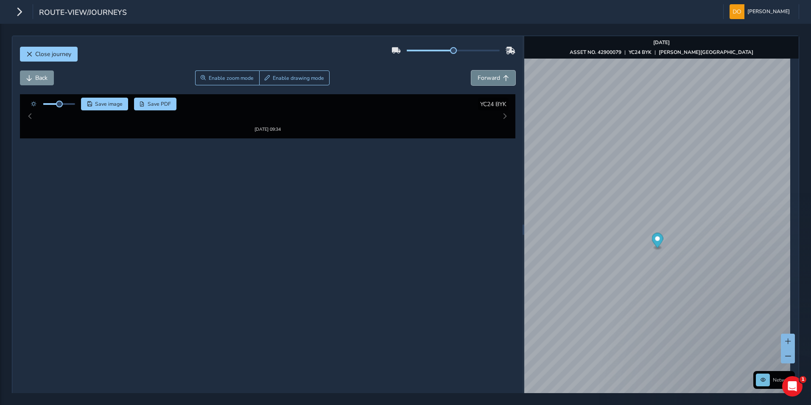
click at [484, 78] on span "Forward" at bounding box center [489, 78] width 22 height 8
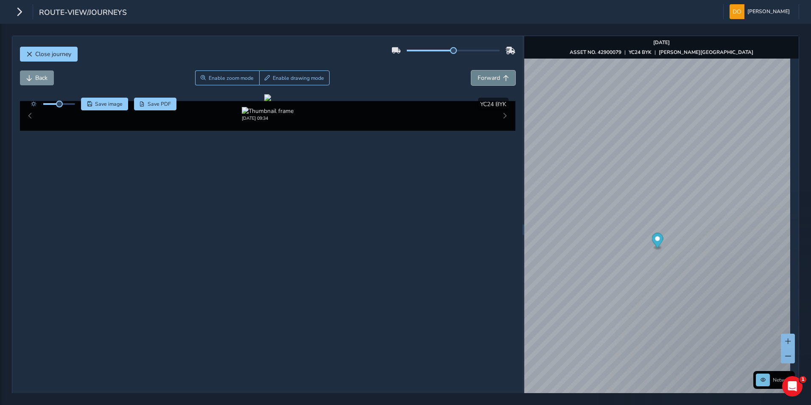
click at [484, 78] on span "Forward" at bounding box center [489, 78] width 22 height 8
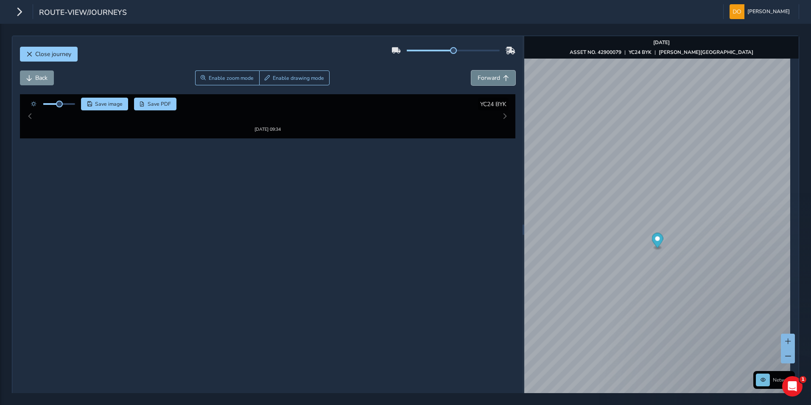
click at [484, 78] on span "Forward" at bounding box center [489, 78] width 22 height 8
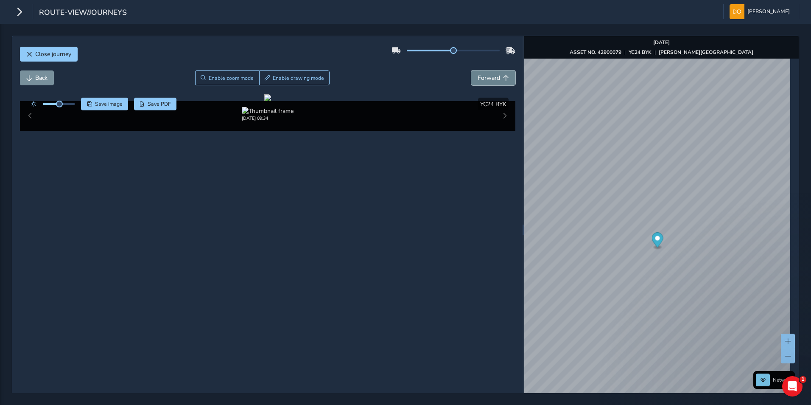
click at [484, 78] on span "Forward" at bounding box center [489, 78] width 22 height 8
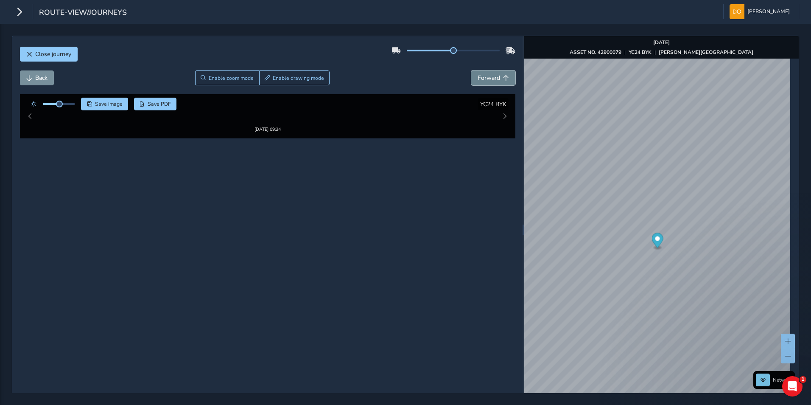
click at [484, 78] on span "Forward" at bounding box center [489, 78] width 22 height 8
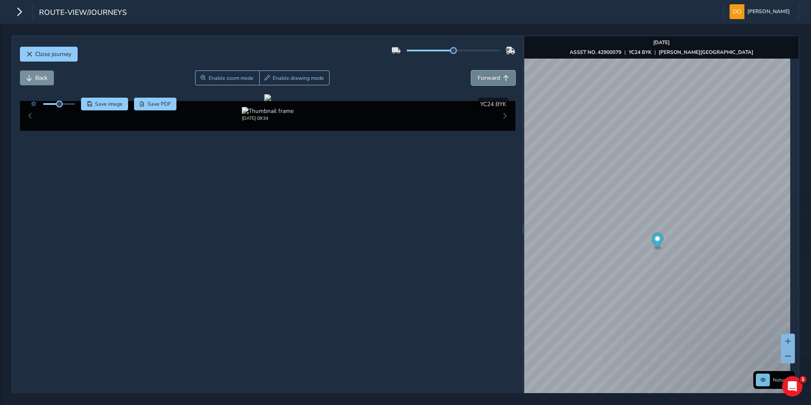
click at [484, 78] on span "Forward" at bounding box center [489, 78] width 22 height 8
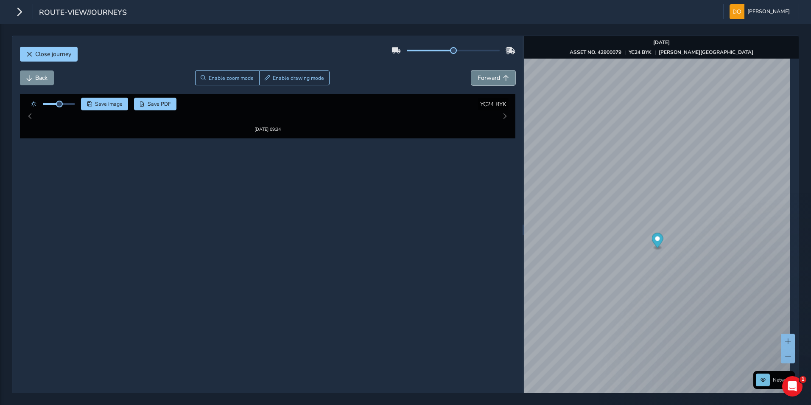
click at [484, 78] on span "Forward" at bounding box center [489, 78] width 22 height 8
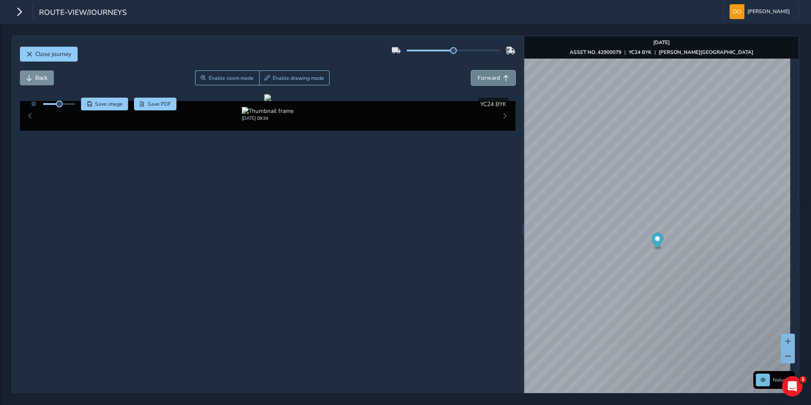
click at [484, 78] on span "Forward" at bounding box center [489, 78] width 22 height 8
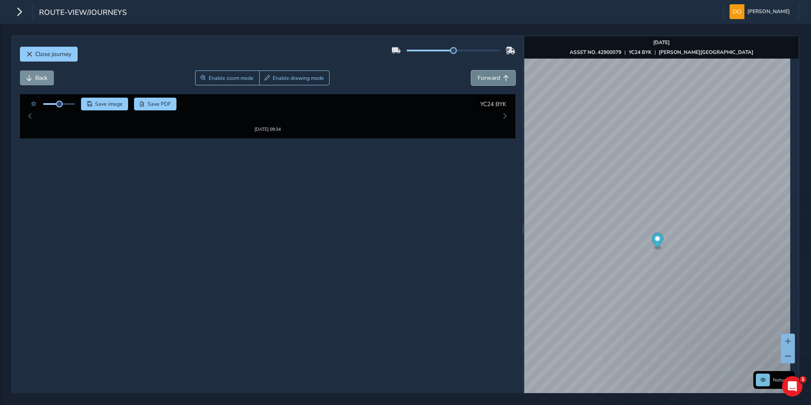
click at [484, 78] on span "Forward" at bounding box center [489, 78] width 22 height 8
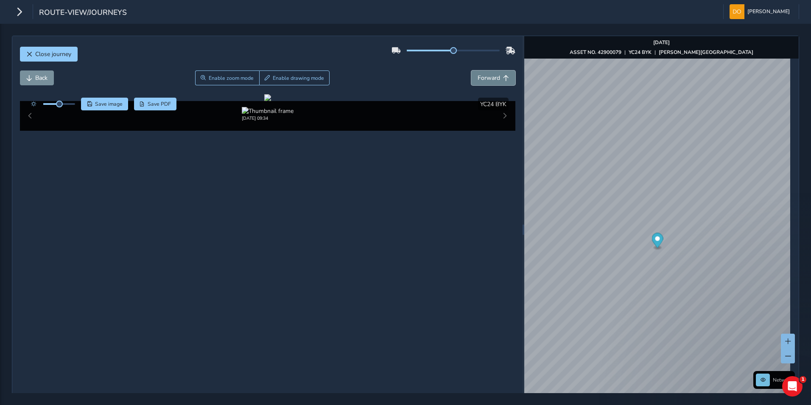
click at [484, 78] on span "Forward" at bounding box center [489, 78] width 22 height 8
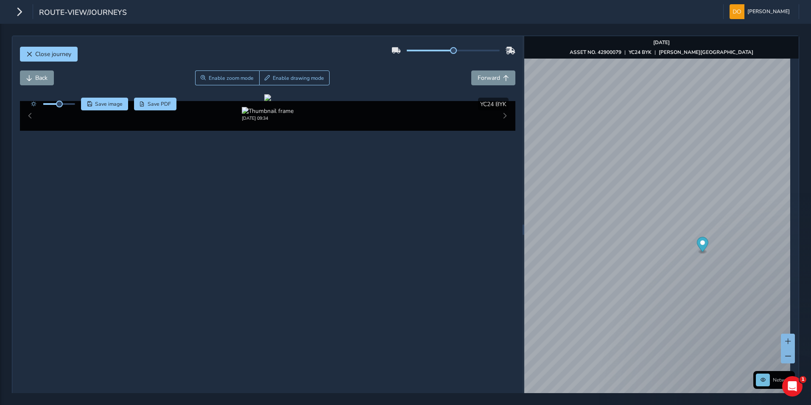
scroll to position [22, 0]
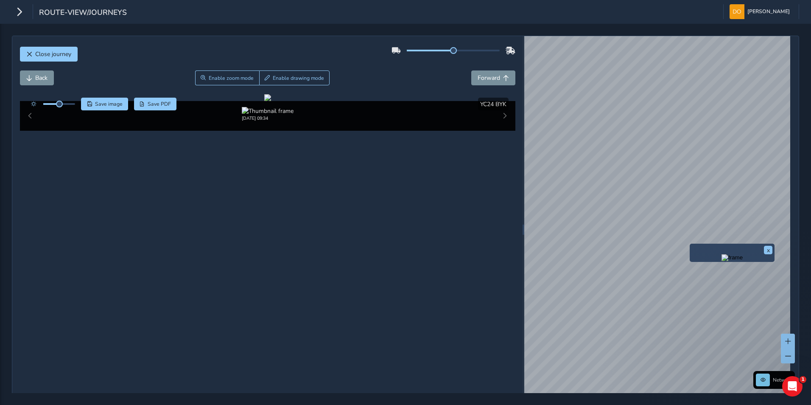
click at [811, 210] on html "route-view/journeys Danny Ogden Colour Scheme: Dark Dim Light Logout Close jour…" at bounding box center [405, 202] width 811 height 405
click at [764, 297] on div "x Network Sep 02 2025 ASSET NO. 42900079 | YC24 BYK | BRADFIELD ROAD © Mapbox ©…" at bounding box center [661, 229] width 275 height 387
click at [513, 224] on div "Close journey Back Enable zoom mode Enable drawing mode Forward Click and Drag …" at bounding box center [406, 229] width 788 height 387
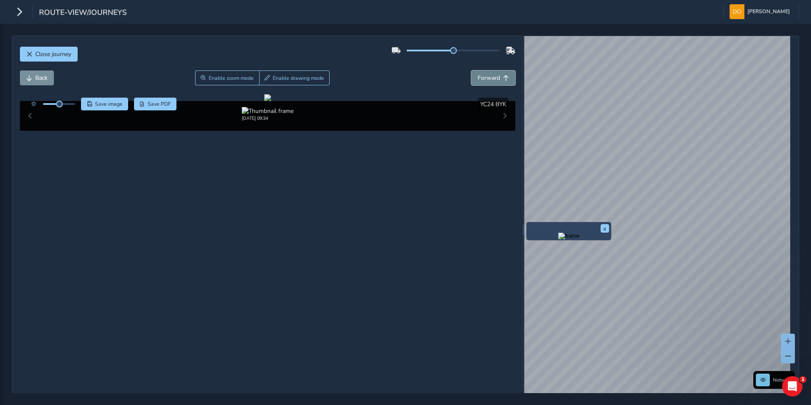
click at [494, 74] on span "Forward" at bounding box center [489, 78] width 22 height 8
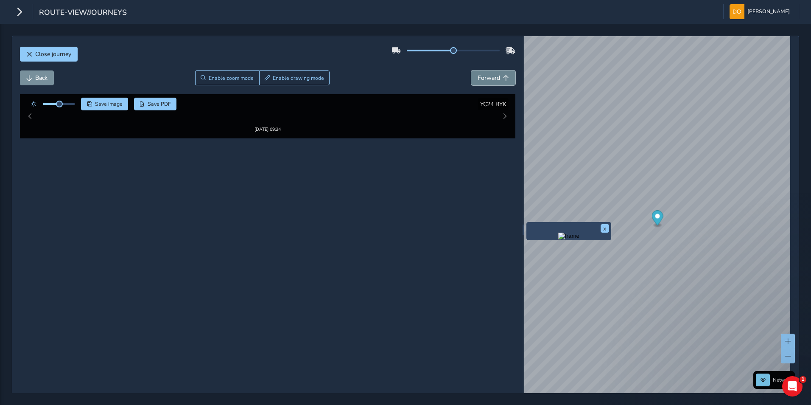
click at [494, 74] on span "Forward" at bounding box center [489, 78] width 22 height 8
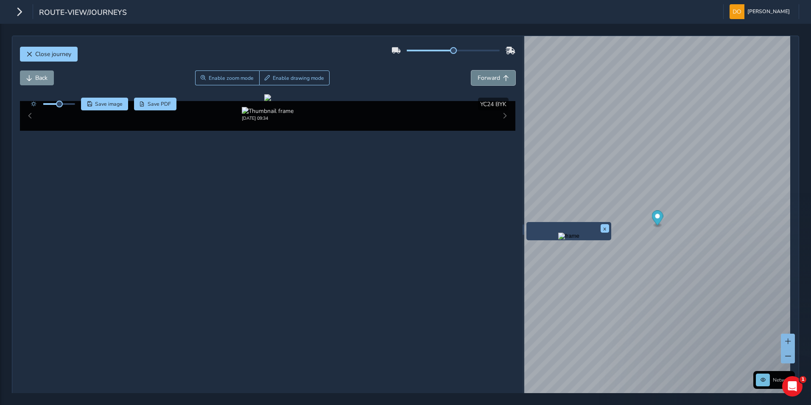
click at [494, 74] on span "Forward" at bounding box center [489, 78] width 22 height 8
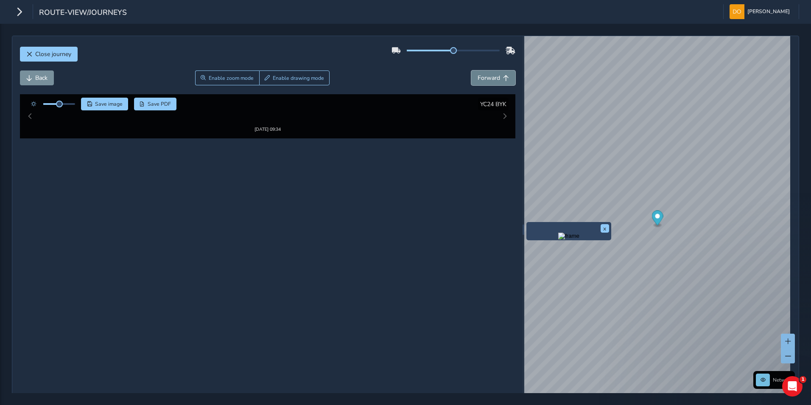
click at [494, 74] on span "Forward" at bounding box center [489, 78] width 22 height 8
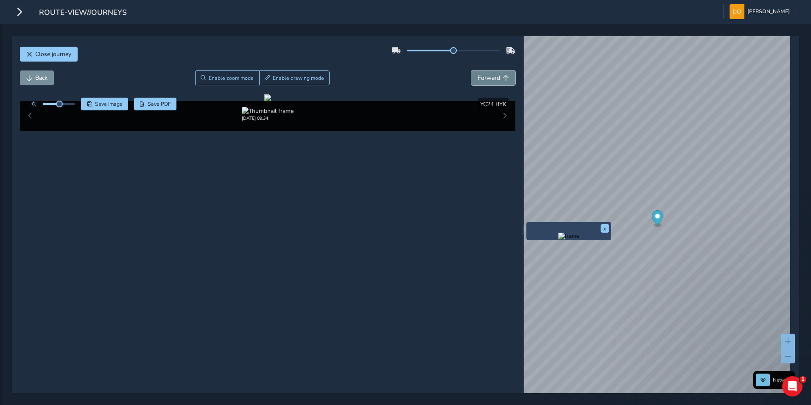
click at [494, 74] on span "Forward" at bounding box center [489, 78] width 22 height 8
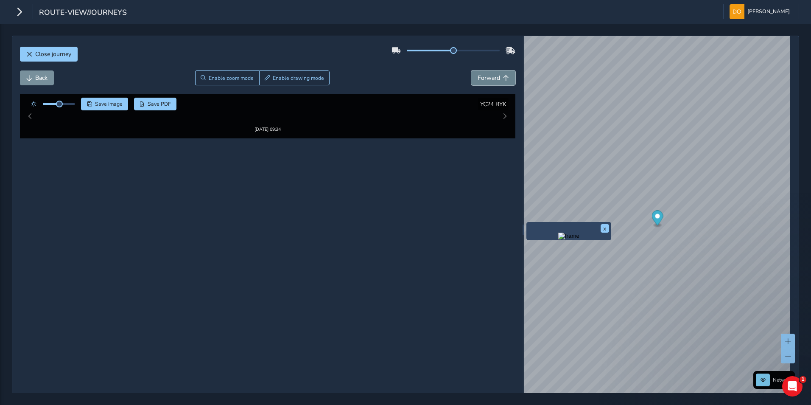
click at [494, 74] on span "Forward" at bounding box center [489, 78] width 22 height 8
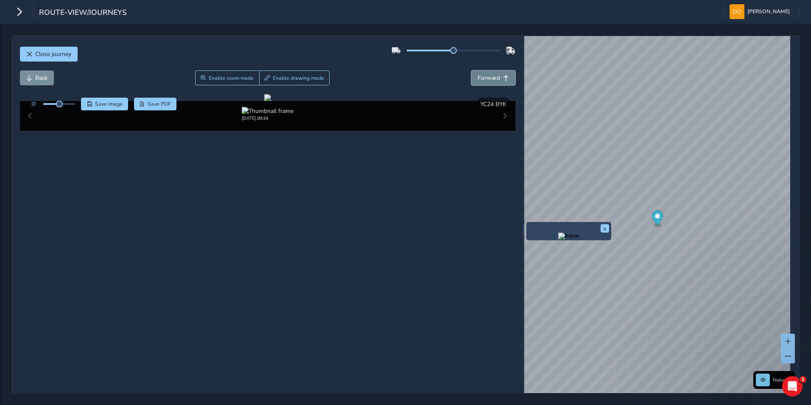
click at [494, 74] on span "Forward" at bounding box center [489, 78] width 22 height 8
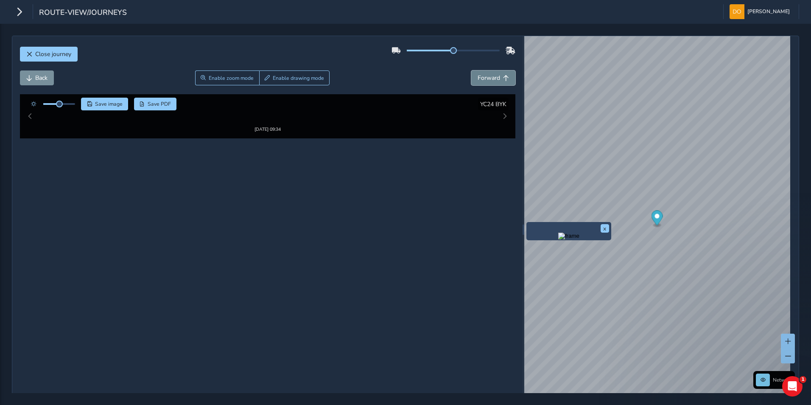
click at [494, 74] on span "Forward" at bounding box center [489, 78] width 22 height 8
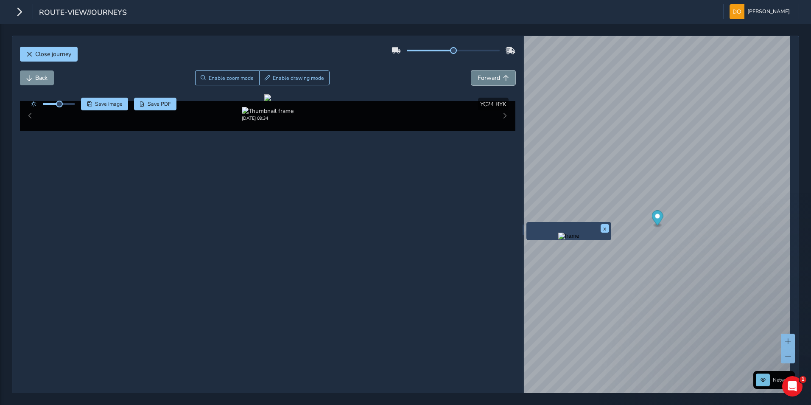
click at [494, 74] on span "Forward" at bounding box center [489, 78] width 22 height 8
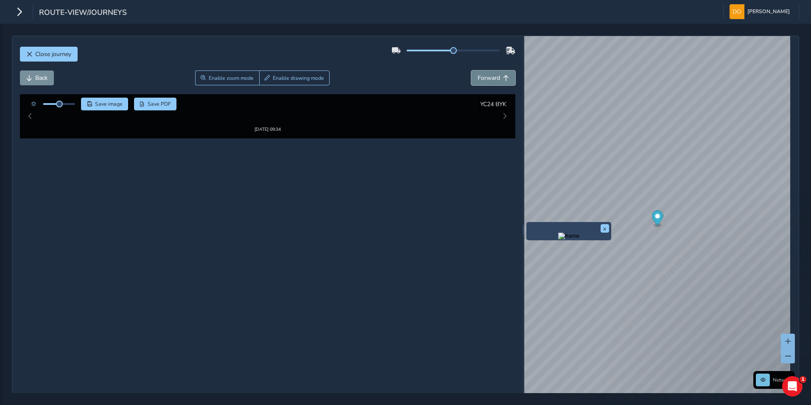
click at [494, 74] on span "Forward" at bounding box center [489, 78] width 22 height 8
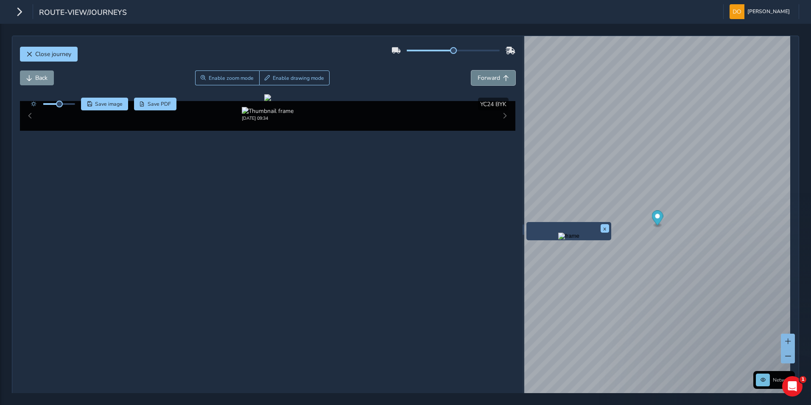
click at [494, 74] on span "Forward" at bounding box center [489, 78] width 22 height 8
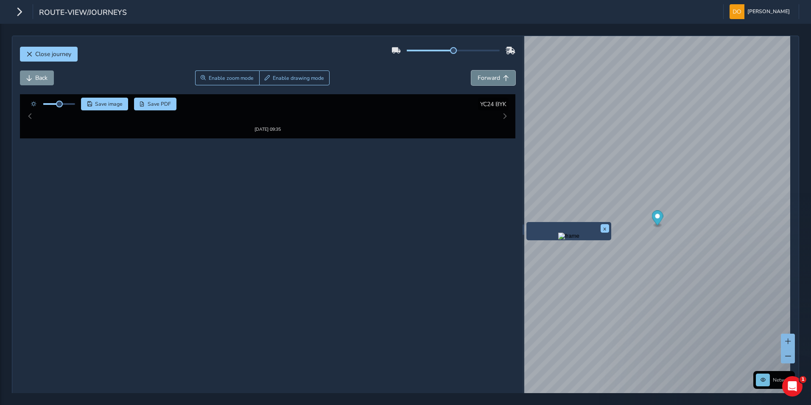
click at [494, 74] on span "Forward" at bounding box center [489, 78] width 22 height 8
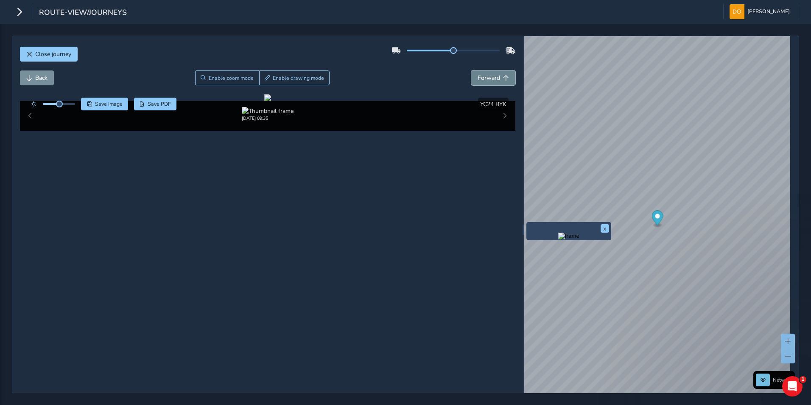
click at [494, 74] on span "Forward" at bounding box center [489, 78] width 22 height 8
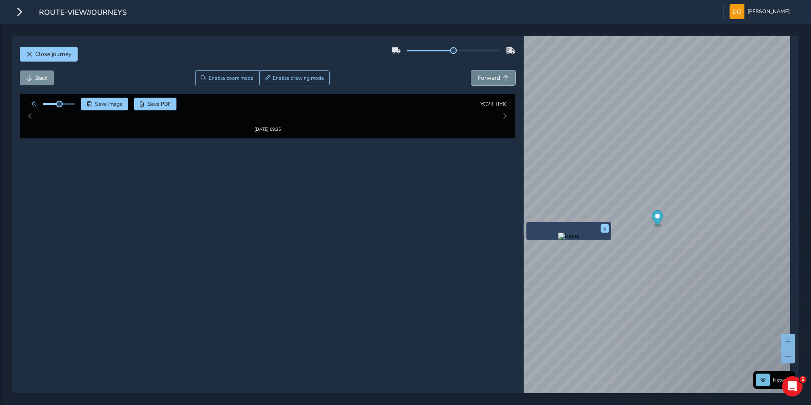
click at [494, 74] on span "Forward" at bounding box center [489, 78] width 22 height 8
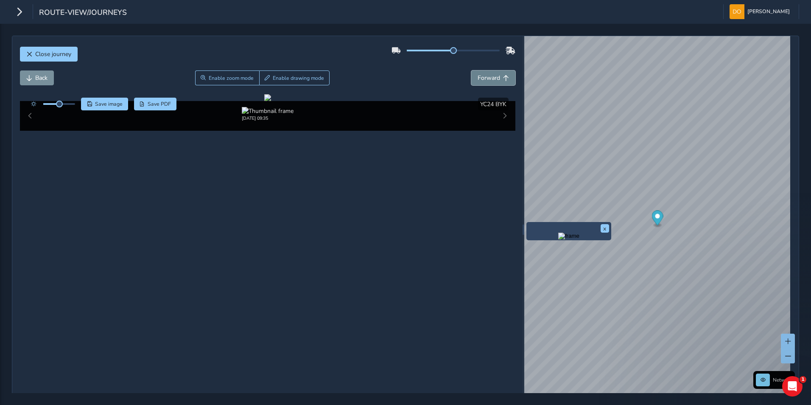
click at [494, 74] on span "Forward" at bounding box center [489, 78] width 22 height 8
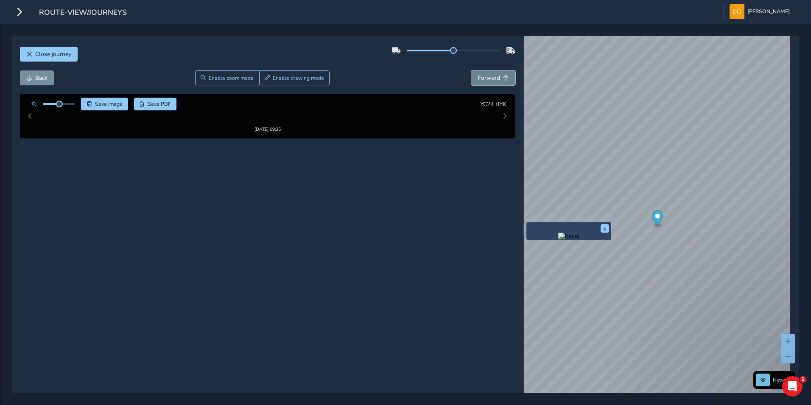
click at [494, 74] on span "Forward" at bounding box center [489, 78] width 22 height 8
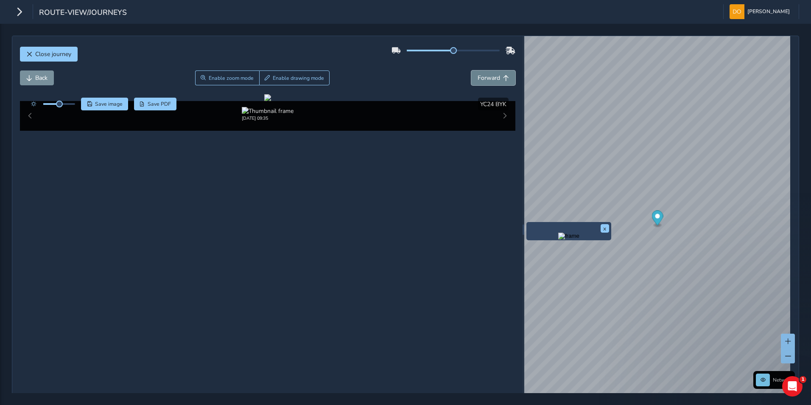
click at [494, 74] on span "Forward" at bounding box center [489, 78] width 22 height 8
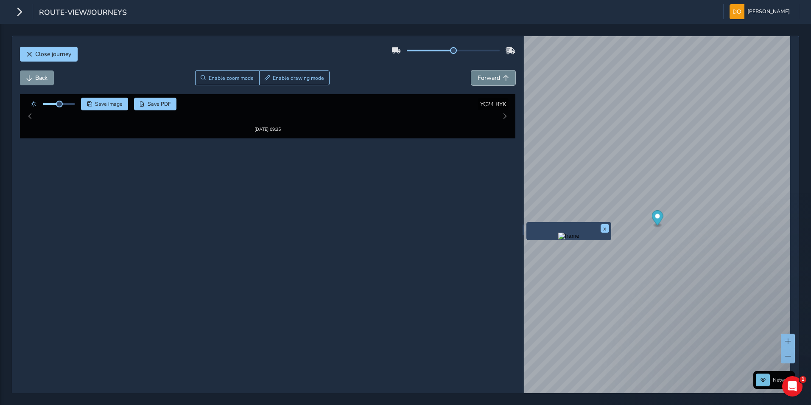
click at [494, 74] on span "Forward" at bounding box center [489, 78] width 22 height 8
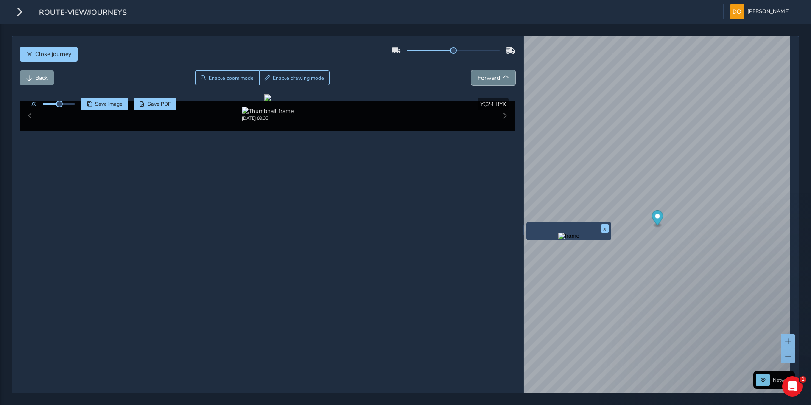
click at [494, 74] on span "Forward" at bounding box center [489, 78] width 22 height 8
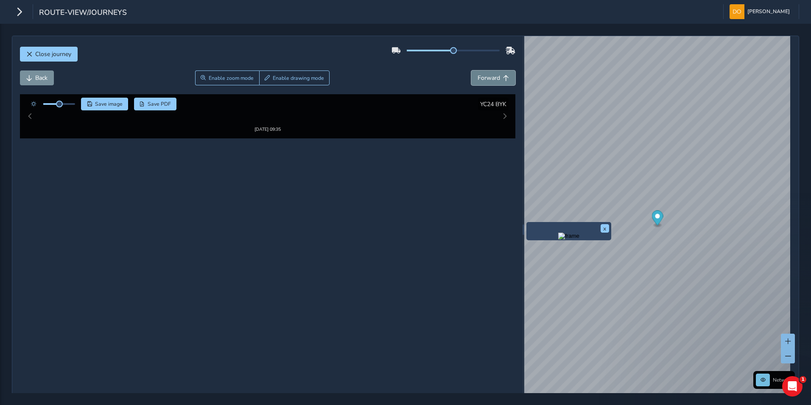
click at [494, 74] on span "Forward" at bounding box center [489, 78] width 22 height 8
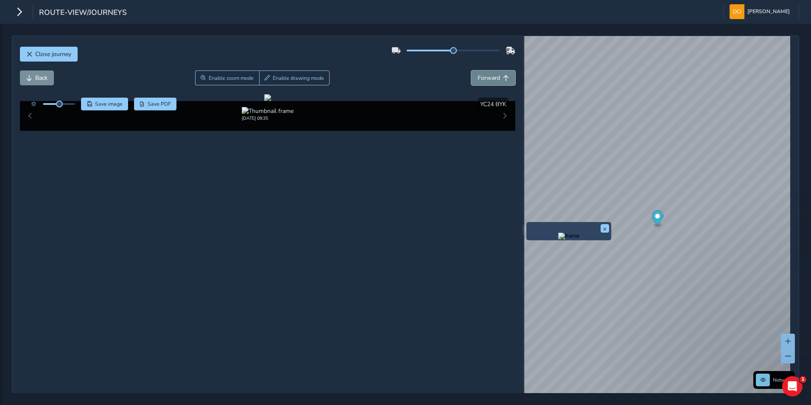
click at [494, 74] on span "Forward" at bounding box center [489, 78] width 22 height 8
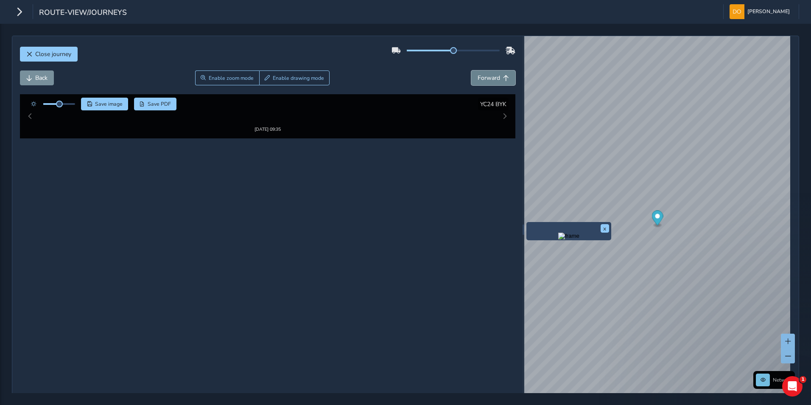
click at [494, 74] on span "Forward" at bounding box center [489, 78] width 22 height 8
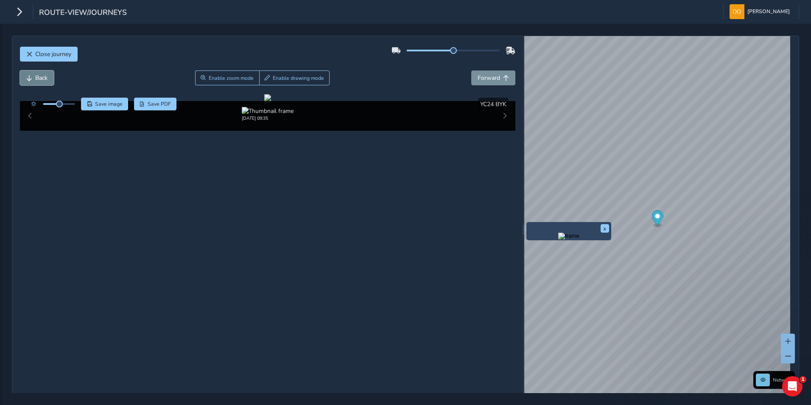
click at [33, 71] on button "Back" at bounding box center [37, 77] width 34 height 15
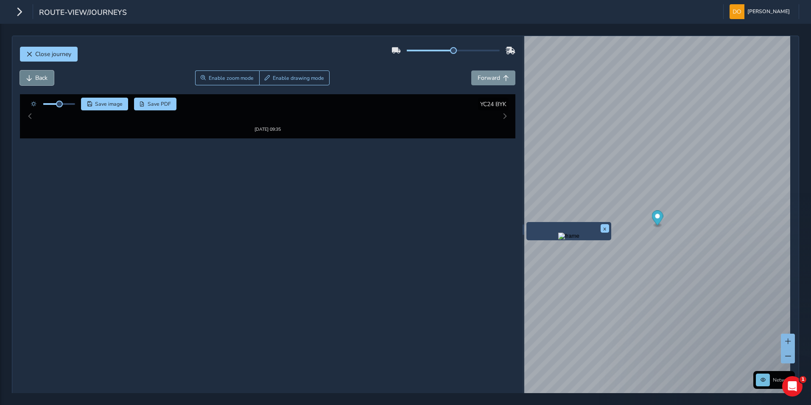
click at [33, 75] on button "Back" at bounding box center [37, 77] width 34 height 15
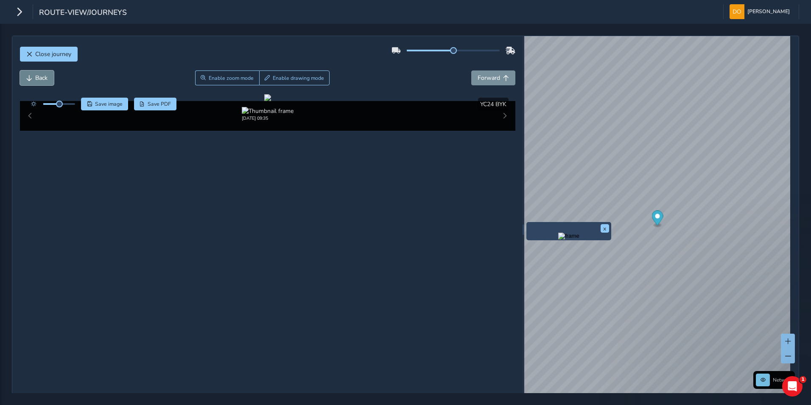
click at [33, 75] on button "Back" at bounding box center [37, 77] width 34 height 15
click at [476, 238] on div "Close journey Back Enable zoom mode Enable drawing mode Forward Click and Drag …" at bounding box center [406, 229] width 788 height 387
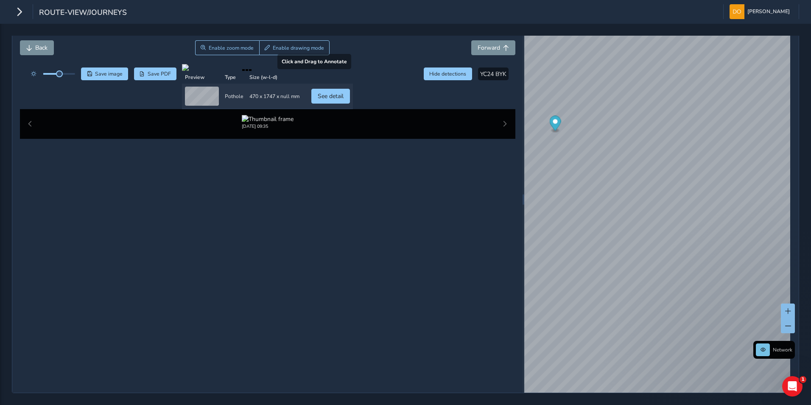
scroll to position [69, 0]
click at [344, 100] on span "See detail" at bounding box center [331, 96] width 26 height 8
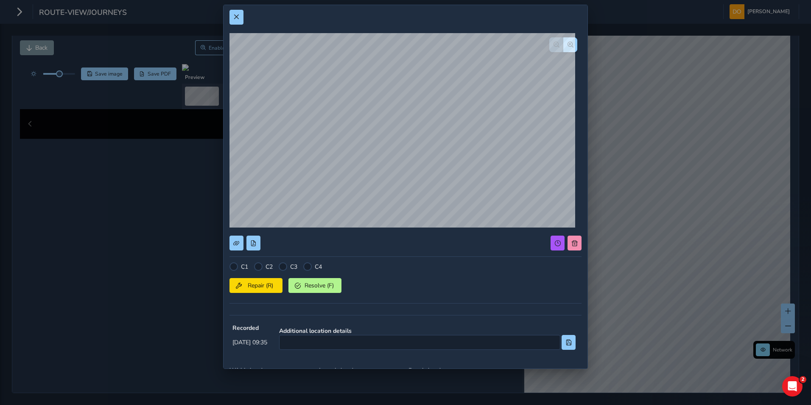
scroll to position [0, 0]
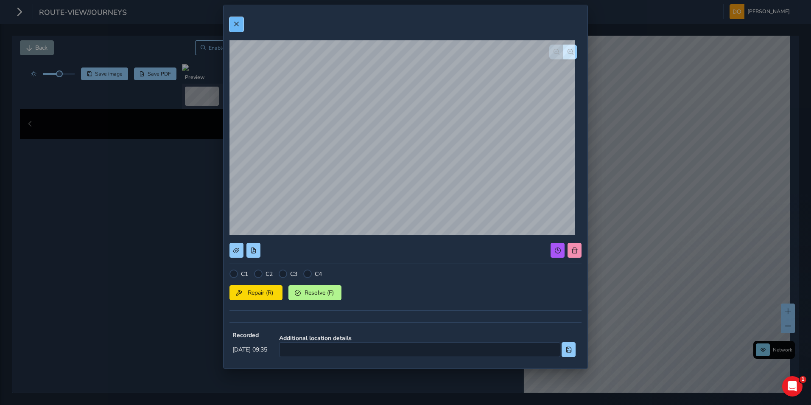
click at [234, 22] on span at bounding box center [236, 24] width 6 height 6
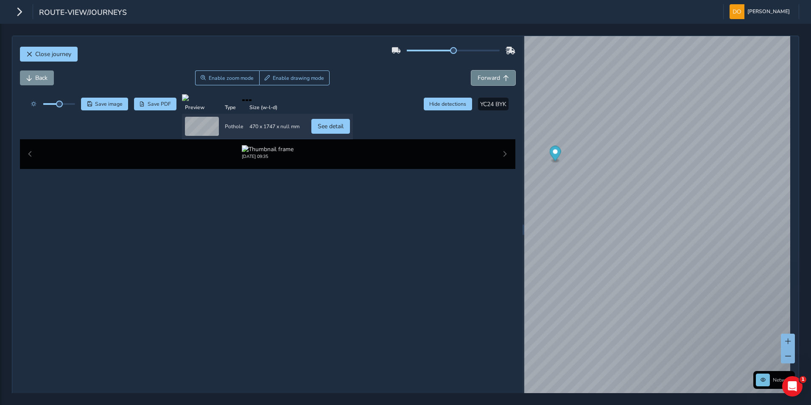
click at [495, 74] on span "Forward" at bounding box center [489, 78] width 22 height 8
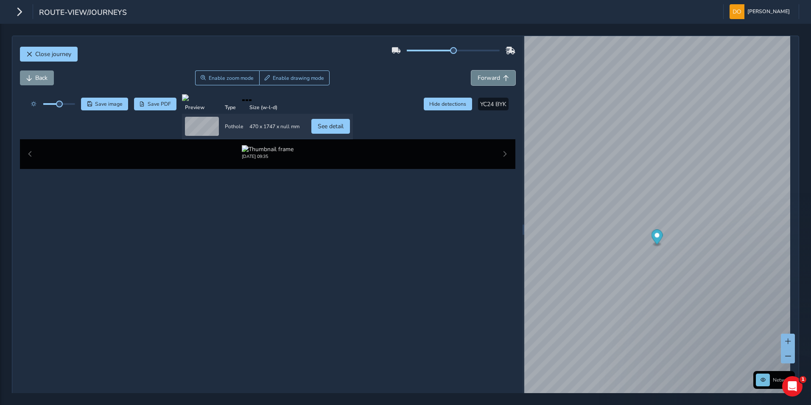
click at [495, 74] on span "Forward" at bounding box center [489, 78] width 22 height 8
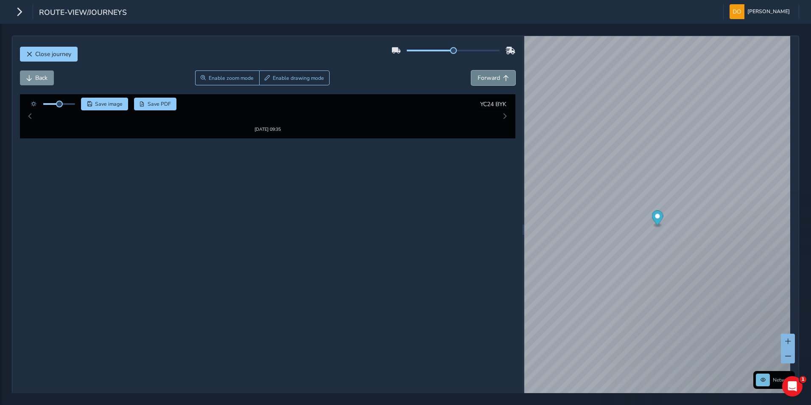
click at [495, 74] on span "Forward" at bounding box center [489, 78] width 22 height 8
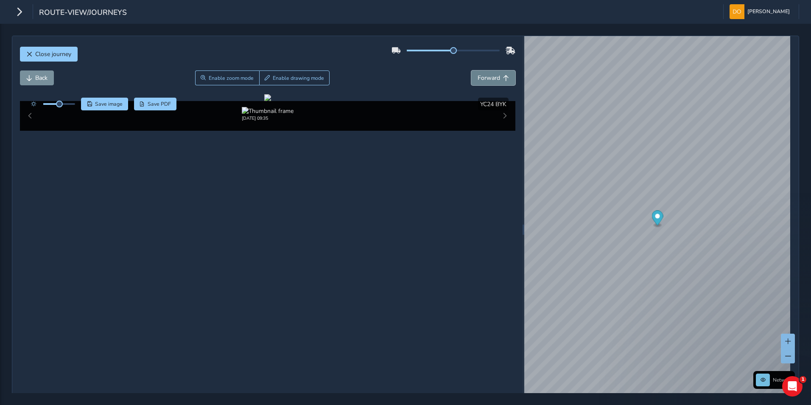
click at [495, 74] on span "Forward" at bounding box center [489, 78] width 22 height 8
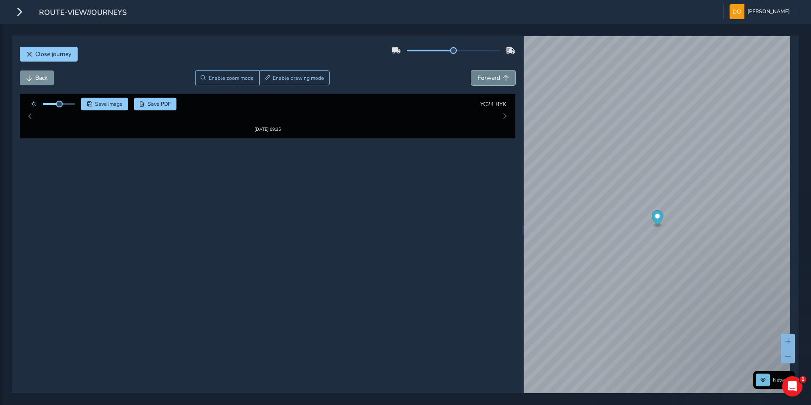
click at [495, 74] on span "Forward" at bounding box center [489, 78] width 22 height 8
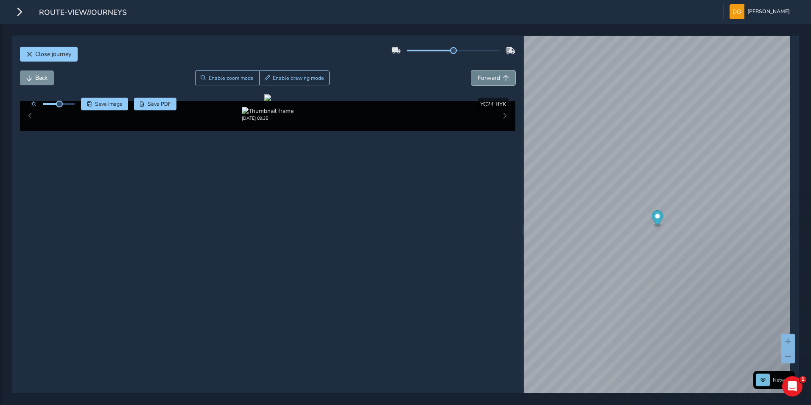
click at [495, 74] on span "Forward" at bounding box center [489, 78] width 22 height 8
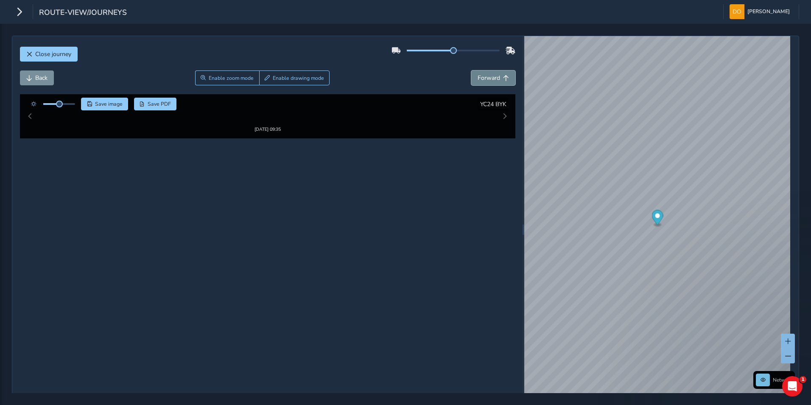
click at [495, 74] on span "Forward" at bounding box center [489, 78] width 22 height 8
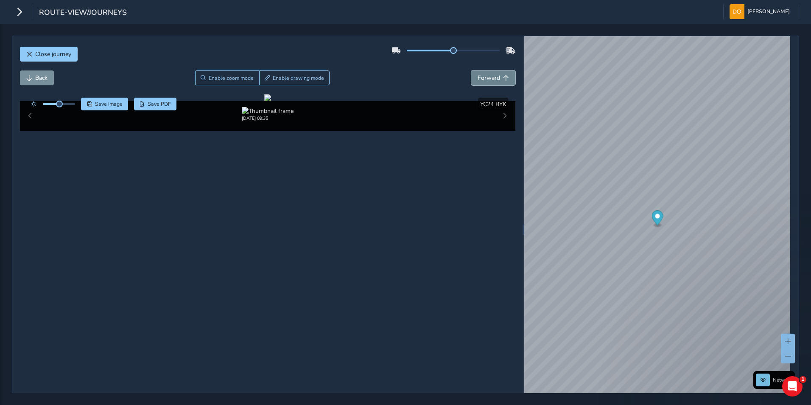
click at [495, 74] on span "Forward" at bounding box center [489, 78] width 22 height 8
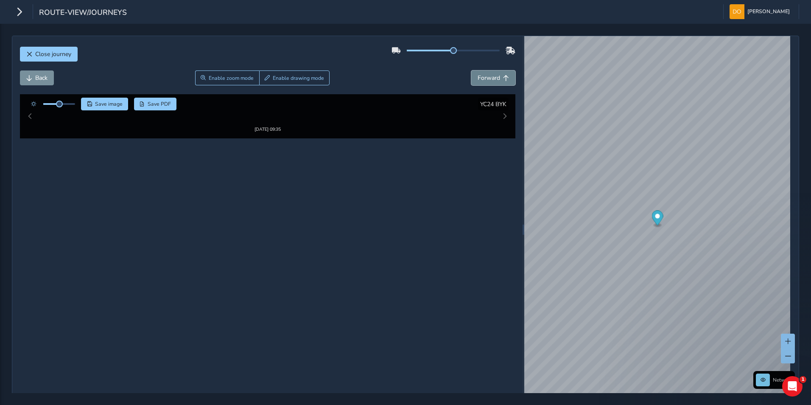
click at [495, 74] on span "Forward" at bounding box center [489, 78] width 22 height 8
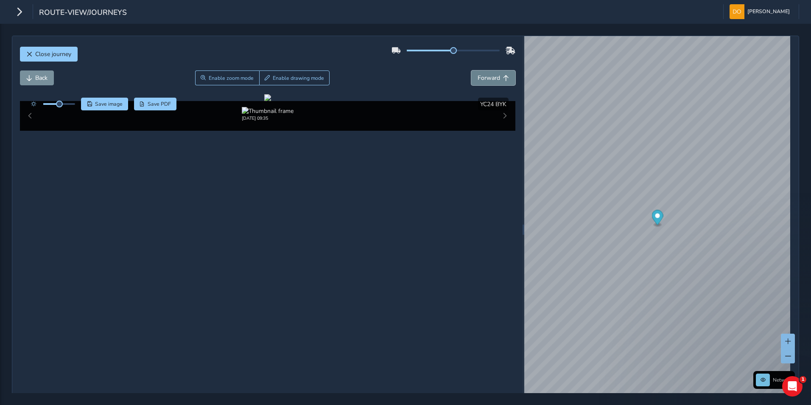
click at [495, 74] on span "Forward" at bounding box center [489, 78] width 22 height 8
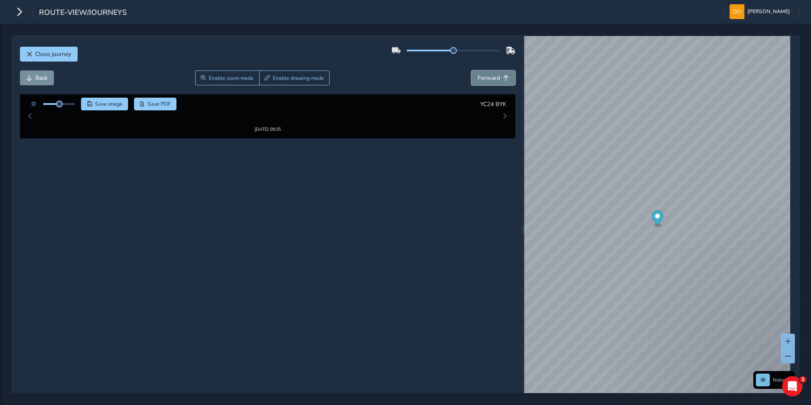
click at [495, 74] on span "Forward" at bounding box center [489, 78] width 22 height 8
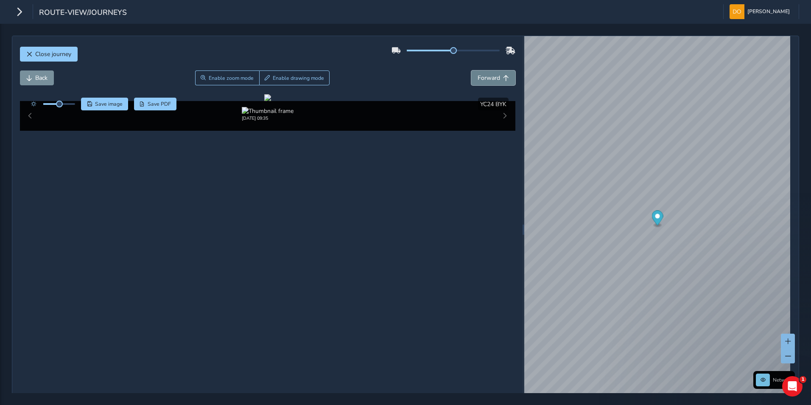
click at [495, 74] on span "Forward" at bounding box center [489, 78] width 22 height 8
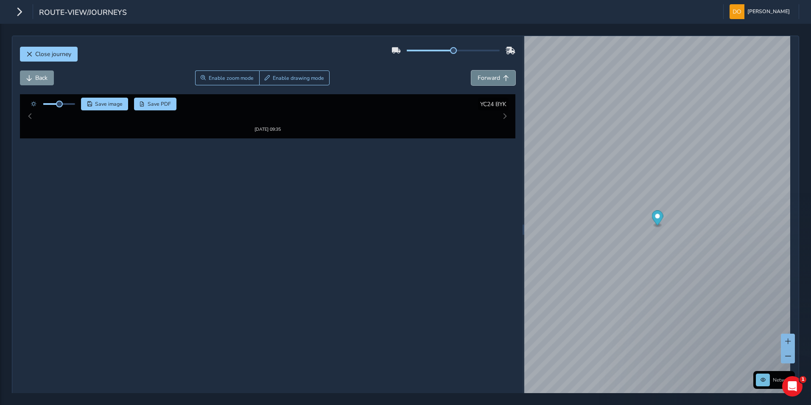
click at [495, 74] on span "Forward" at bounding box center [489, 78] width 22 height 8
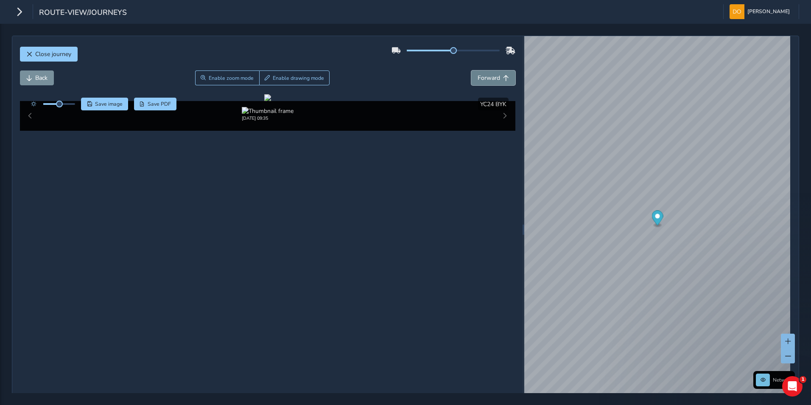
click at [495, 74] on span "Forward" at bounding box center [489, 78] width 22 height 8
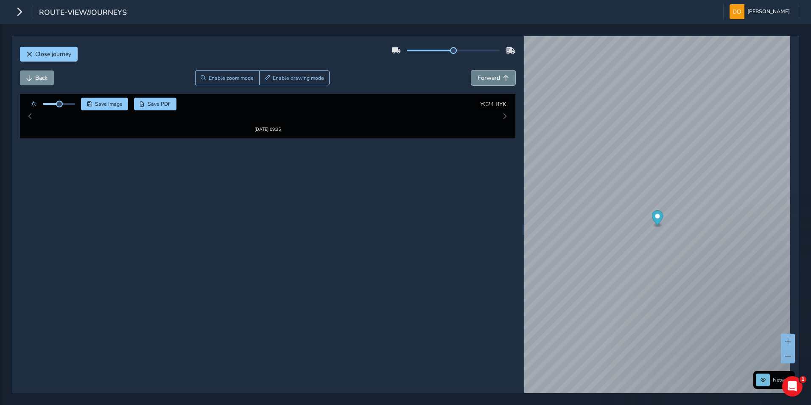
click at [495, 74] on span "Forward" at bounding box center [489, 78] width 22 height 8
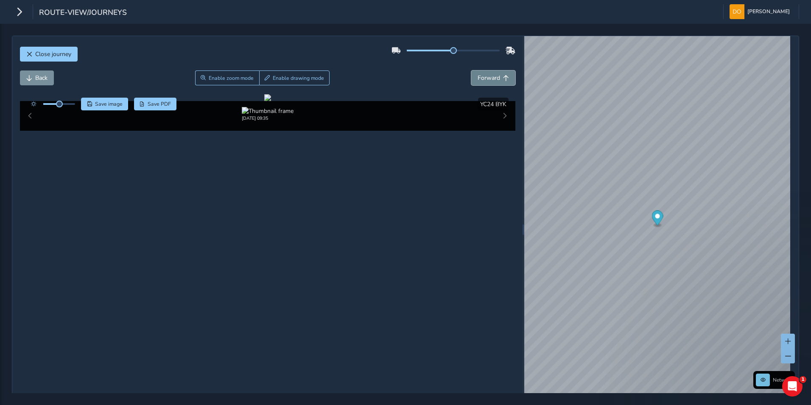
click at [495, 74] on span "Forward" at bounding box center [489, 78] width 22 height 8
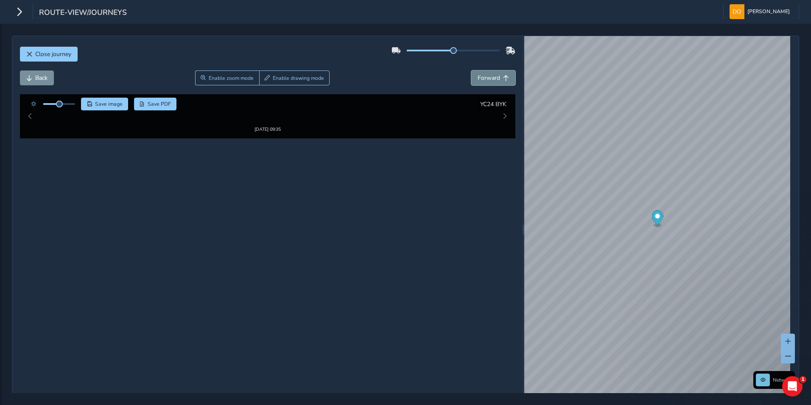
click at [495, 74] on span "Forward" at bounding box center [489, 78] width 22 height 8
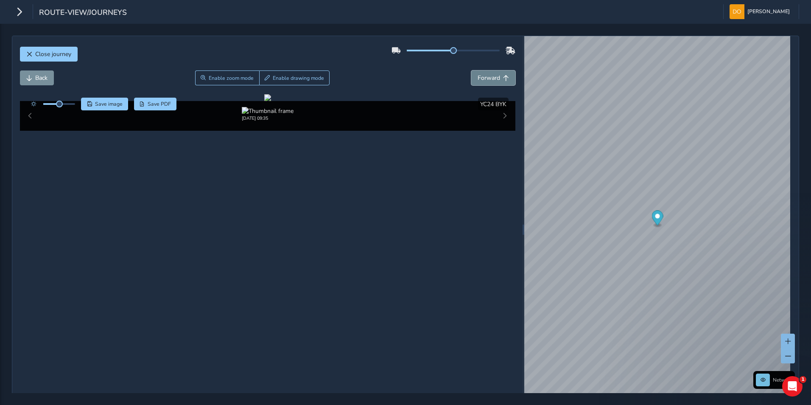
click at [495, 74] on span "Forward" at bounding box center [489, 78] width 22 height 8
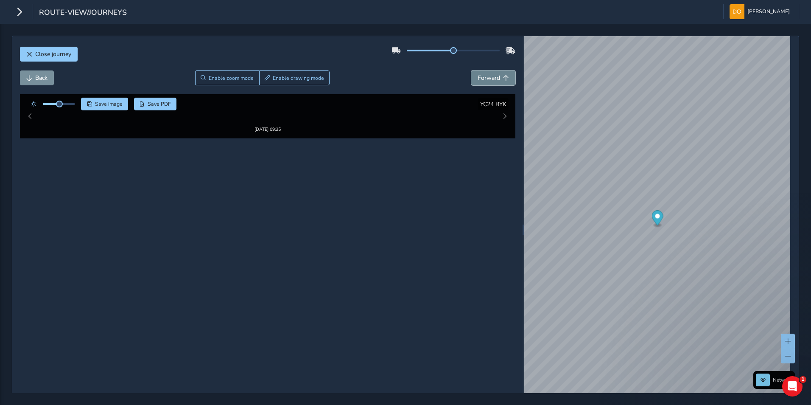
click at [495, 74] on span "Forward" at bounding box center [489, 78] width 22 height 8
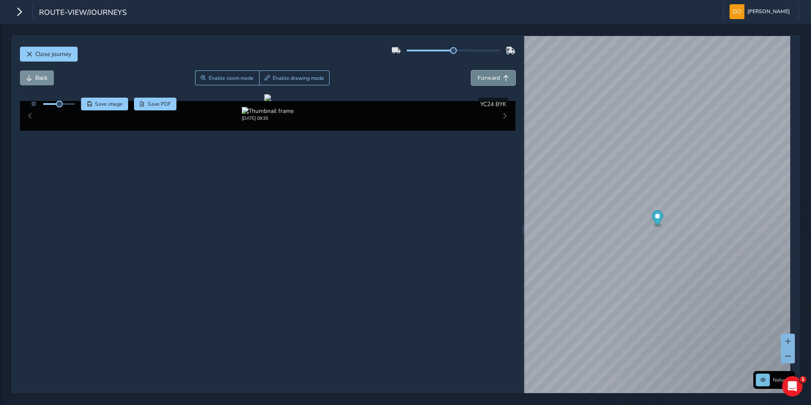
click at [495, 74] on span "Forward" at bounding box center [489, 78] width 22 height 8
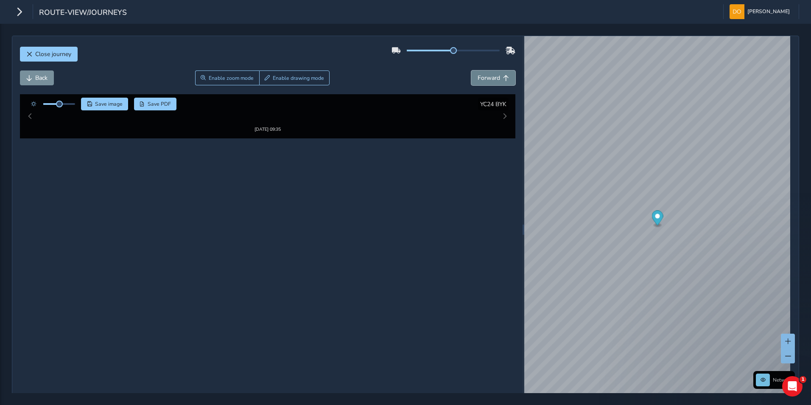
click at [495, 74] on span "Forward" at bounding box center [489, 78] width 22 height 8
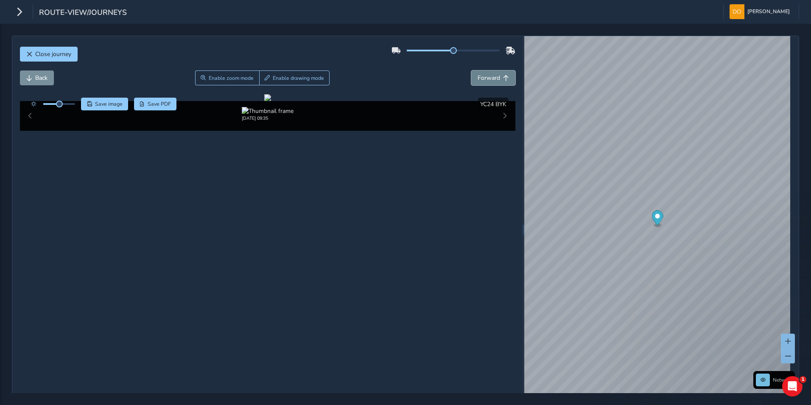
click at [495, 74] on span "Forward" at bounding box center [489, 78] width 22 height 8
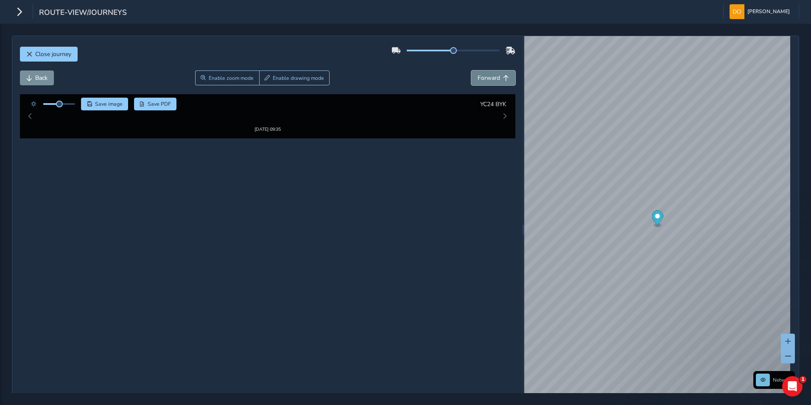
click at [495, 74] on span "Forward" at bounding box center [489, 78] width 22 height 8
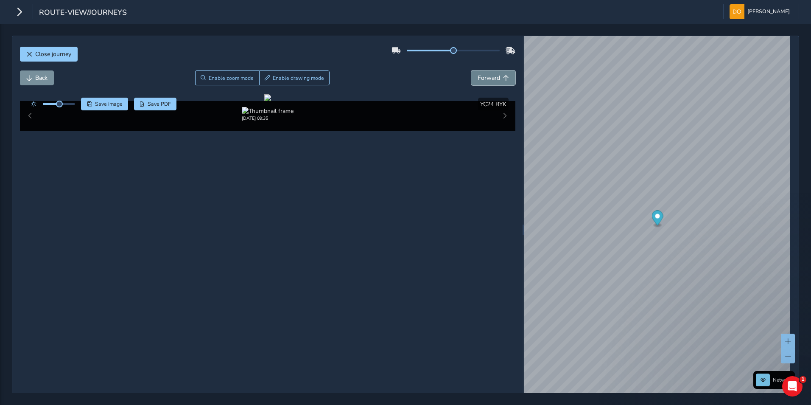
click at [495, 74] on span "Forward" at bounding box center [489, 78] width 22 height 8
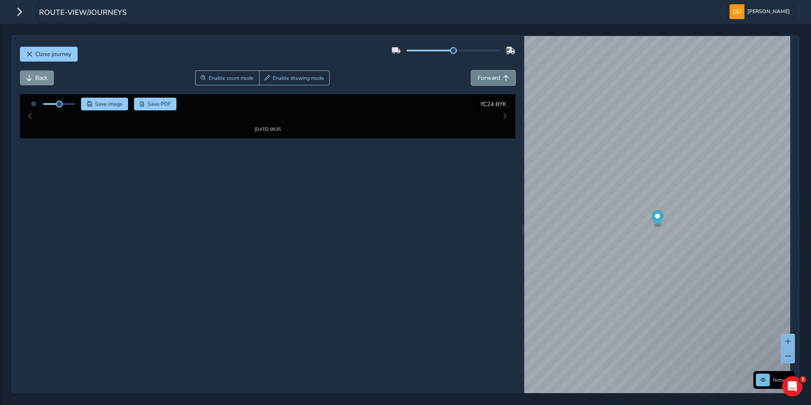
click at [495, 74] on span "Forward" at bounding box center [489, 78] width 22 height 8
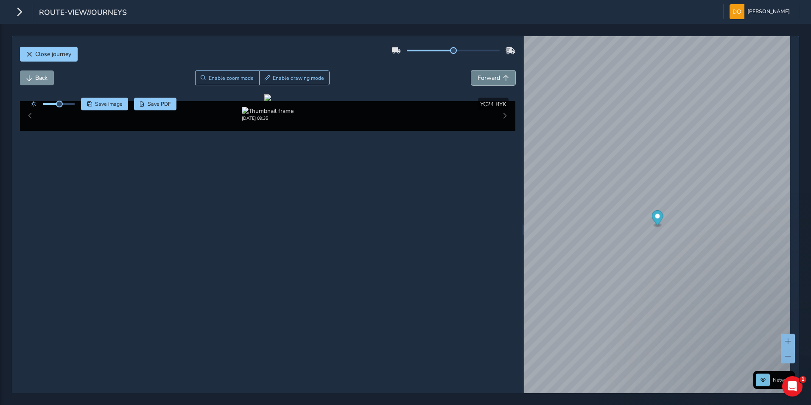
click at [495, 74] on span "Forward" at bounding box center [489, 78] width 22 height 8
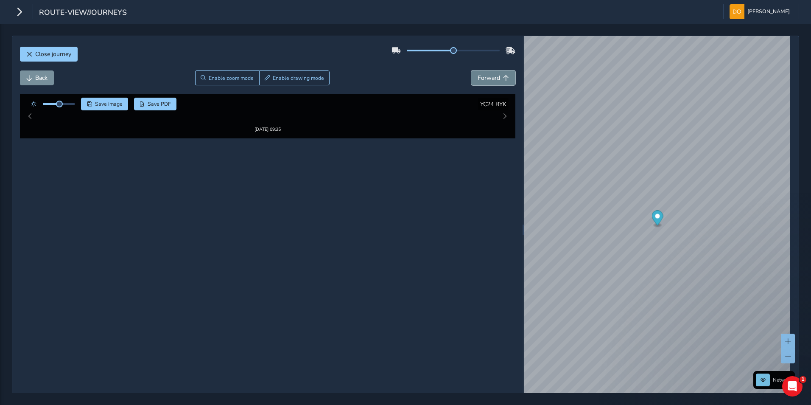
click at [495, 74] on span "Forward" at bounding box center [489, 78] width 22 height 8
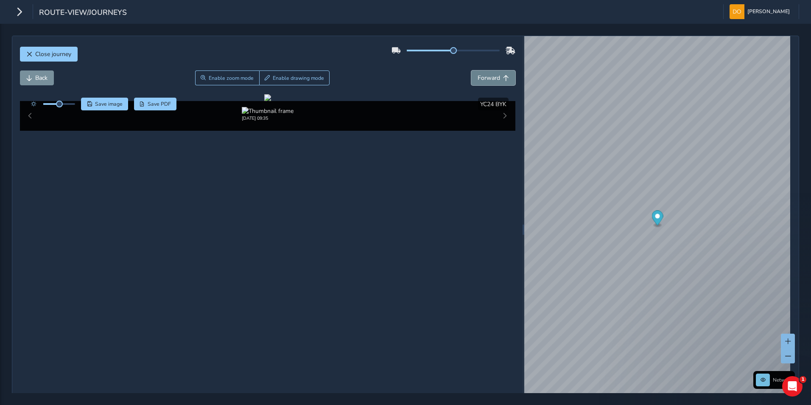
click at [495, 74] on span "Forward" at bounding box center [489, 78] width 22 height 8
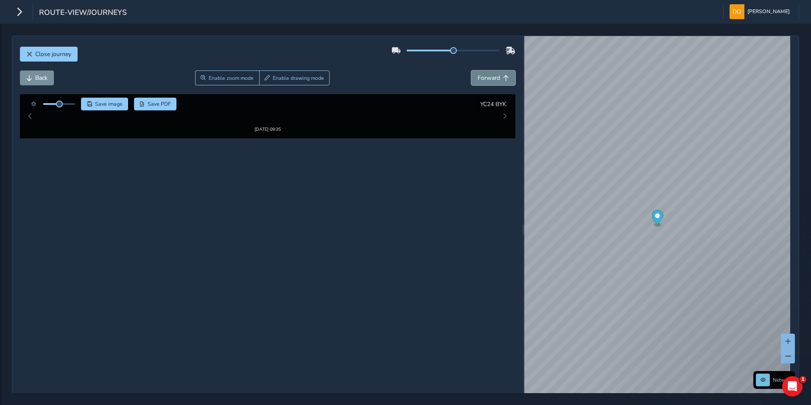
click at [495, 74] on span "Forward" at bounding box center [489, 78] width 22 height 8
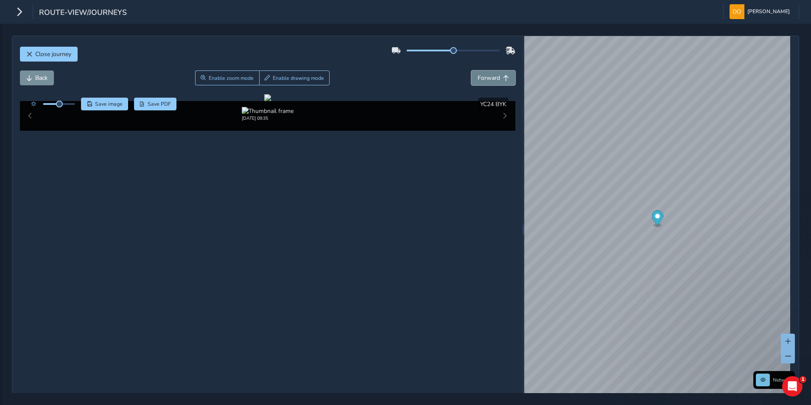
click at [495, 74] on span "Forward" at bounding box center [489, 78] width 22 height 8
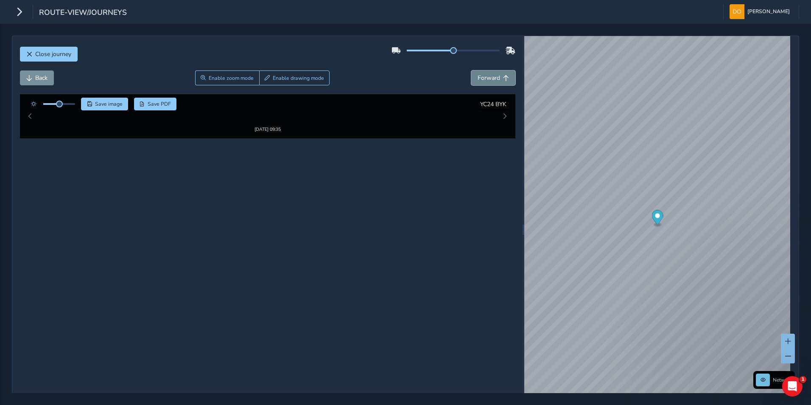
click at [495, 74] on span "Forward" at bounding box center [489, 78] width 22 height 8
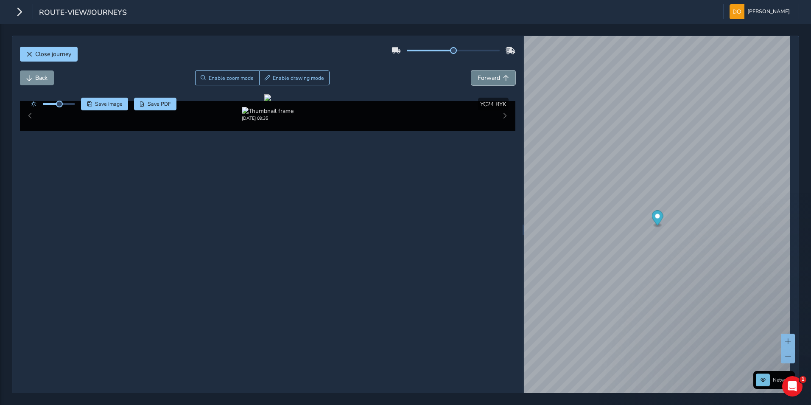
click at [495, 74] on span "Forward" at bounding box center [489, 78] width 22 height 8
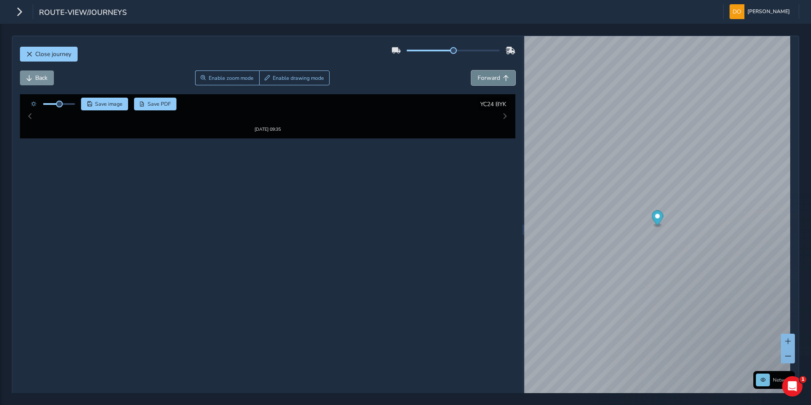
click at [495, 74] on span "Forward" at bounding box center [489, 78] width 22 height 8
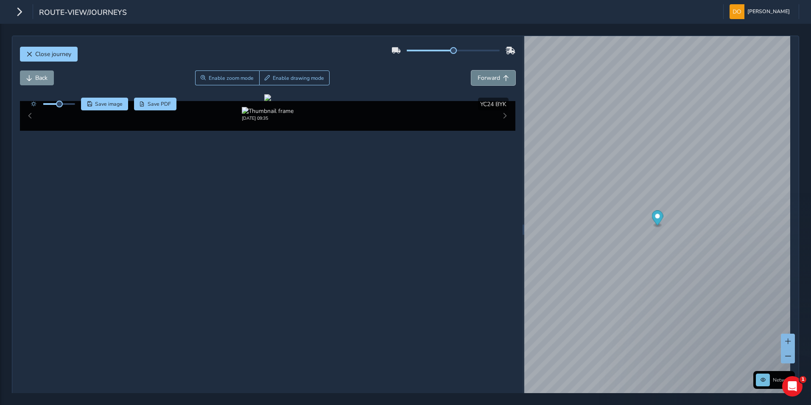
click at [495, 74] on span "Forward" at bounding box center [489, 78] width 22 height 8
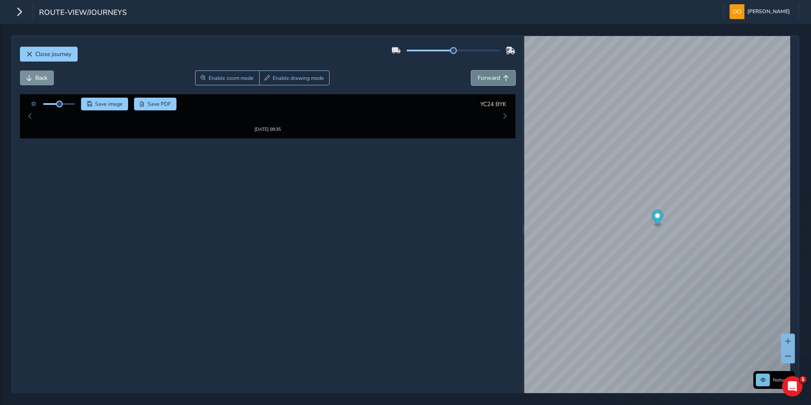
click at [495, 74] on span "Forward" at bounding box center [489, 78] width 22 height 8
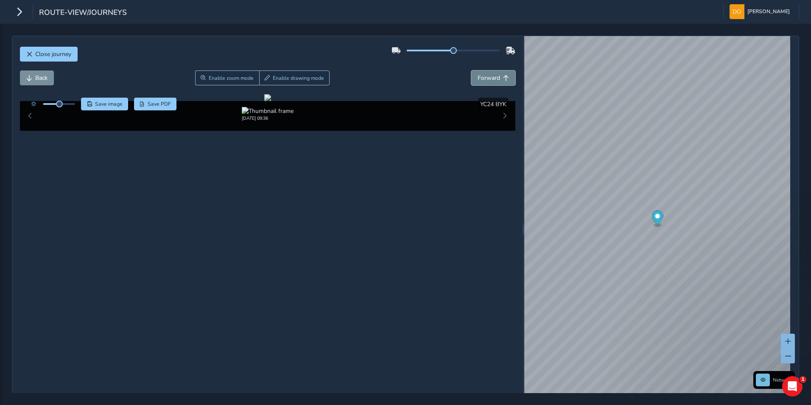
click at [495, 74] on span "Forward" at bounding box center [489, 78] width 22 height 8
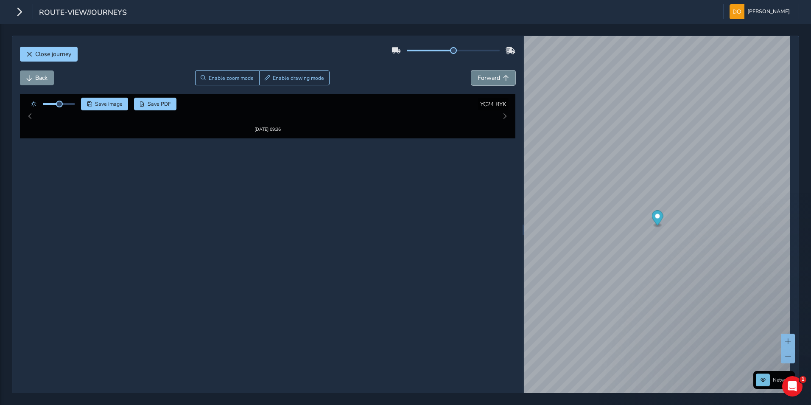
click at [495, 74] on span "Forward" at bounding box center [489, 78] width 22 height 8
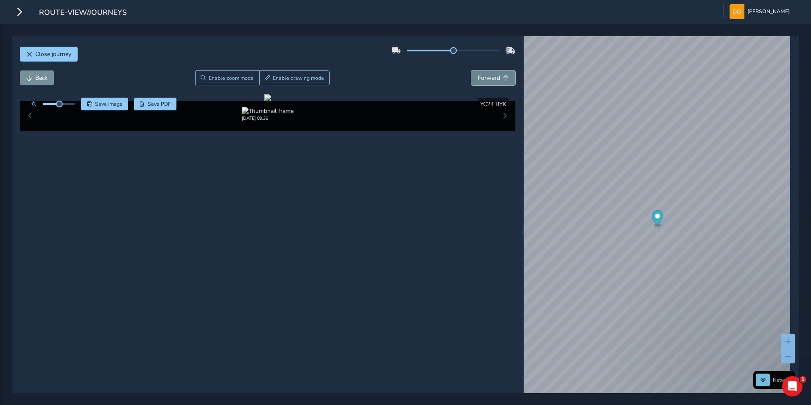
click at [495, 74] on span "Forward" at bounding box center [489, 78] width 22 height 8
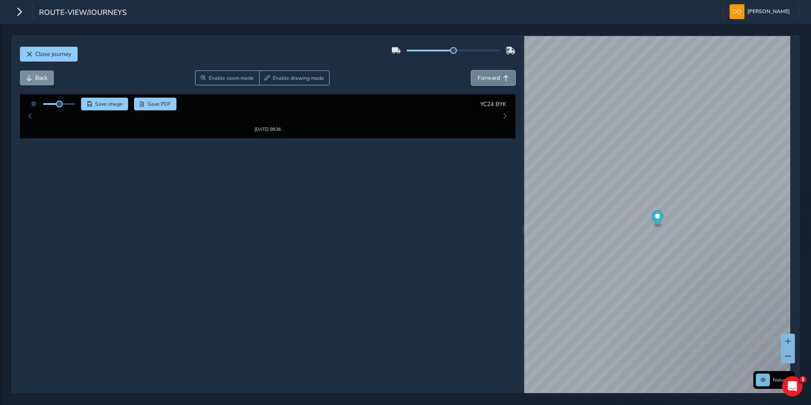
click at [495, 74] on span "Forward" at bounding box center [489, 78] width 22 height 8
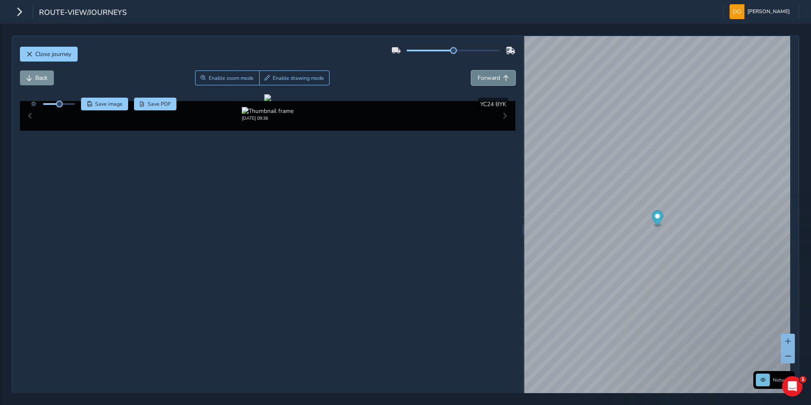
click at [495, 74] on span "Forward" at bounding box center [489, 78] width 22 height 8
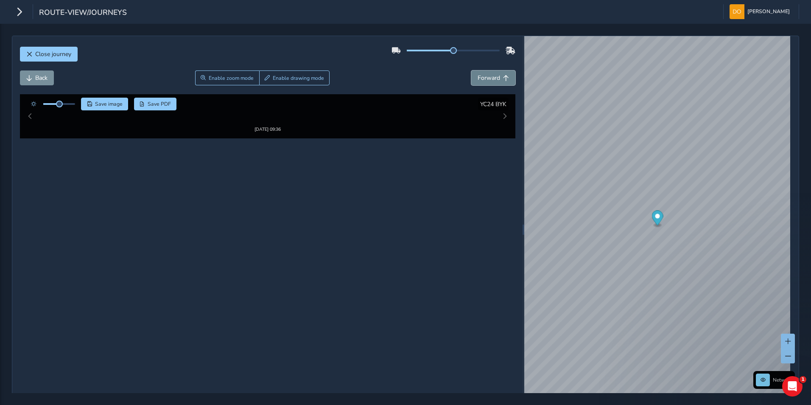
click at [495, 74] on span "Forward" at bounding box center [489, 78] width 22 height 8
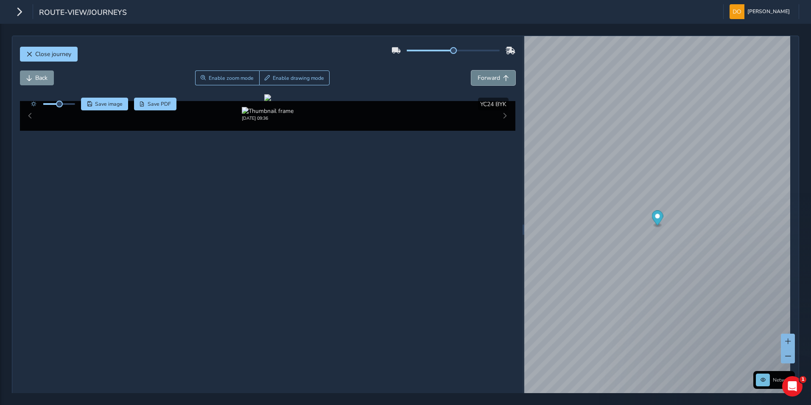
click at [495, 74] on span "Forward" at bounding box center [489, 78] width 22 height 8
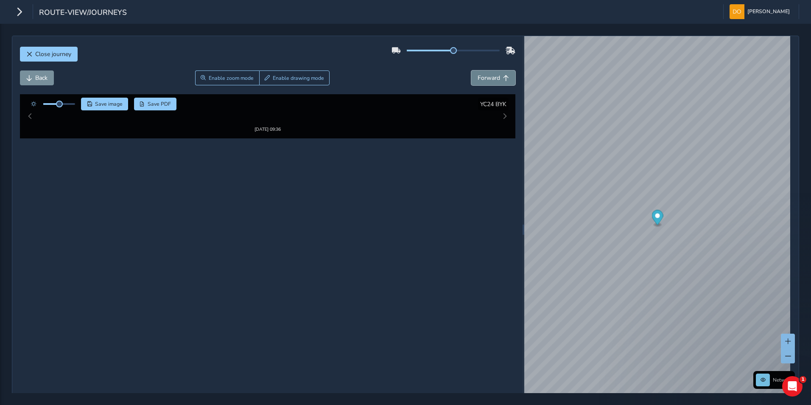
click at [495, 74] on span "Forward" at bounding box center [489, 78] width 22 height 8
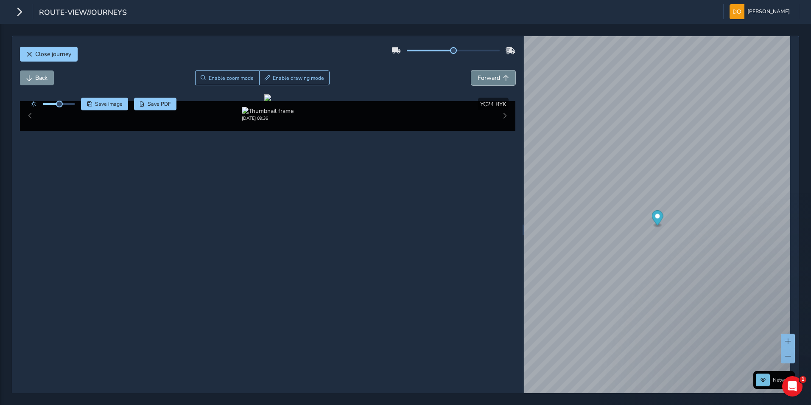
click at [495, 74] on span "Forward" at bounding box center [489, 78] width 22 height 8
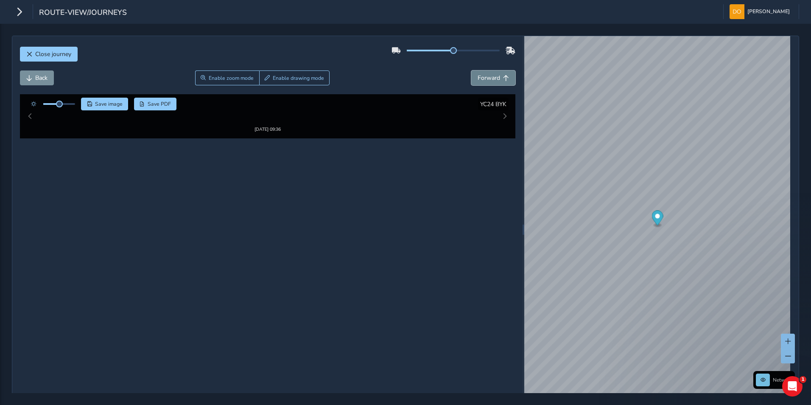
click at [495, 74] on span "Forward" at bounding box center [489, 78] width 22 height 8
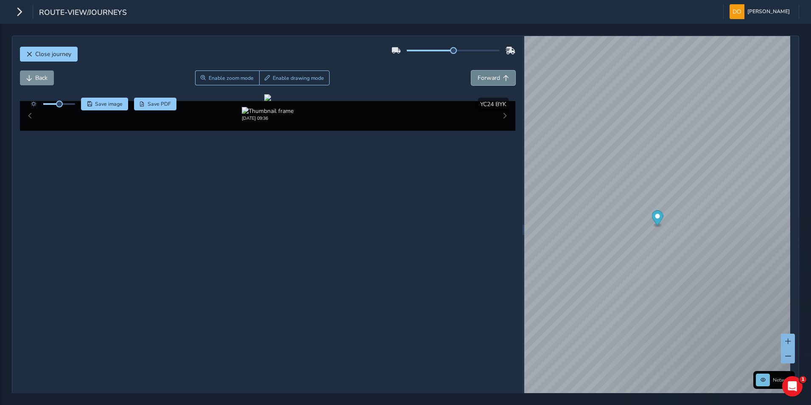
click at [495, 74] on span "Forward" at bounding box center [489, 78] width 22 height 8
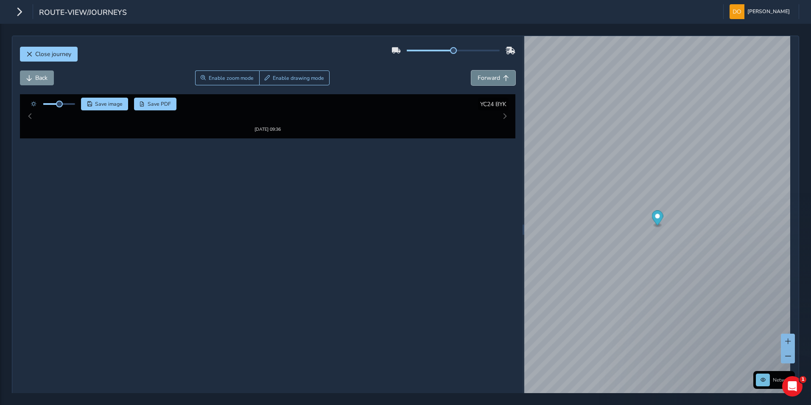
click at [495, 74] on span "Forward" at bounding box center [489, 78] width 22 height 8
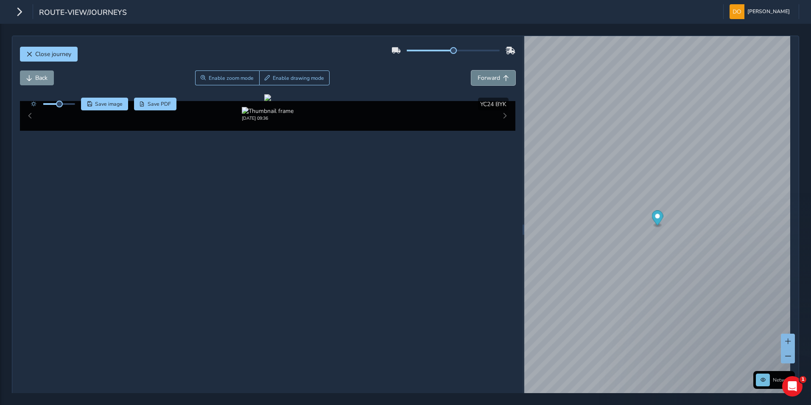
click at [495, 74] on span "Forward" at bounding box center [489, 78] width 22 height 8
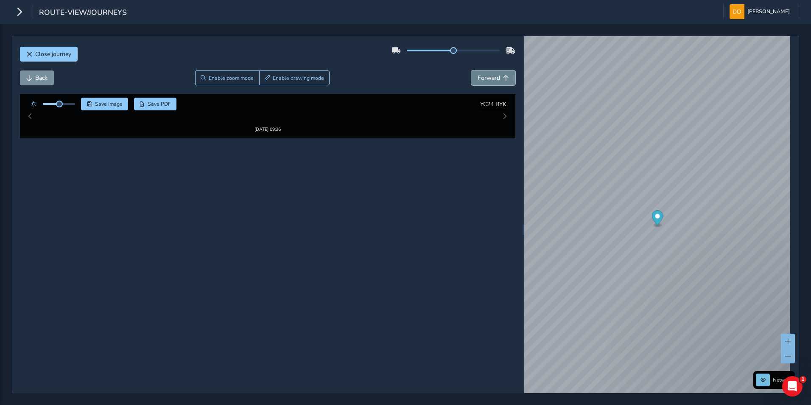
click at [495, 74] on span "Forward" at bounding box center [489, 78] width 22 height 8
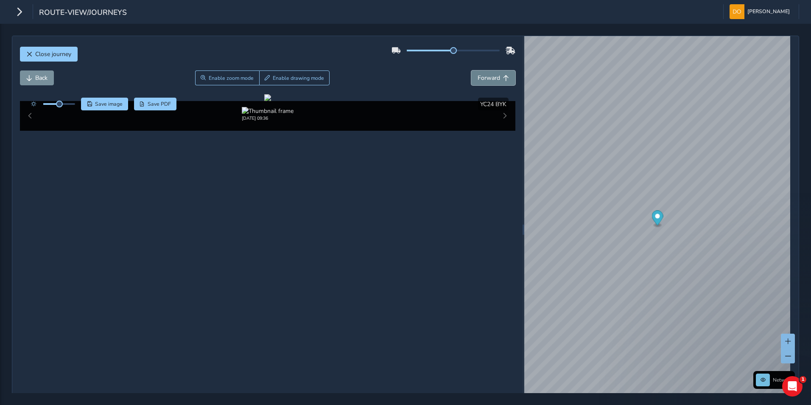
click at [495, 74] on span "Forward" at bounding box center [489, 78] width 22 height 8
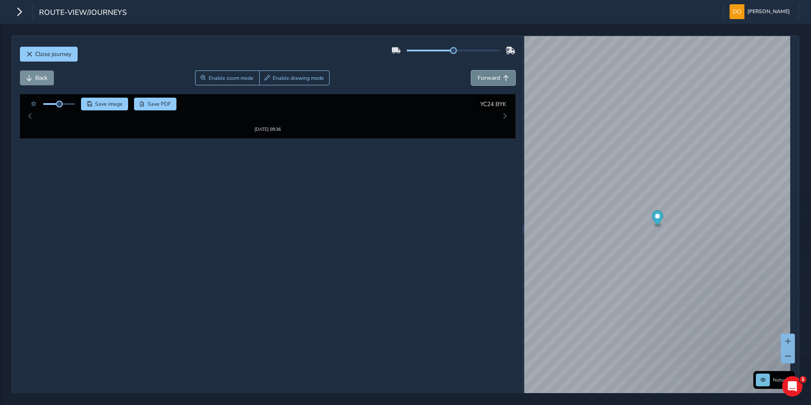
click at [495, 74] on span "Forward" at bounding box center [489, 78] width 22 height 8
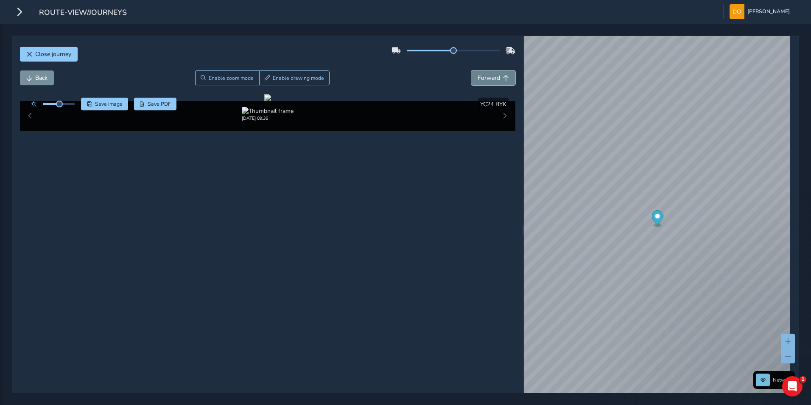
click at [495, 74] on span "Forward" at bounding box center [489, 78] width 22 height 8
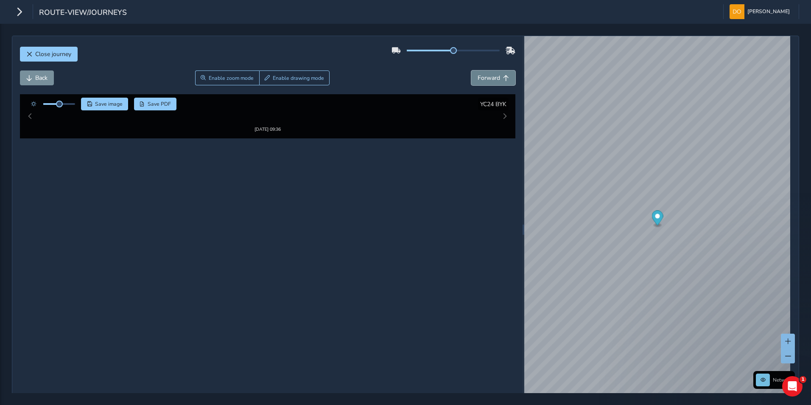
click at [495, 74] on span "Forward" at bounding box center [489, 78] width 22 height 8
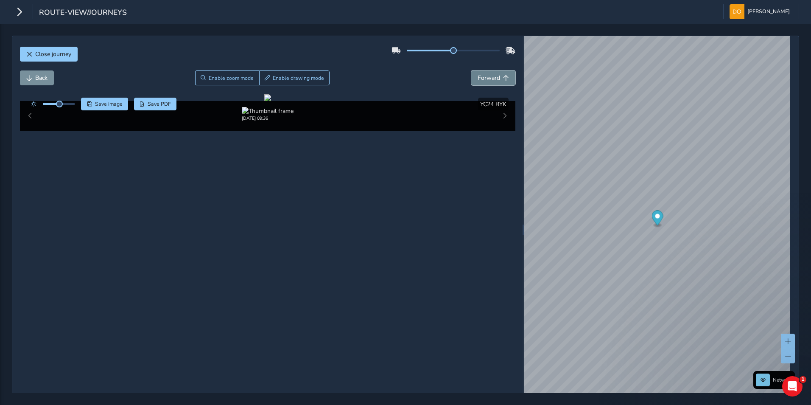
click at [495, 74] on span "Forward" at bounding box center [489, 78] width 22 height 8
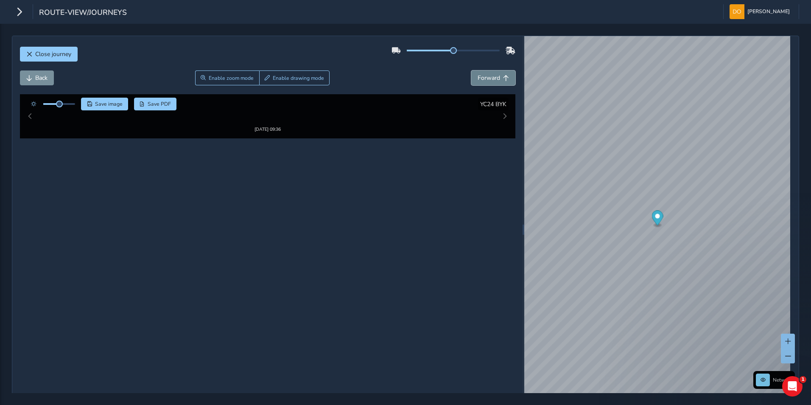
click at [495, 74] on span "Forward" at bounding box center [489, 78] width 22 height 8
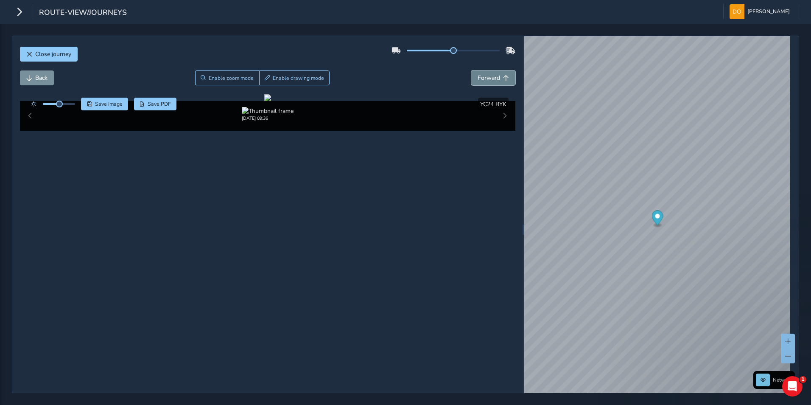
click at [495, 74] on span "Forward" at bounding box center [489, 78] width 22 height 8
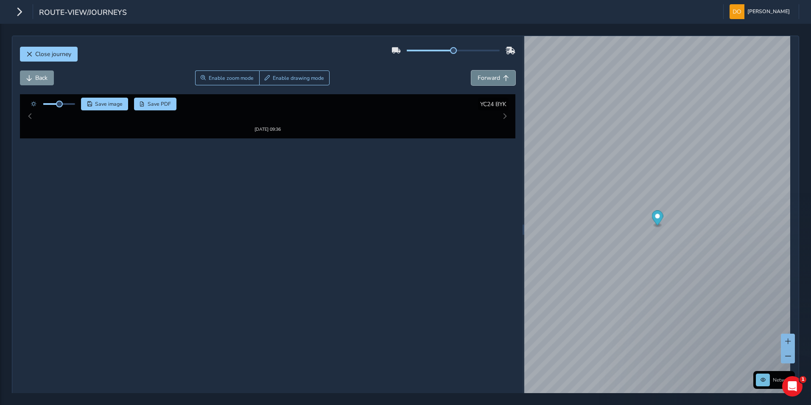
click at [495, 74] on span "Forward" at bounding box center [489, 78] width 22 height 8
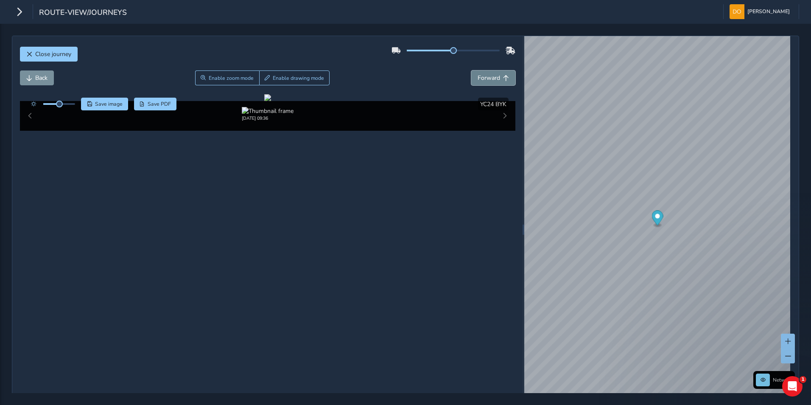
click at [495, 74] on span "Forward" at bounding box center [489, 78] width 22 height 8
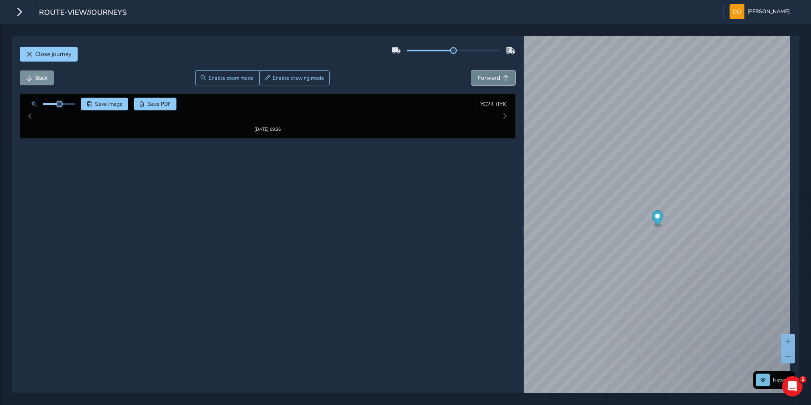
click at [495, 74] on span "Forward" at bounding box center [489, 78] width 22 height 8
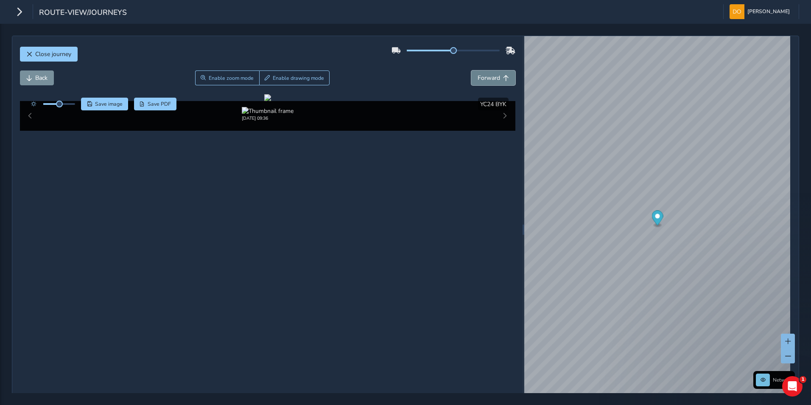
click at [495, 74] on span "Forward" at bounding box center [489, 78] width 22 height 8
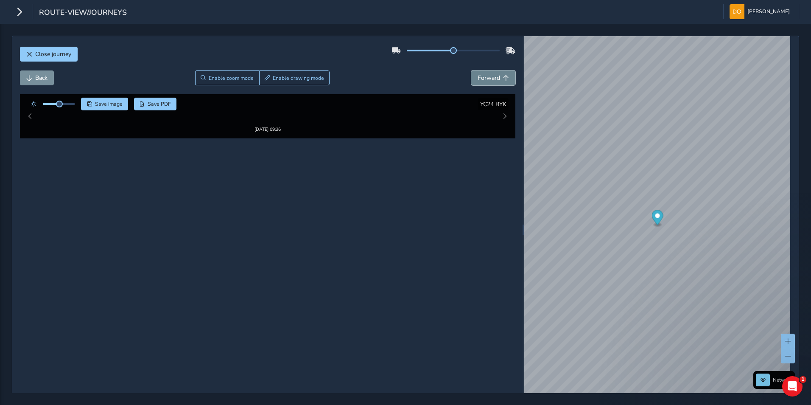
click at [495, 74] on span "Forward" at bounding box center [489, 78] width 22 height 8
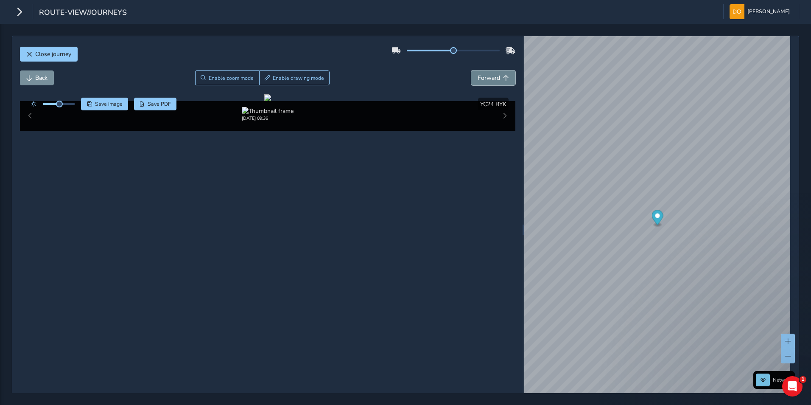
click at [495, 74] on span "Forward" at bounding box center [489, 78] width 22 height 8
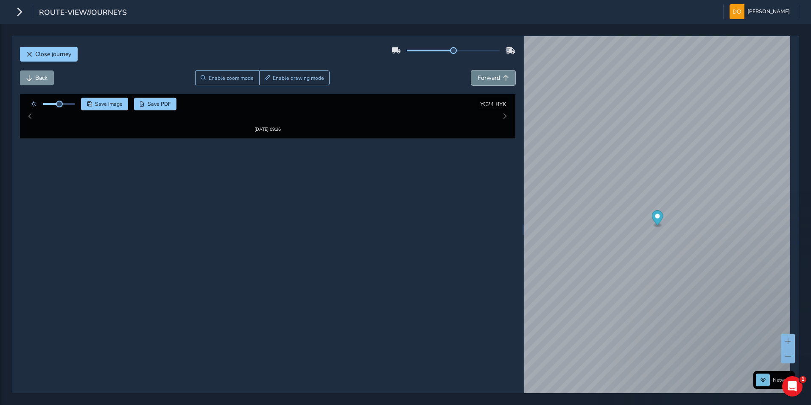
click at [495, 74] on span "Forward" at bounding box center [489, 78] width 22 height 8
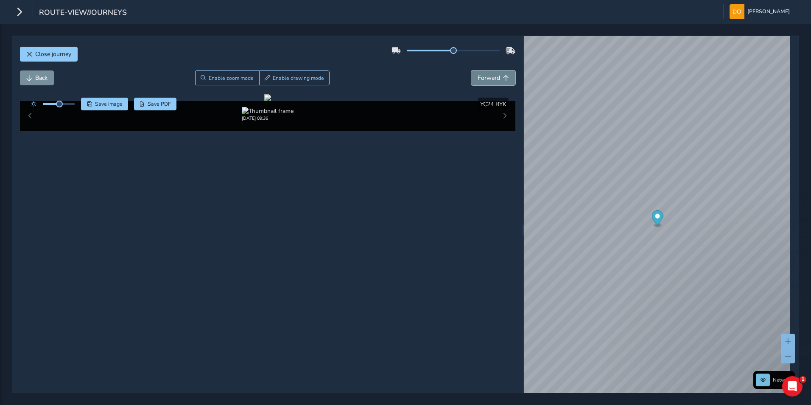
click at [495, 74] on span "Forward" at bounding box center [489, 78] width 22 height 8
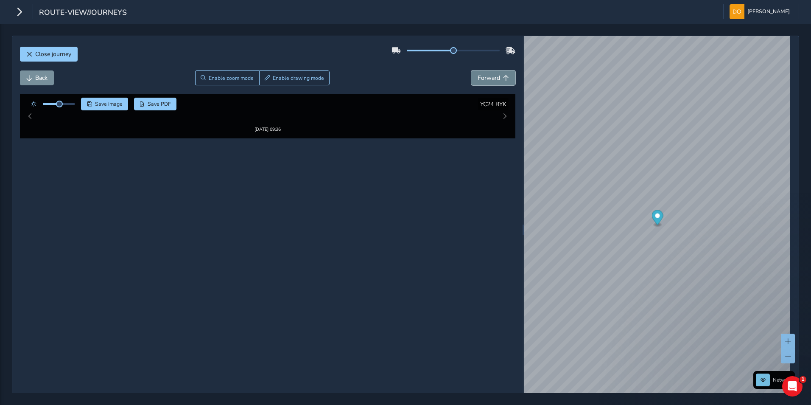
click at [495, 74] on span "Forward" at bounding box center [489, 78] width 22 height 8
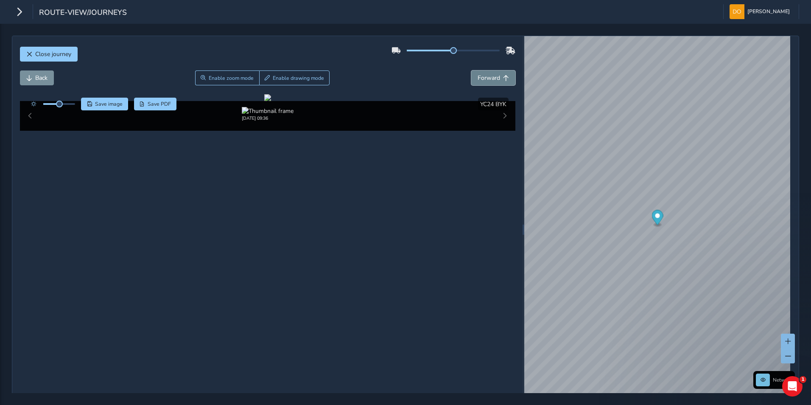
click at [495, 74] on span "Forward" at bounding box center [489, 78] width 22 height 8
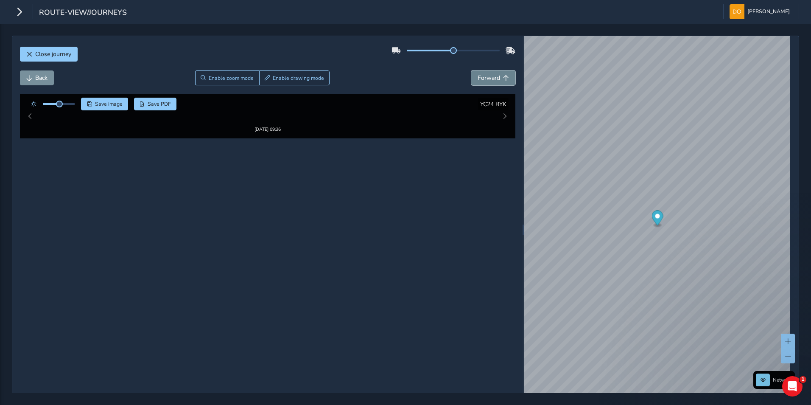
click at [495, 74] on span "Forward" at bounding box center [489, 78] width 22 height 8
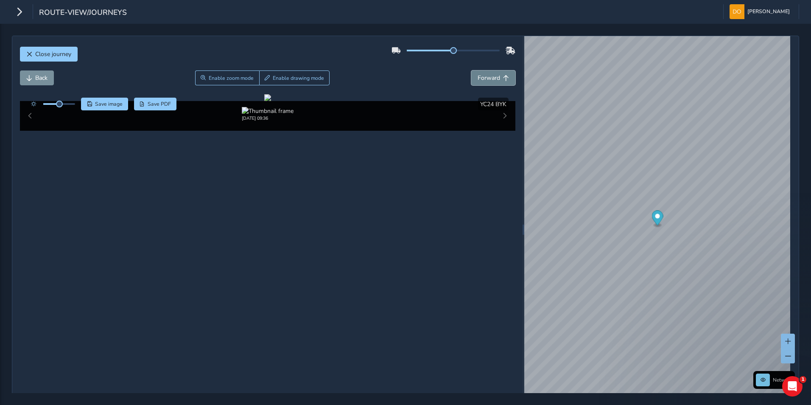
click at [495, 74] on span "Forward" at bounding box center [489, 78] width 22 height 8
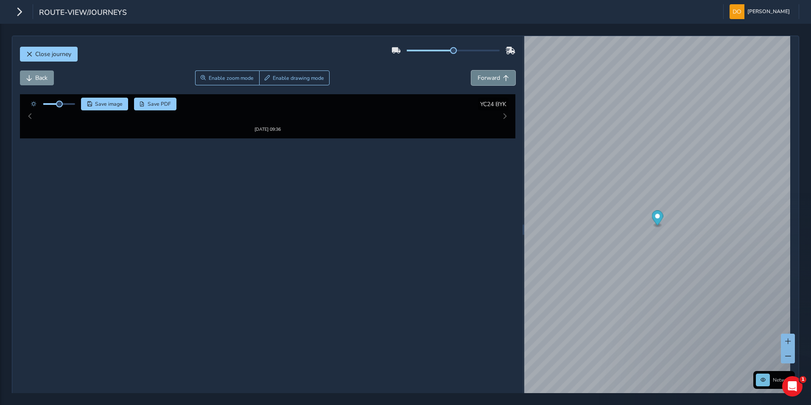
click at [495, 74] on span "Forward" at bounding box center [489, 78] width 22 height 8
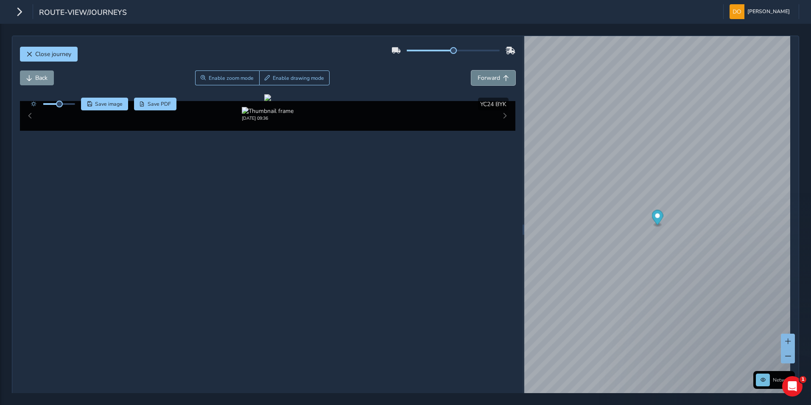
click at [495, 74] on span "Forward" at bounding box center [489, 78] width 22 height 8
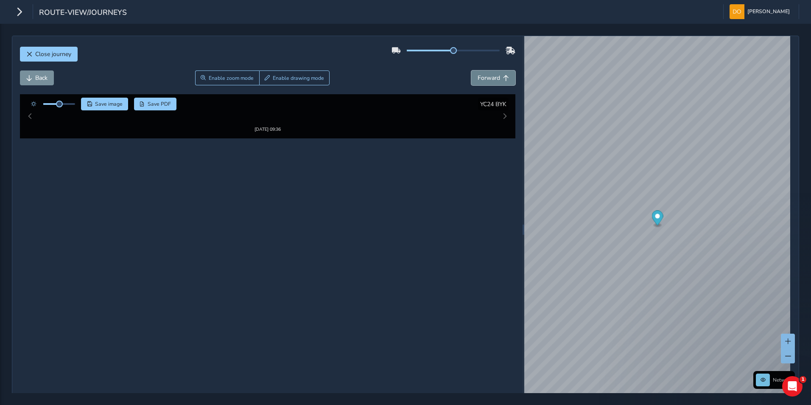
click at [495, 74] on span "Forward" at bounding box center [489, 78] width 22 height 8
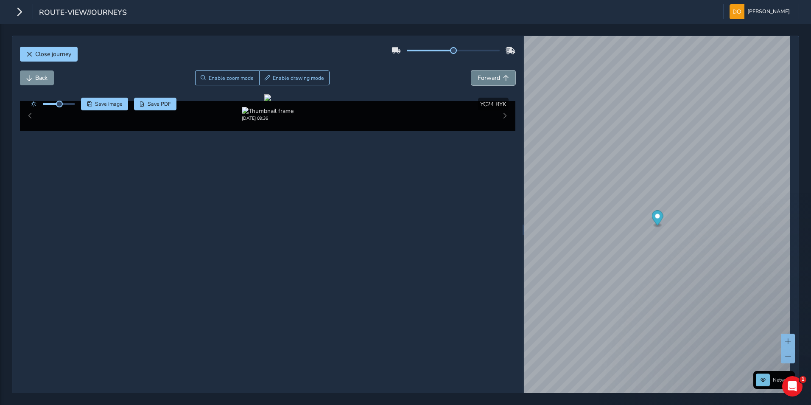
click at [495, 74] on span "Forward" at bounding box center [489, 78] width 22 height 8
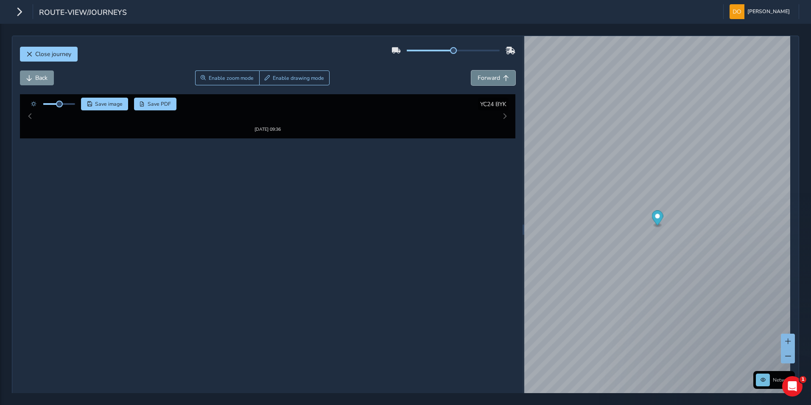
click at [495, 74] on span "Forward" at bounding box center [489, 78] width 22 height 8
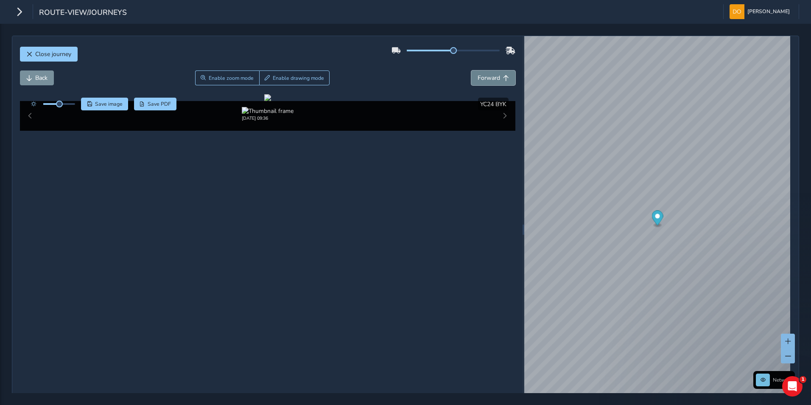
click at [495, 74] on span "Forward" at bounding box center [489, 78] width 22 height 8
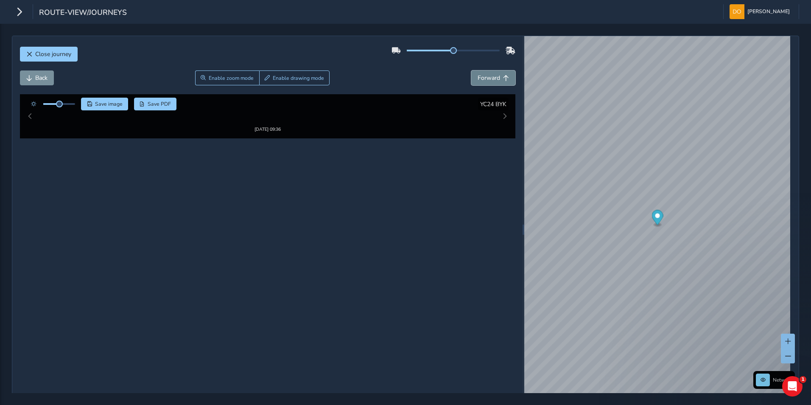
click at [495, 74] on span "Forward" at bounding box center [489, 78] width 22 height 8
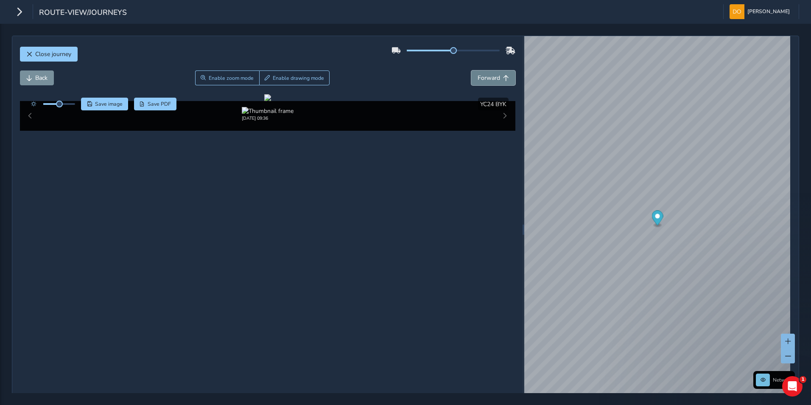
click at [495, 74] on span "Forward" at bounding box center [489, 78] width 22 height 8
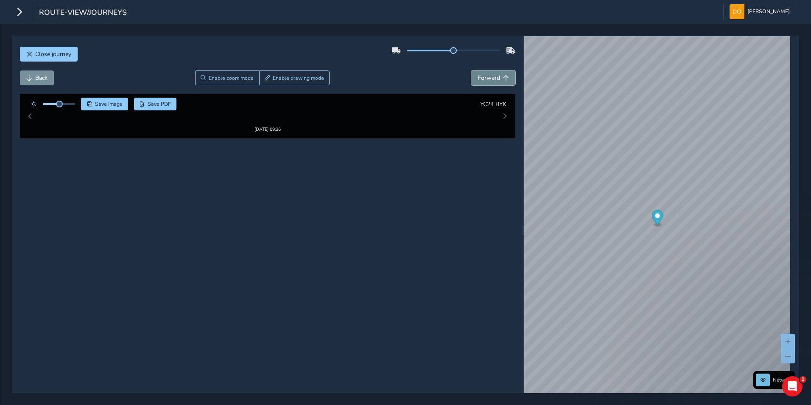
click at [495, 74] on span "Forward" at bounding box center [489, 78] width 22 height 8
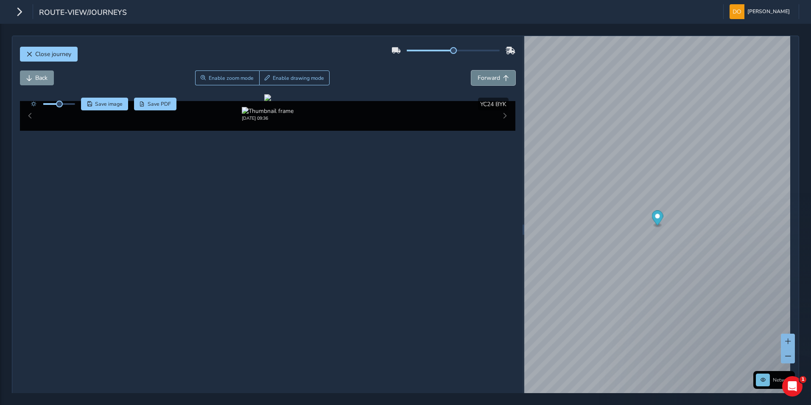
click at [495, 74] on span "Forward" at bounding box center [489, 78] width 22 height 8
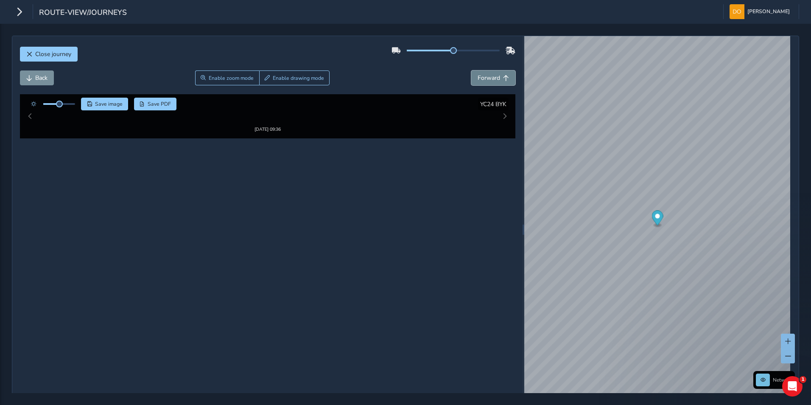
click at [495, 74] on span "Forward" at bounding box center [489, 78] width 22 height 8
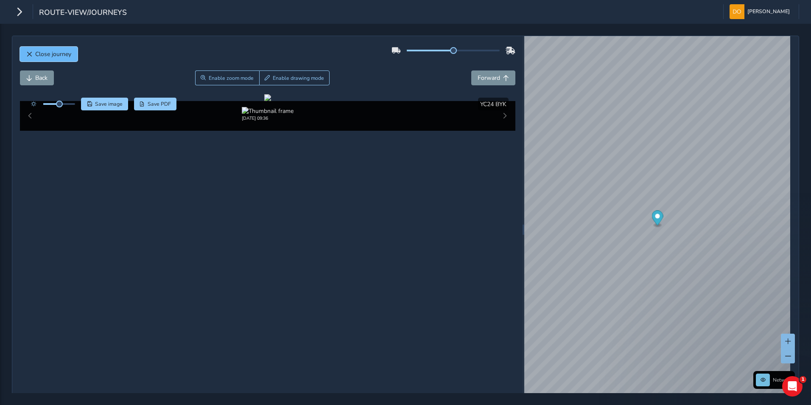
click at [54, 50] on span "Close journey" at bounding box center [53, 54] width 36 height 8
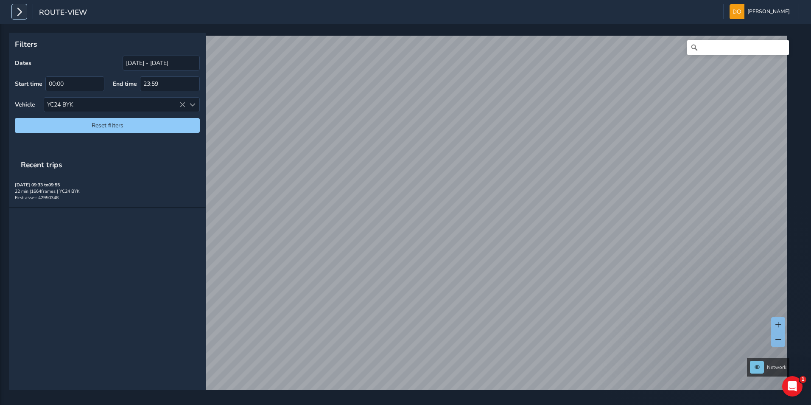
click at [17, 12] on icon "button" at bounding box center [19, 11] width 9 height 15
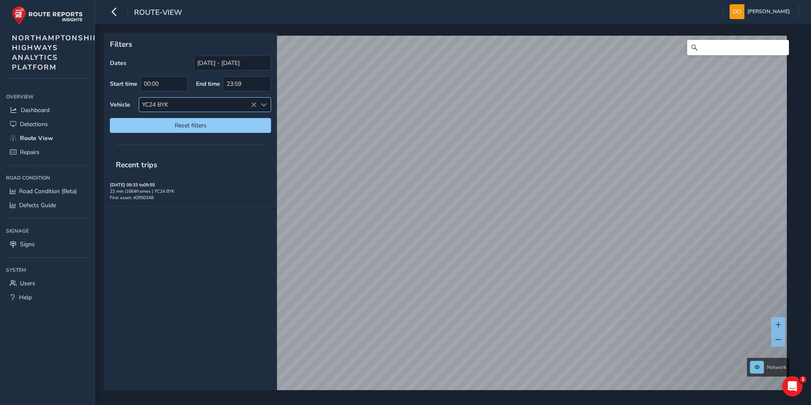
click at [254, 102] on icon at bounding box center [254, 105] width 6 height 6
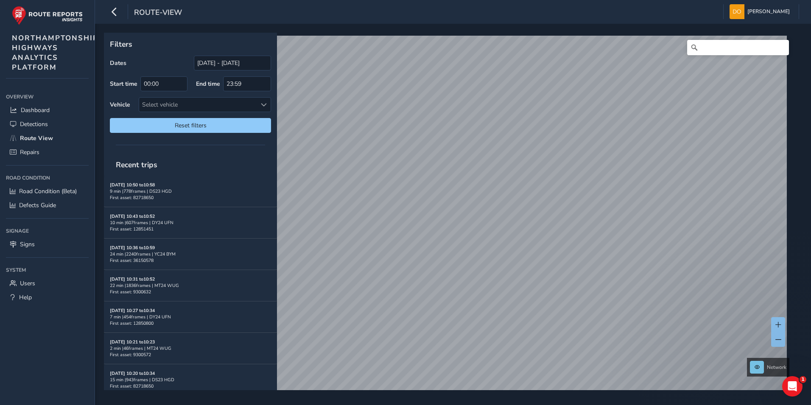
click at [434, 404] on html "route-view Danny Ogden Colour Scheme: Dark Dim Light Logout Filters Dates 03/08…" at bounding box center [405, 202] width 811 height 405
click at [448, 168] on link "Wed, 20 Aug, 11:18" at bounding box center [455, 171] width 34 height 8
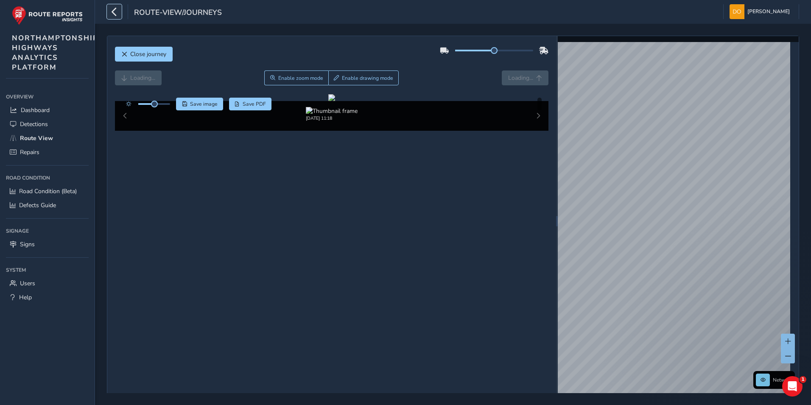
click at [116, 9] on icon "button" at bounding box center [114, 11] width 9 height 15
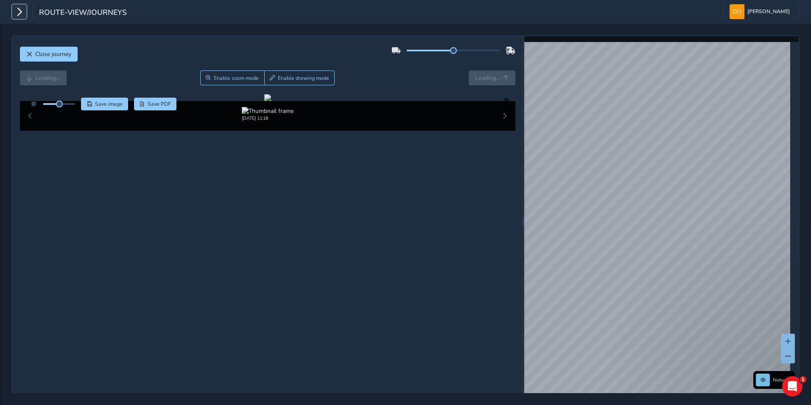
click at [22, 7] on icon "button" at bounding box center [19, 11] width 9 height 15
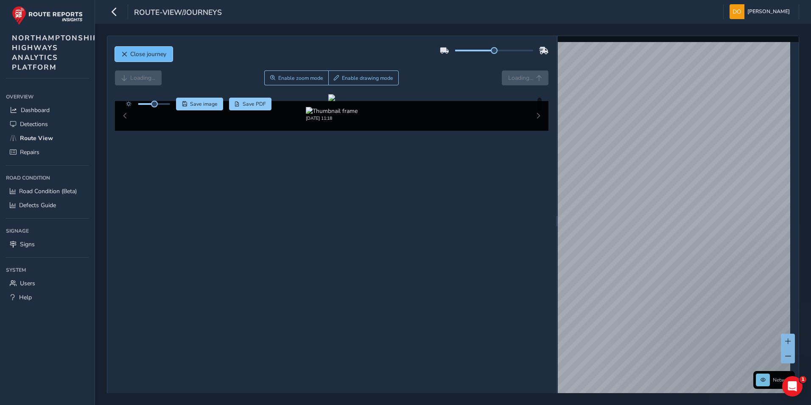
click at [145, 51] on span "Close journey" at bounding box center [148, 54] width 36 height 8
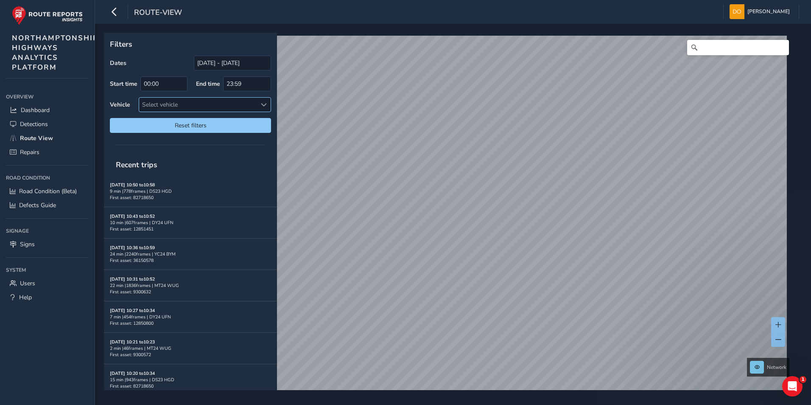
click at [261, 102] on span at bounding box center [264, 105] width 6 height 6
click at [221, 120] on input "text" at bounding box center [197, 122] width 105 height 15
click at [258, 125] on span "Close" at bounding box center [259, 123] width 6 height 6
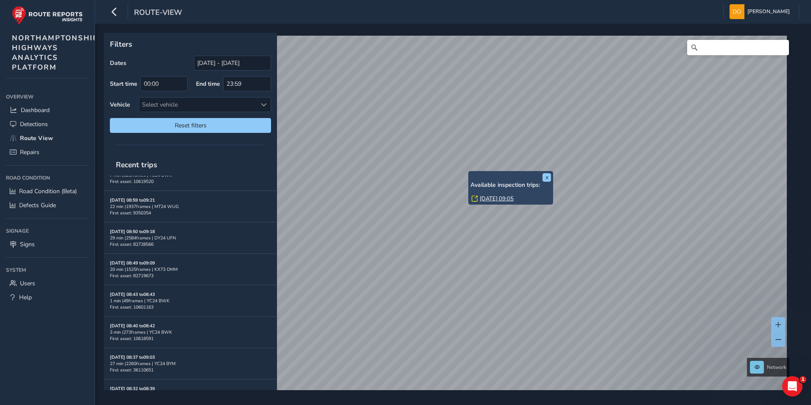
scroll to position [467, 0]
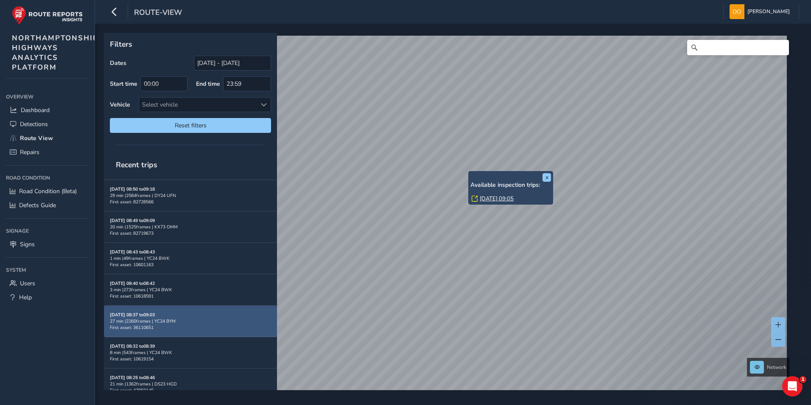
click at [169, 319] on div "27 min | 2260 frames | YC24 BYM" at bounding box center [190, 321] width 161 height 6
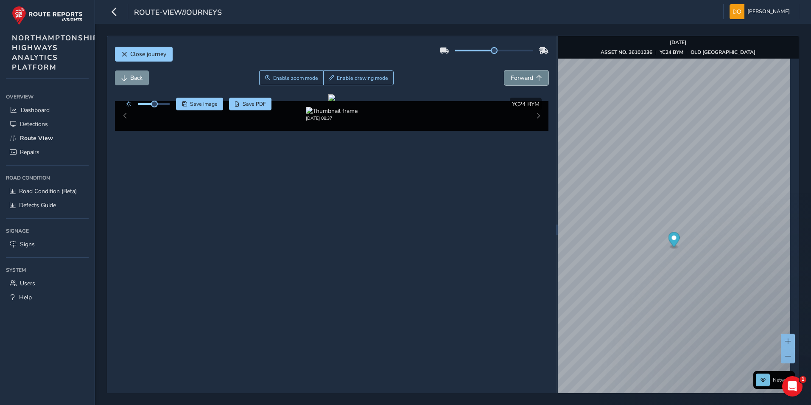
click at [525, 74] on span "Forward" at bounding box center [522, 78] width 22 height 8
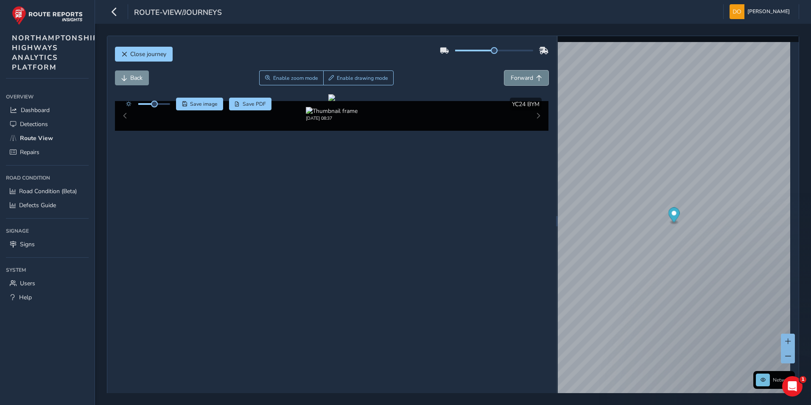
click at [525, 74] on span "Forward" at bounding box center [522, 78] width 22 height 8
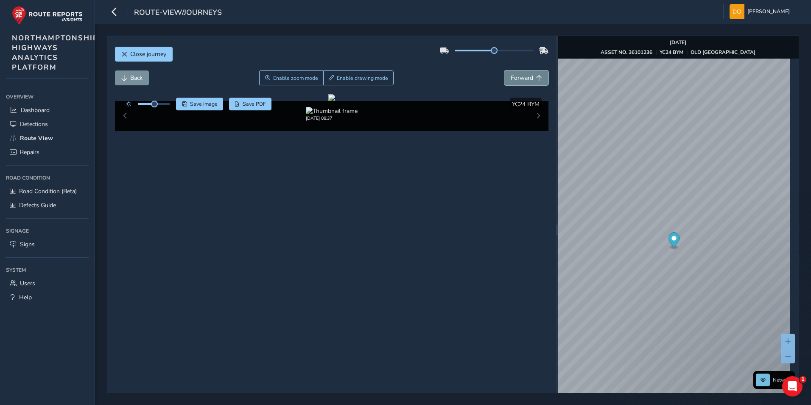
click at [525, 74] on span "Forward" at bounding box center [522, 78] width 22 height 8
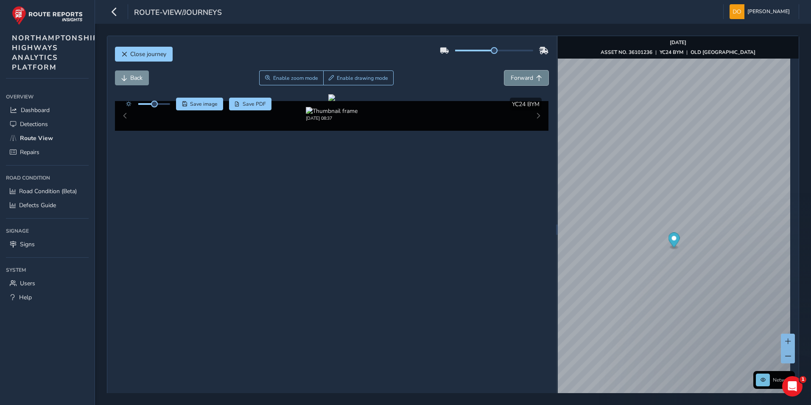
click at [525, 74] on span "Forward" at bounding box center [522, 78] width 22 height 8
